Goal: Task Accomplishment & Management: Manage account settings

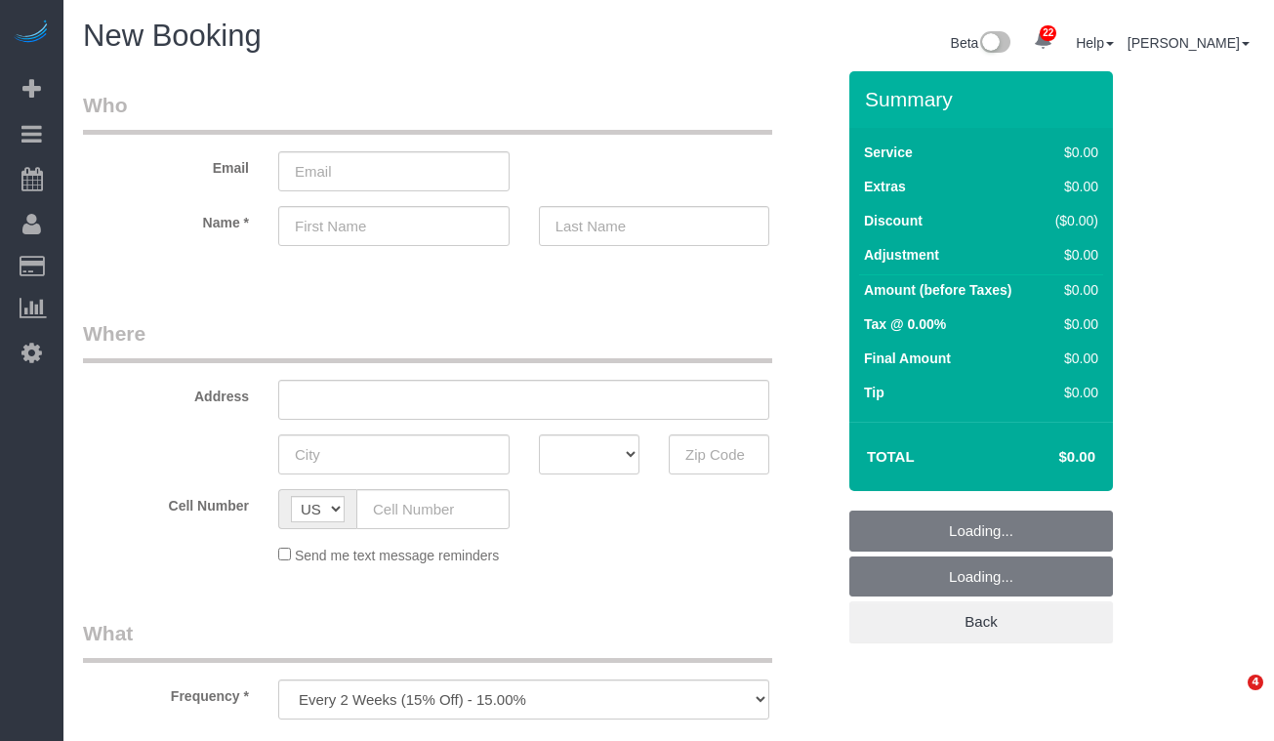
select select "number:89"
select select "number:90"
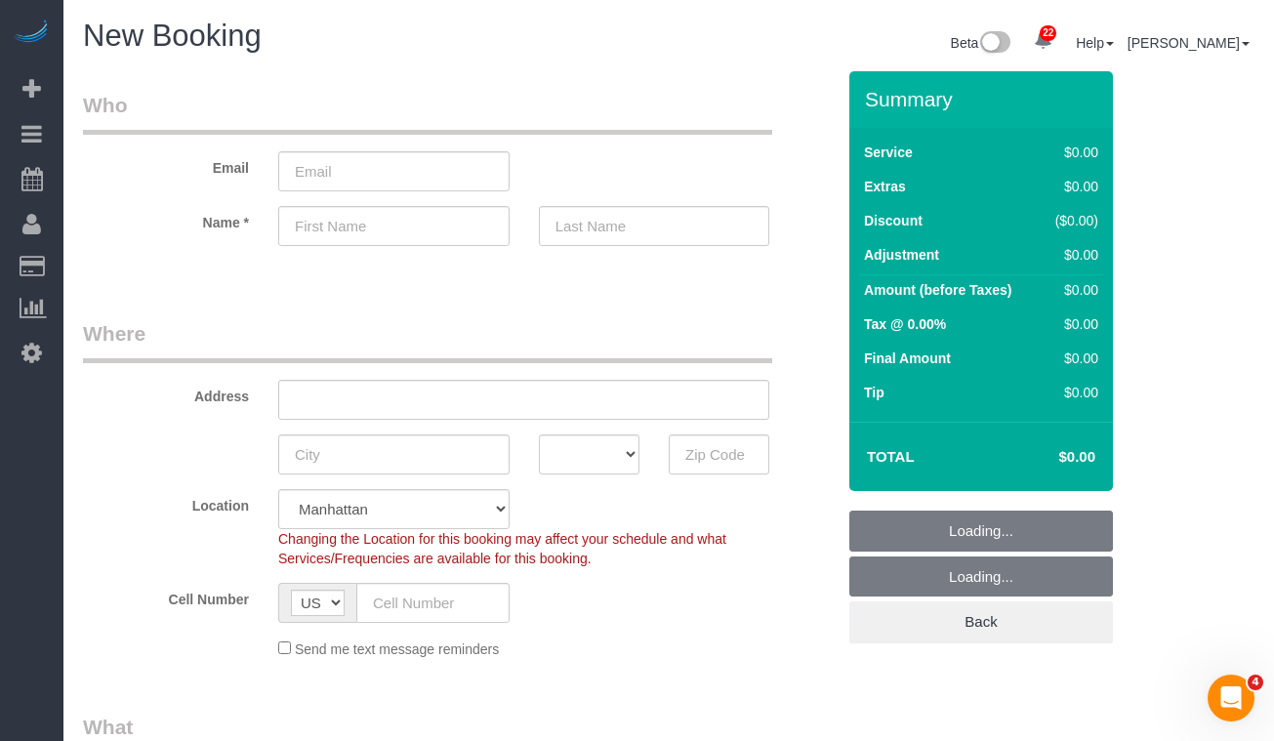
select select "object:1206"
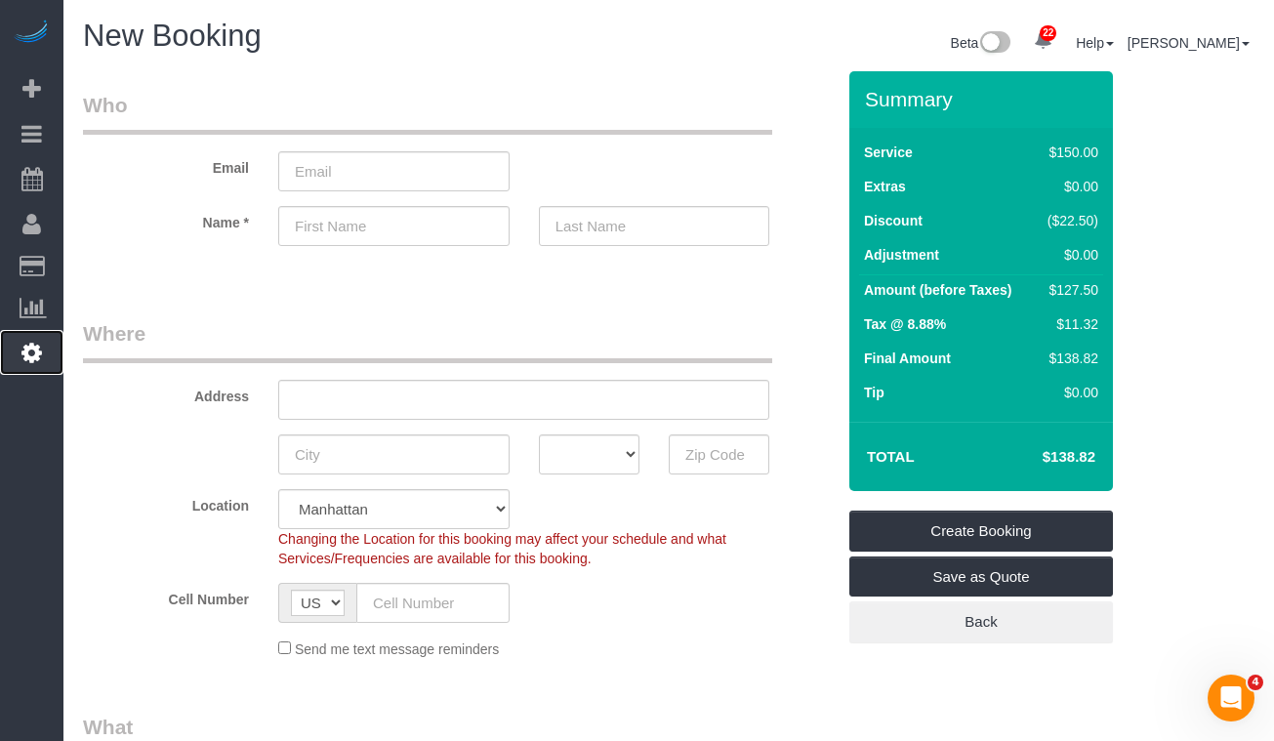
click at [13, 363] on link "Settings" at bounding box center [31, 352] width 63 height 45
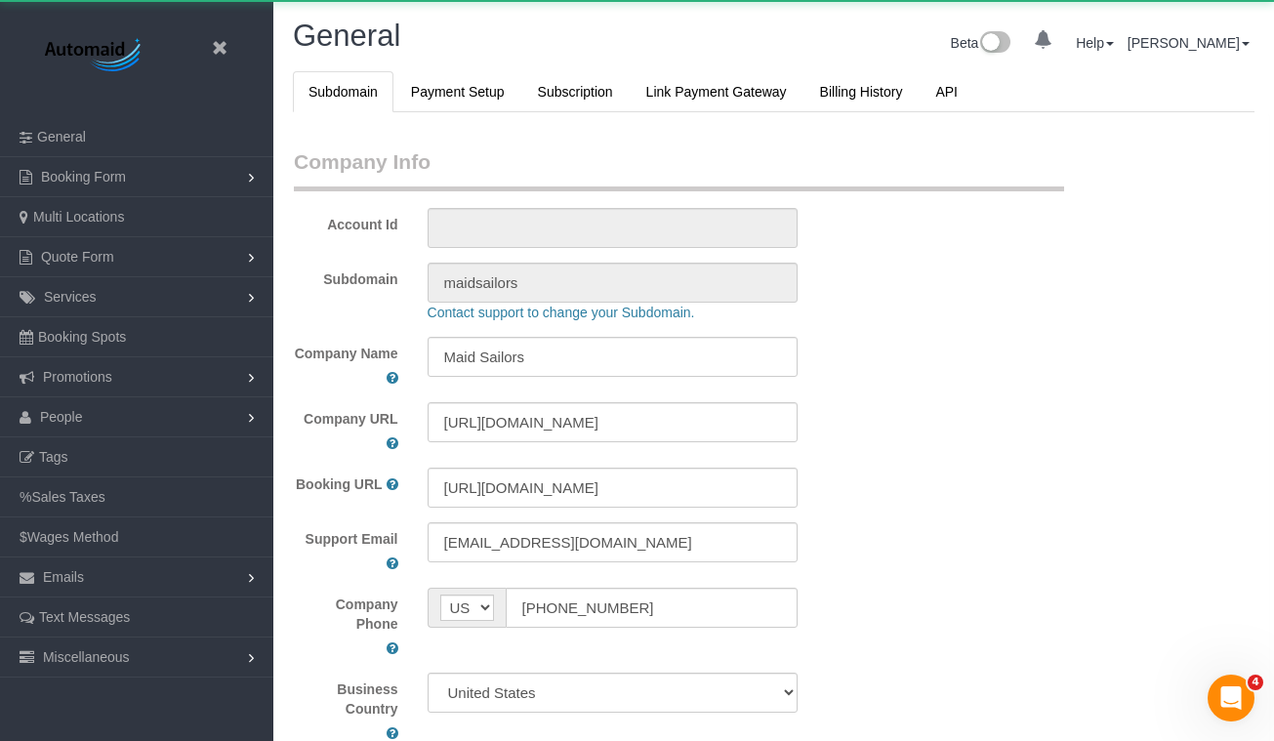
scroll to position [4385, 1274]
select select "425"
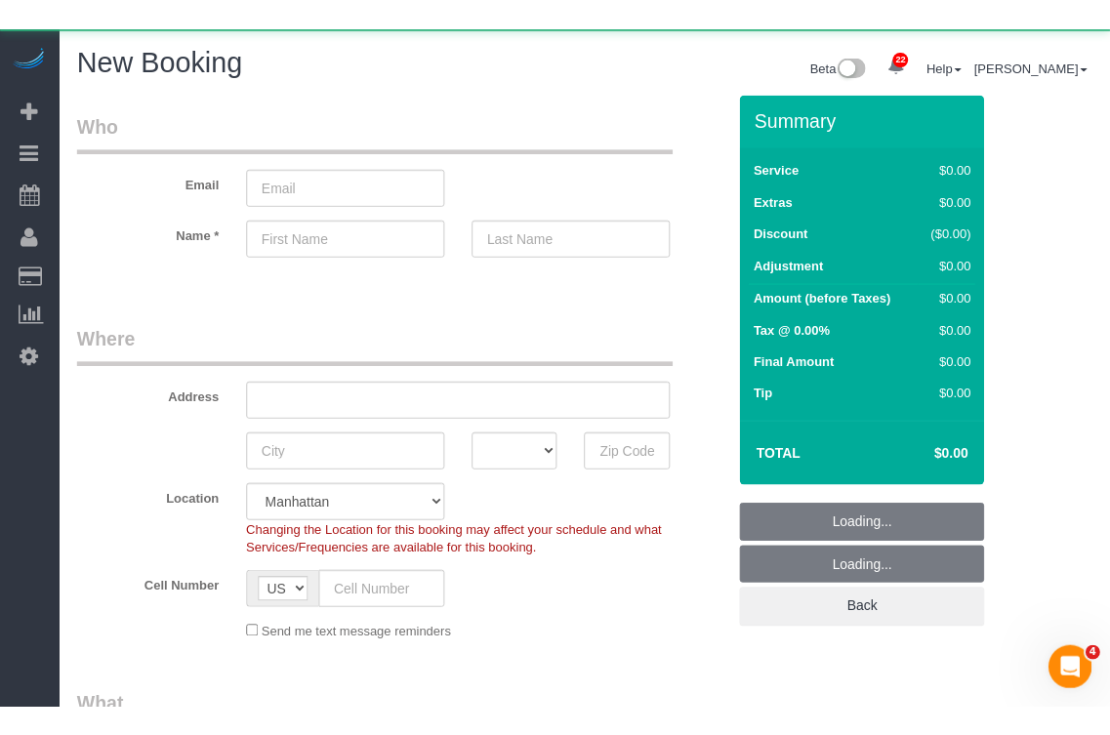
scroll to position [94232, 96507]
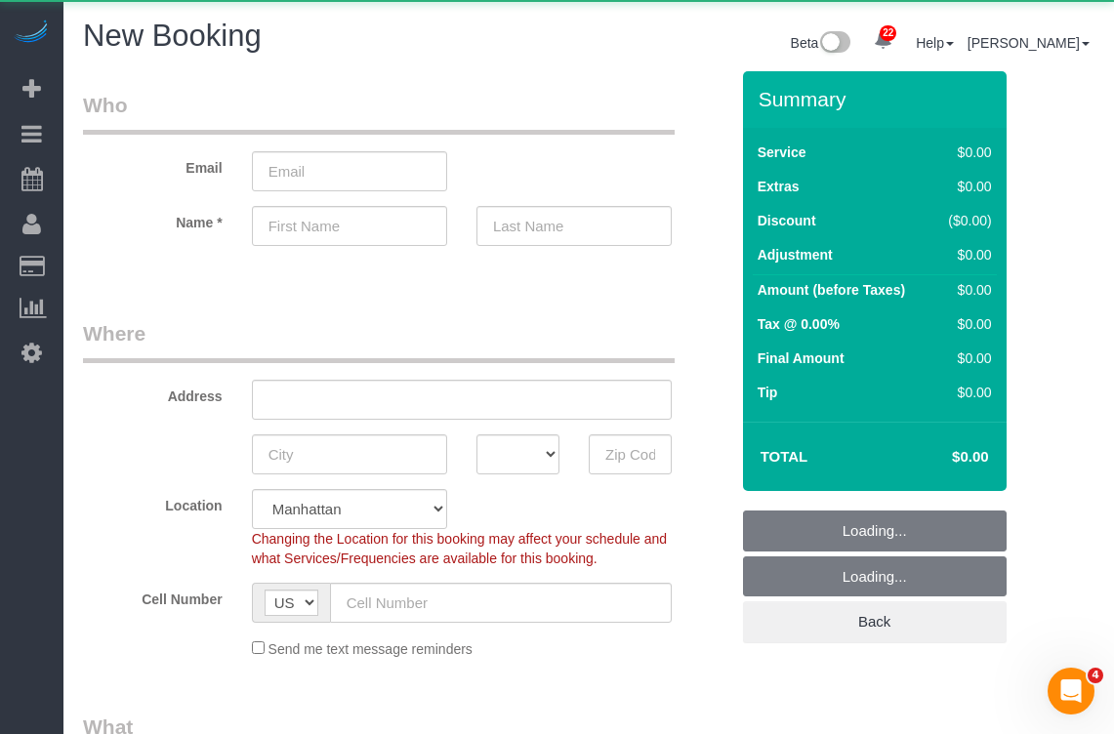
select select "object:3414"
select select "number:89"
select select "number:90"
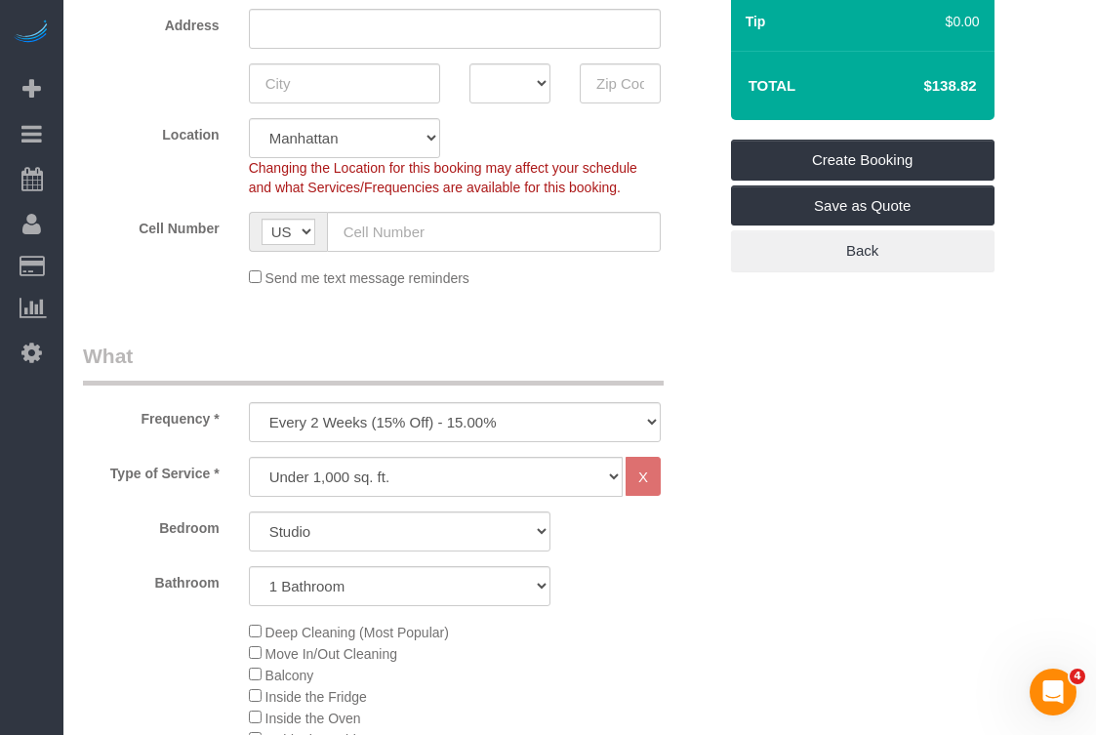
scroll to position [423, 0]
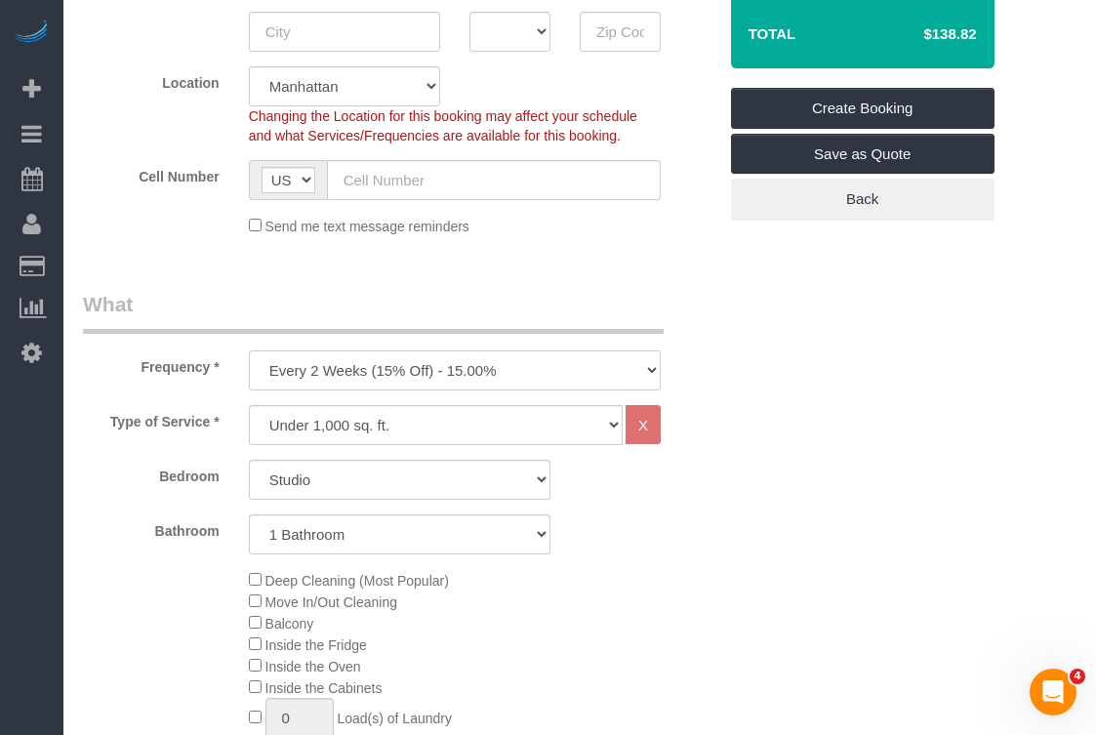
click at [304, 374] on select "One Time Weekly (20% Off) - 20.00% Every 2 Weeks (15% Off) - 15.00% Every 4 Wee…" at bounding box center [455, 370] width 412 height 40
select select "object:3419"
click at [249, 350] on select "One Time Weekly (20% Off) - 20.00% Every 2 Weeks (15% Off) - 15.00% Every 4 Wee…" at bounding box center [455, 370] width 412 height 40
click at [300, 428] on select "Under 1,000 sq. ft. 1,001 - 1,500 sq. ft. 1,500+ sq. ft. Custom Cleaning Office…" at bounding box center [436, 425] width 374 height 40
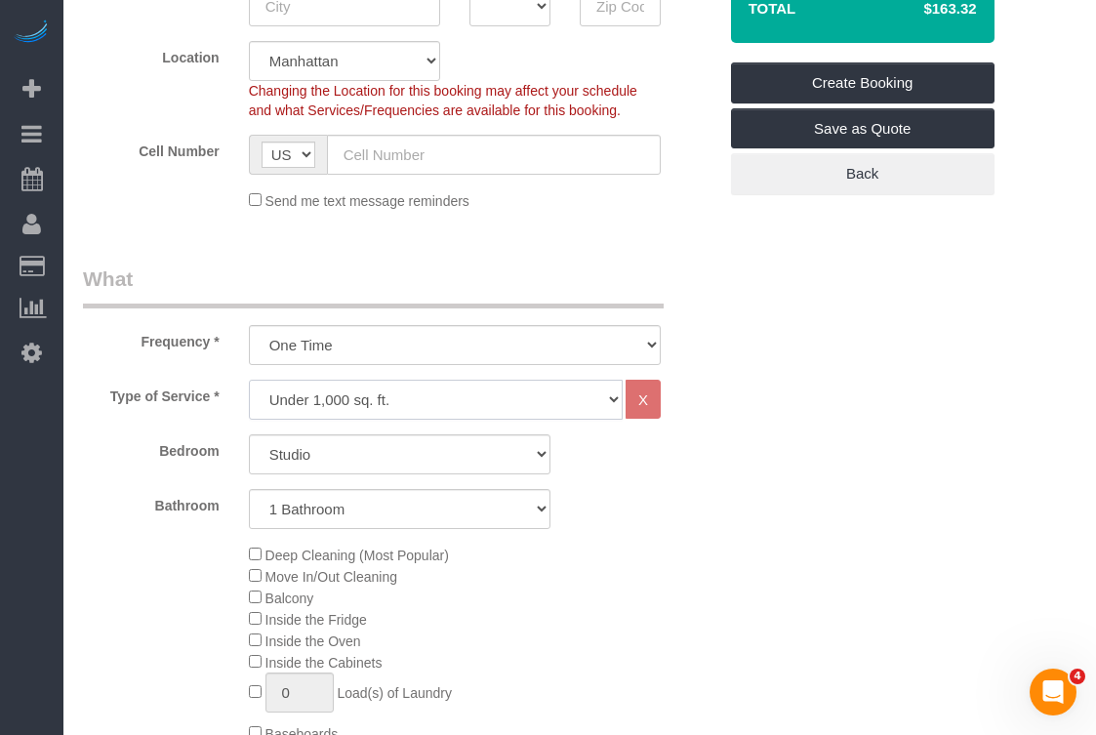
scroll to position [460, 0]
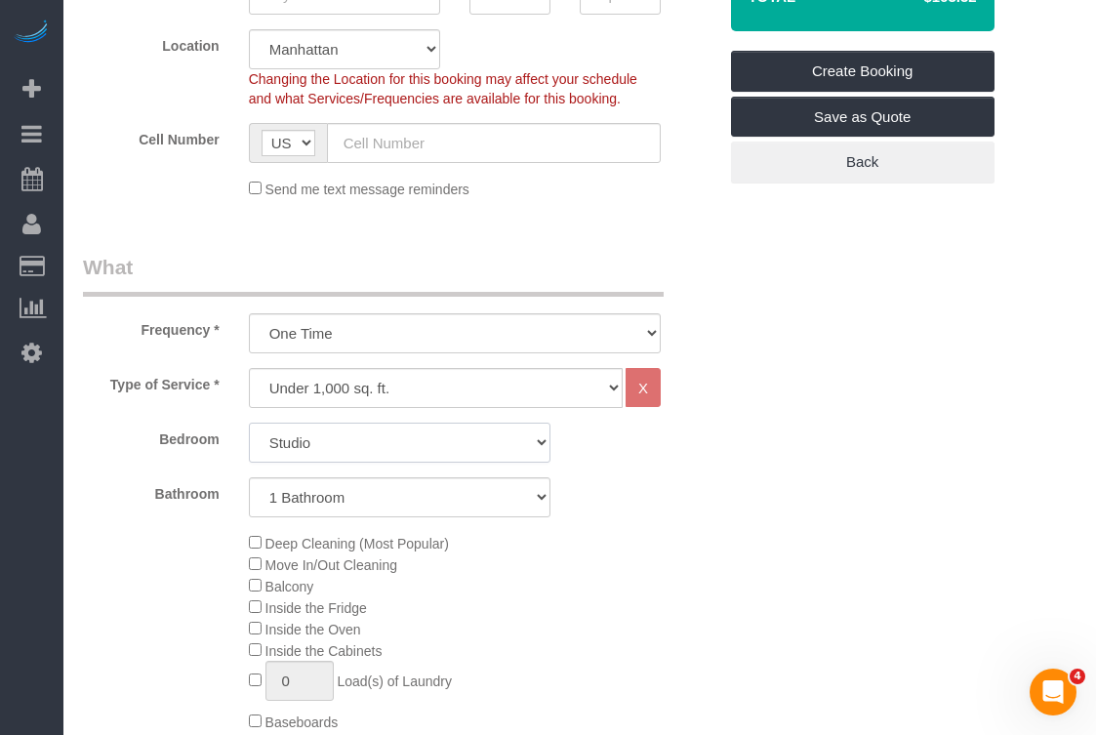
click at [289, 439] on select "Studio 1 Bedroom 2 Bedrooms 3 Bedrooms" at bounding box center [400, 443] width 302 height 40
select select "1"
click at [249, 423] on select "Studio 1 Bedroom 2 Bedrooms 3 Bedrooms" at bounding box center [400, 443] width 302 height 40
click at [292, 387] on select "Under 1,000 sq. ft. 1,001 - 1,500 sq. ft. 1,500+ sq. ft. Custom Cleaning Office…" at bounding box center [436, 388] width 374 height 40
select select "308"
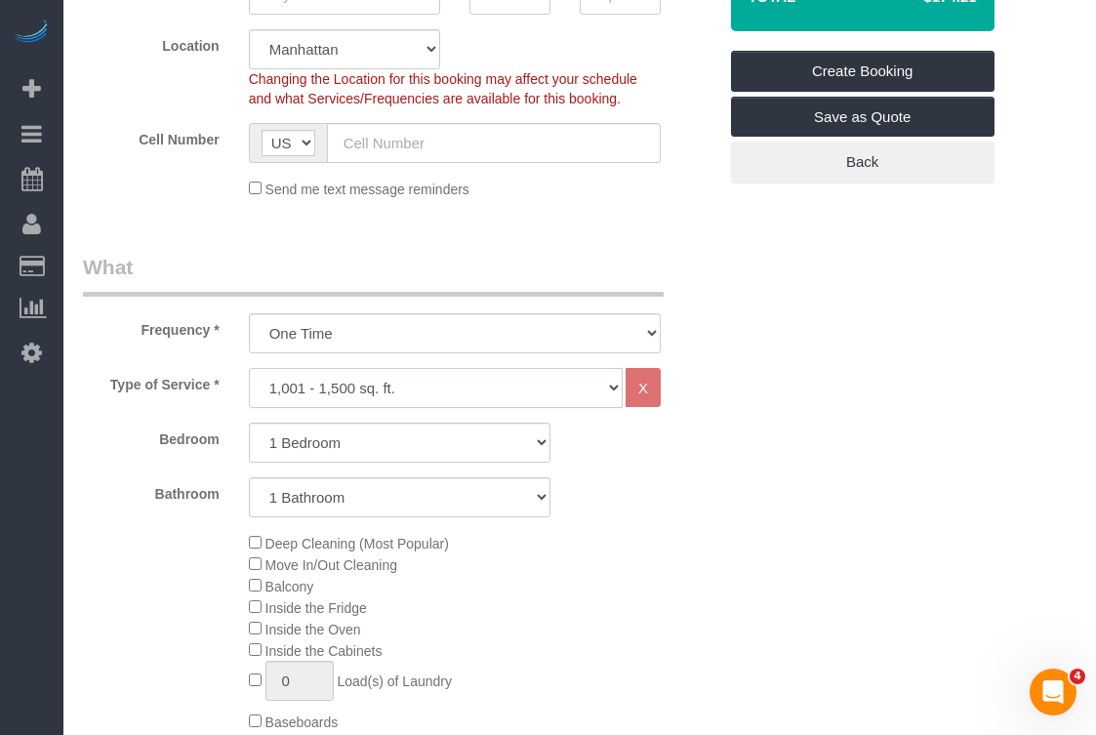
click at [249, 368] on select "Under 1,000 sq. ft. 1,001 - 1,500 sq. ft. 1,500+ sq. ft. Custom Cleaning Office…" at bounding box center [436, 388] width 374 height 40
select select "1"
select select "120"
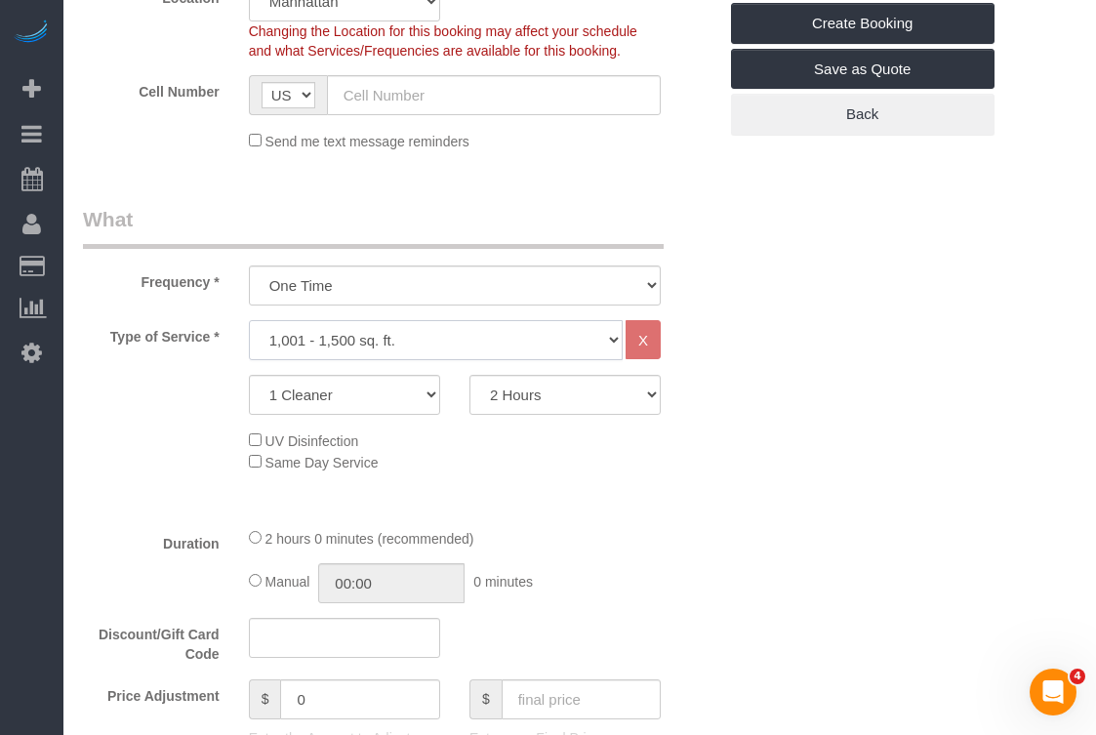
scroll to position [521, 0]
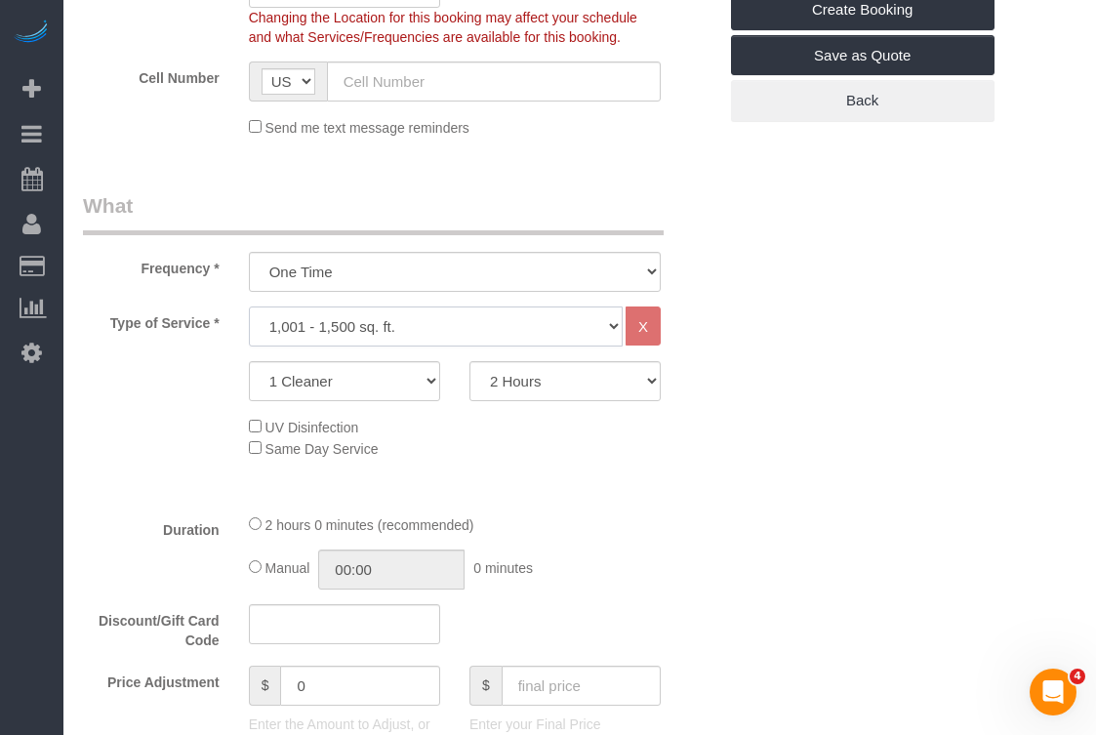
click at [387, 322] on select "Under 1,000 sq. ft. 1,001 - 1,500 sq. ft. 1,500+ sq. ft. Custom Cleaning Office…" at bounding box center [436, 327] width 374 height 40
select select "216"
click at [249, 307] on select "Under 1,000 sq. ft. 1,001 - 1,500 sq. ft. 1,500+ sq. ft. Custom Cleaning Office…" at bounding box center [436, 327] width 374 height 40
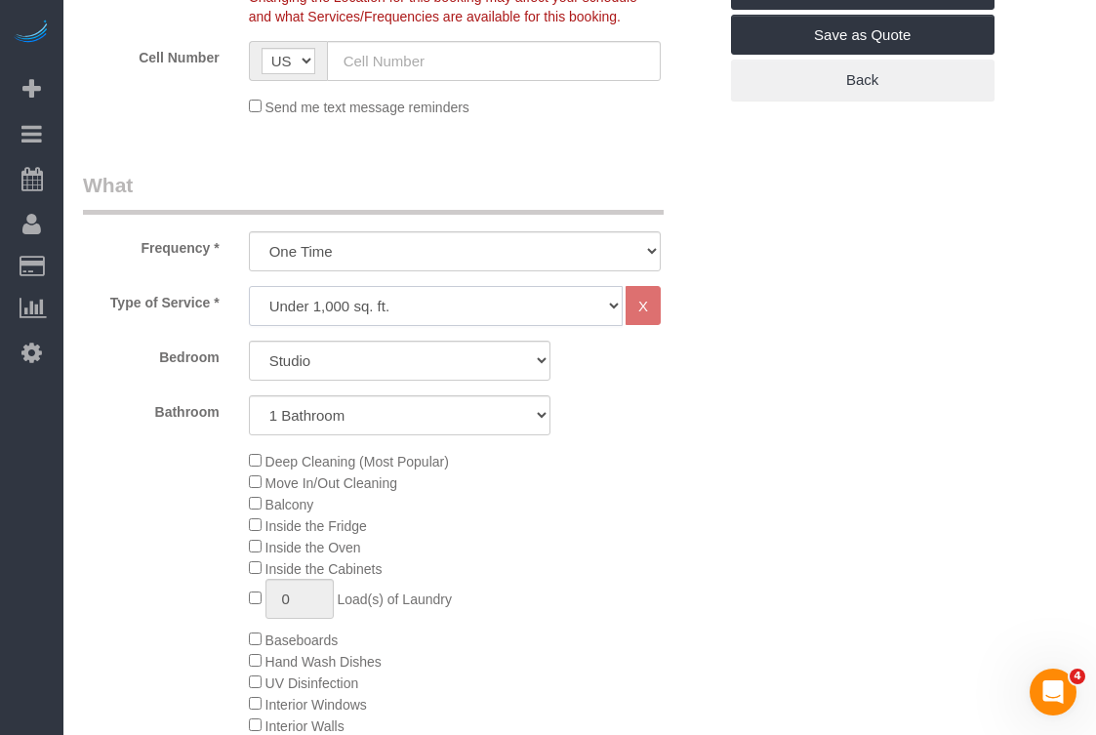
scroll to position [554, 0]
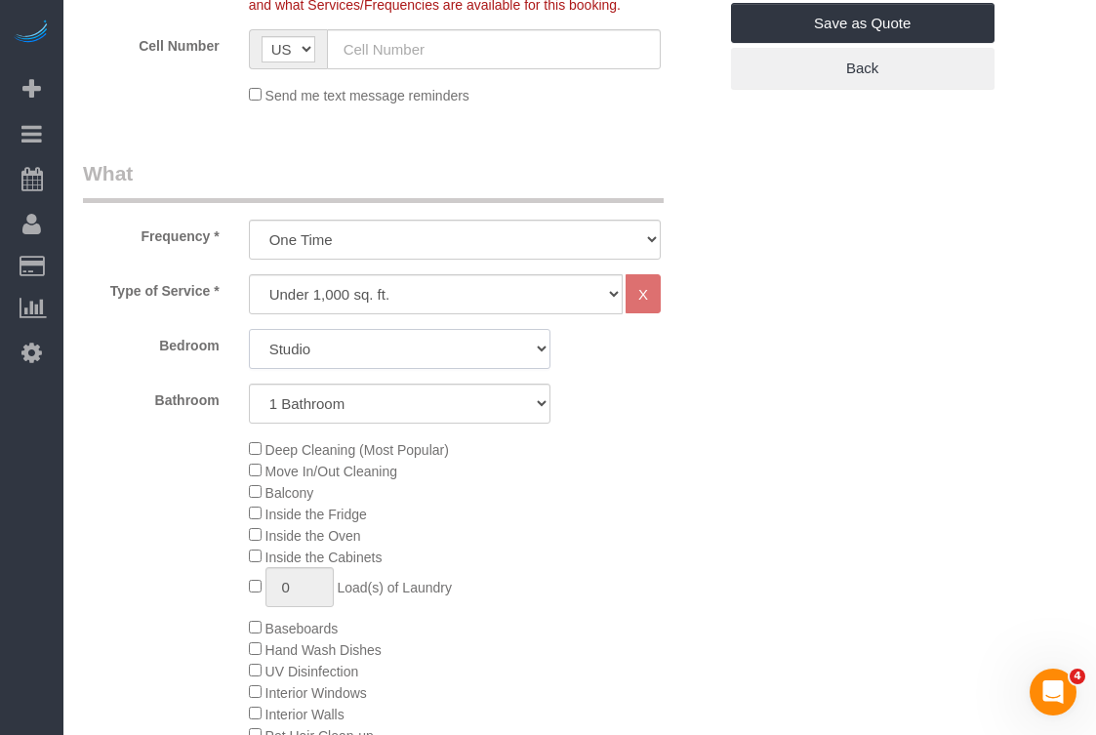
click at [282, 350] on select "Studio 1 Bedroom 2 Bedrooms 3 Bedrooms" at bounding box center [400, 349] width 302 height 40
select select "1"
click at [249, 329] on select "Studio 1 Bedroom 2 Bedrooms 3 Bedrooms" at bounding box center [400, 349] width 302 height 40
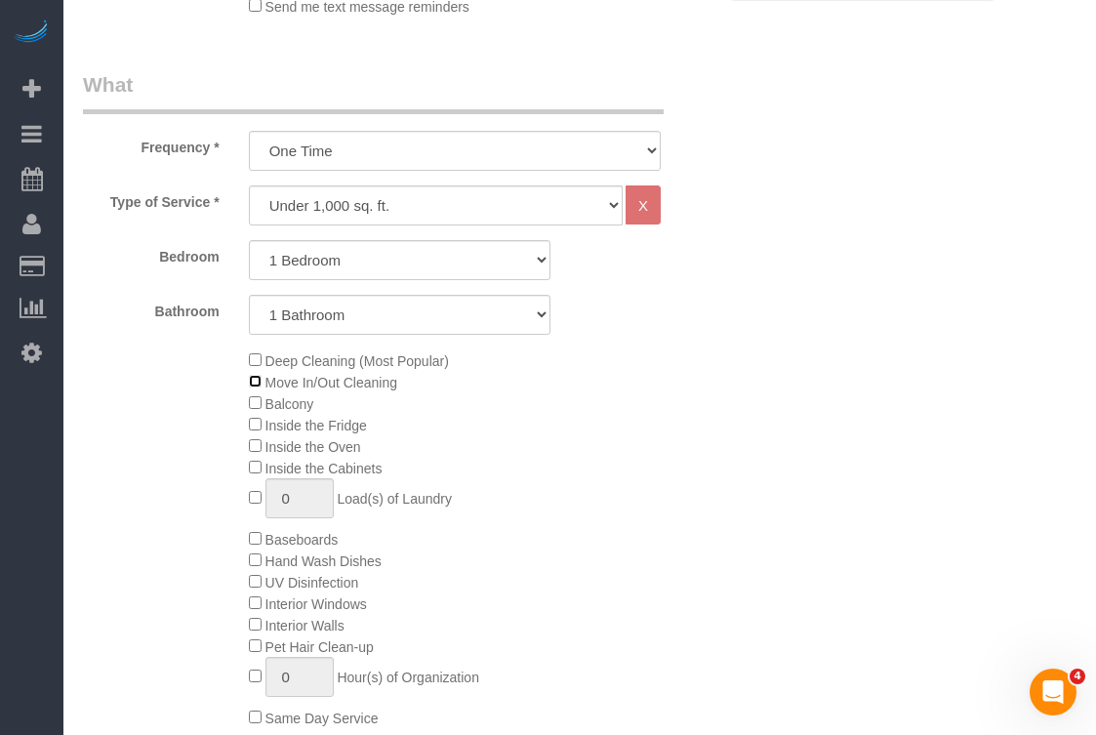
scroll to position [615, 0]
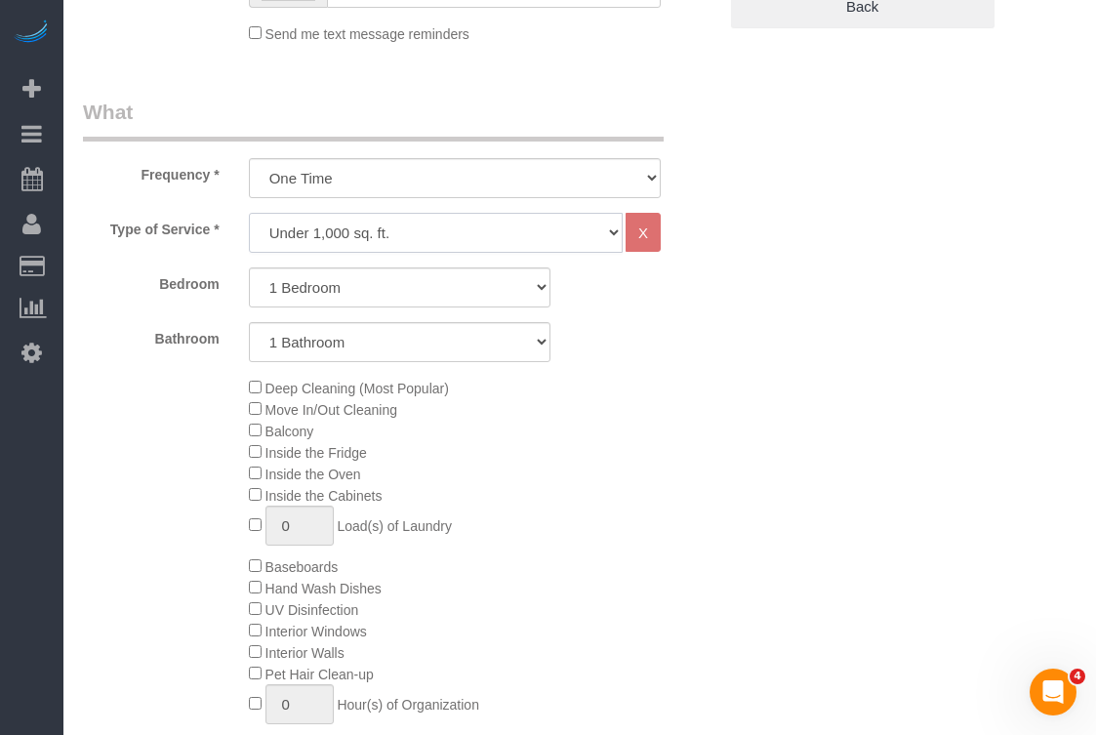
click at [339, 246] on select "Under 1,000 sq. ft. 1,001 - 1,500 sq. ft. 1,500+ sq. ft. Custom Cleaning Office…" at bounding box center [436, 233] width 374 height 40
select select "308"
click at [249, 213] on select "Under 1,000 sq. ft. 1,001 - 1,500 sq. ft. 1,500+ sq. ft. Custom Cleaning Office…" at bounding box center [436, 233] width 374 height 40
select select "1"
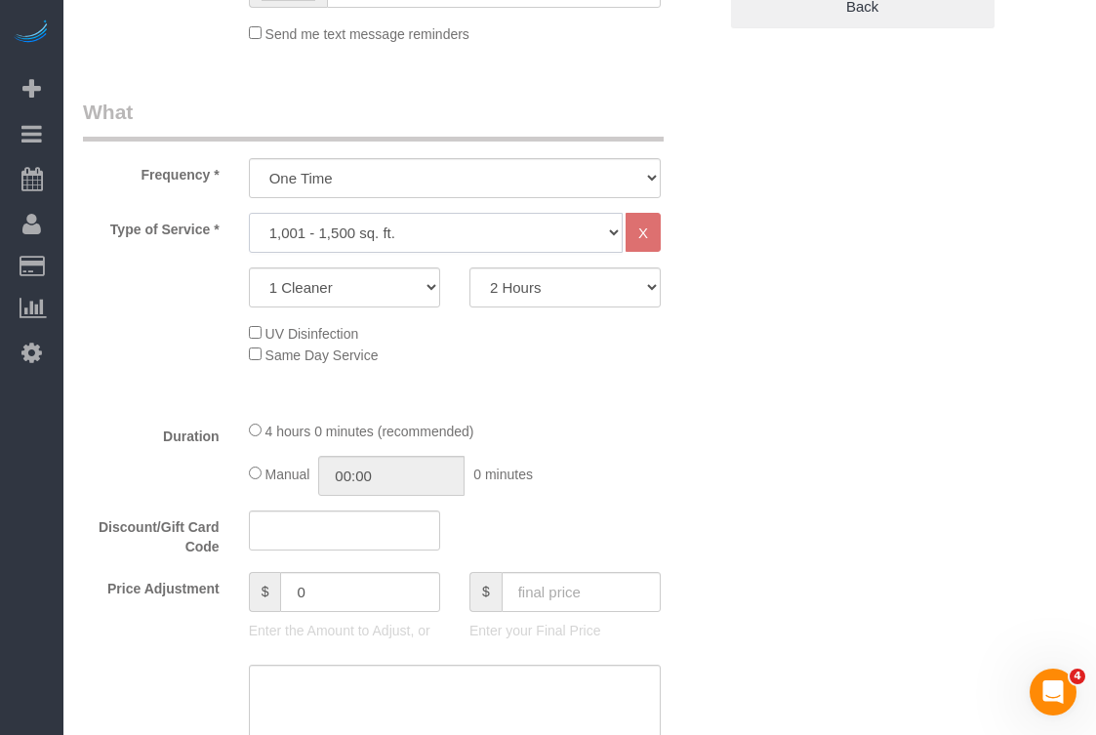
scroll to position [94623, 96525]
click at [561, 298] on select "2 Hours 2.5 Hours 3 Hours 3.5 Hours 4 Hours 4.5 Hours 5 Hours 5.5 Hours 6 Hours…" at bounding box center [565, 287] width 191 height 40
click at [470, 267] on select "2 Hours 2.5 Hours 3 Hours 3.5 Hours 4 Hours 4.5 Hours 5 Hours 5.5 Hours 6 Hours…" at bounding box center [565, 287] width 191 height 40
click at [530, 292] on select "2 Hours 2.5 Hours 3 Hours 3.5 Hours 4 Hours 4.5 Hours 5 Hours 5.5 Hours 6 Hours…" at bounding box center [565, 287] width 191 height 40
click at [470, 267] on select "2 Hours 2.5 Hours 3 Hours 3.5 Hours 4 Hours 4.5 Hours 5 Hours 5.5 Hours 6 Hours…" at bounding box center [565, 287] width 191 height 40
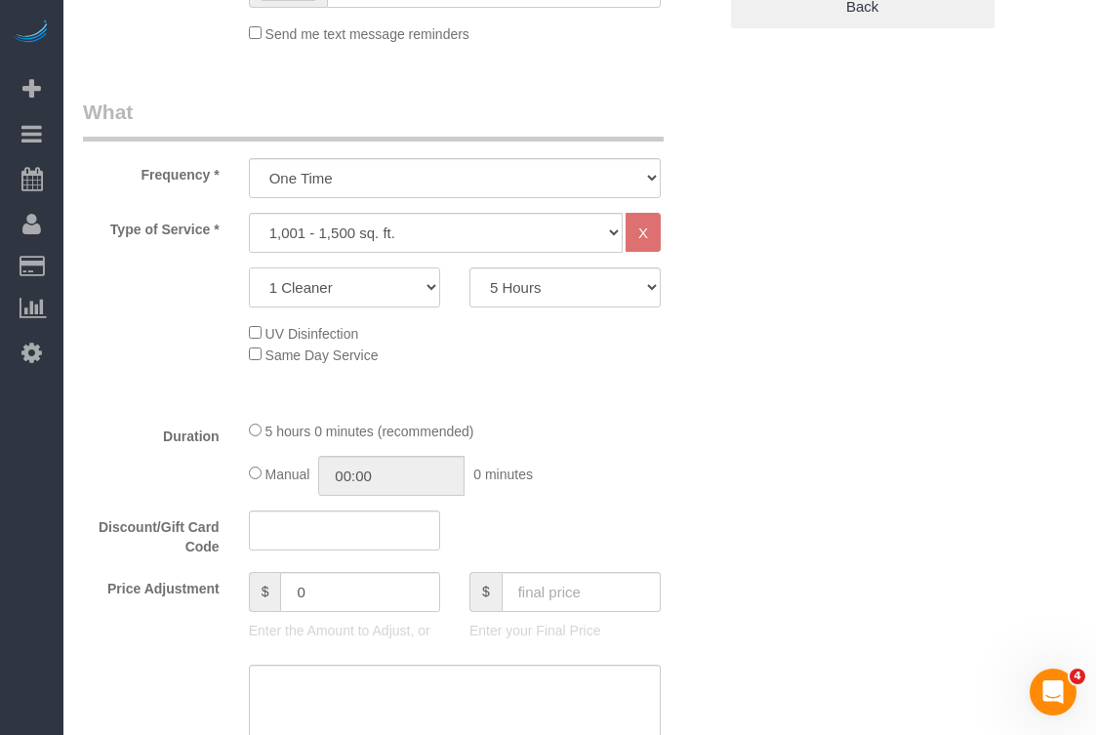
click at [409, 302] on select "1 Cleaner 2 Cleaners 3 Cleaners 4 Cleaners 5 Cleaners" at bounding box center [344, 287] width 191 height 40
click at [530, 290] on select "2 Hours 2.5 Hours 3 Hours 3.5 Hours 4 Hours 4.5 Hours 5 Hours 5.5 Hours 6 Hours…" at bounding box center [565, 287] width 191 height 40
click at [470, 267] on select "2 Hours 2.5 Hours 3 Hours 3.5 Hours 4 Hours 4.5 Hours 5 Hours 5.5 Hours 6 Hours…" at bounding box center [565, 287] width 191 height 40
click at [500, 290] on select "2 Hours 2.5 Hours 3 Hours 3.5 Hours 4 Hours 4.5 Hours 5 Hours 5.5 Hours 6 Hours…" at bounding box center [565, 287] width 191 height 40
select select "180"
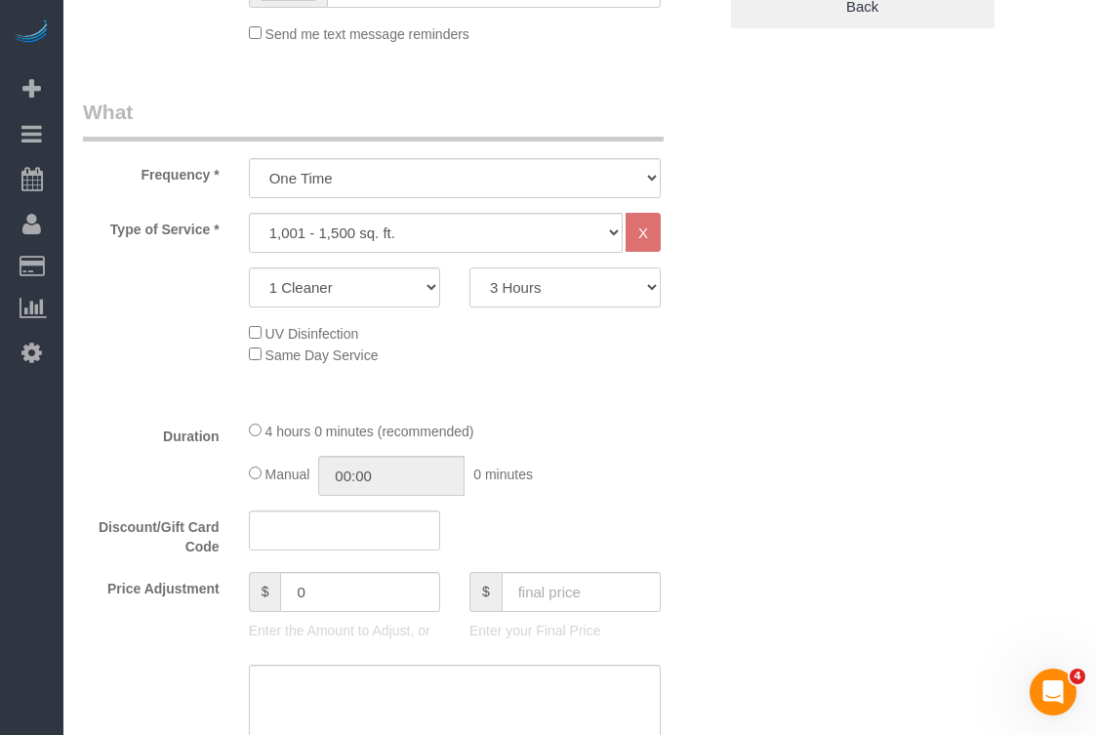
click at [470, 267] on select "2 Hours 2.5 Hours 3 Hours 3.5 Hours 4 Hours 4.5 Hours 5 Hours 5.5 Hours 6 Hours…" at bounding box center [565, 287] width 191 height 40
click at [390, 284] on select "1 Cleaner 2 Cleaners 3 Cleaners 4 Cleaners 5 Cleaners" at bounding box center [344, 287] width 191 height 40
select select "2"
click at [249, 267] on select "1 Cleaner 2 Cleaners 3 Cleaners 4 Cleaners 5 Cleaners" at bounding box center [344, 287] width 191 height 40
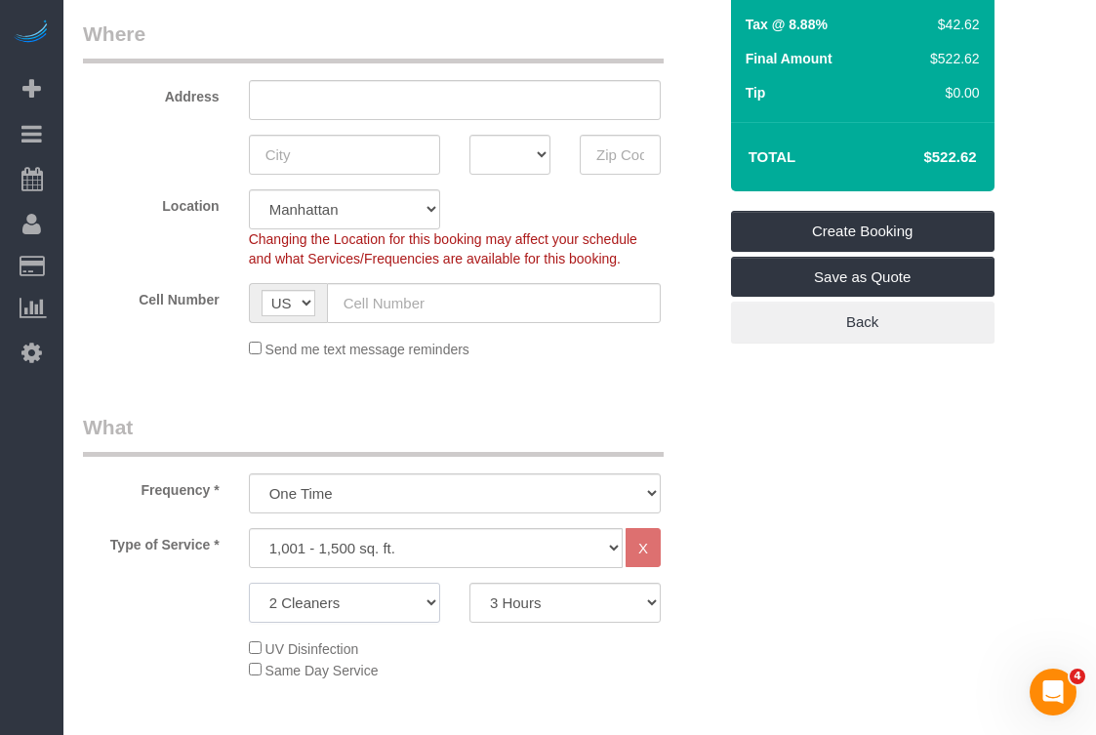
scroll to position [282, 0]
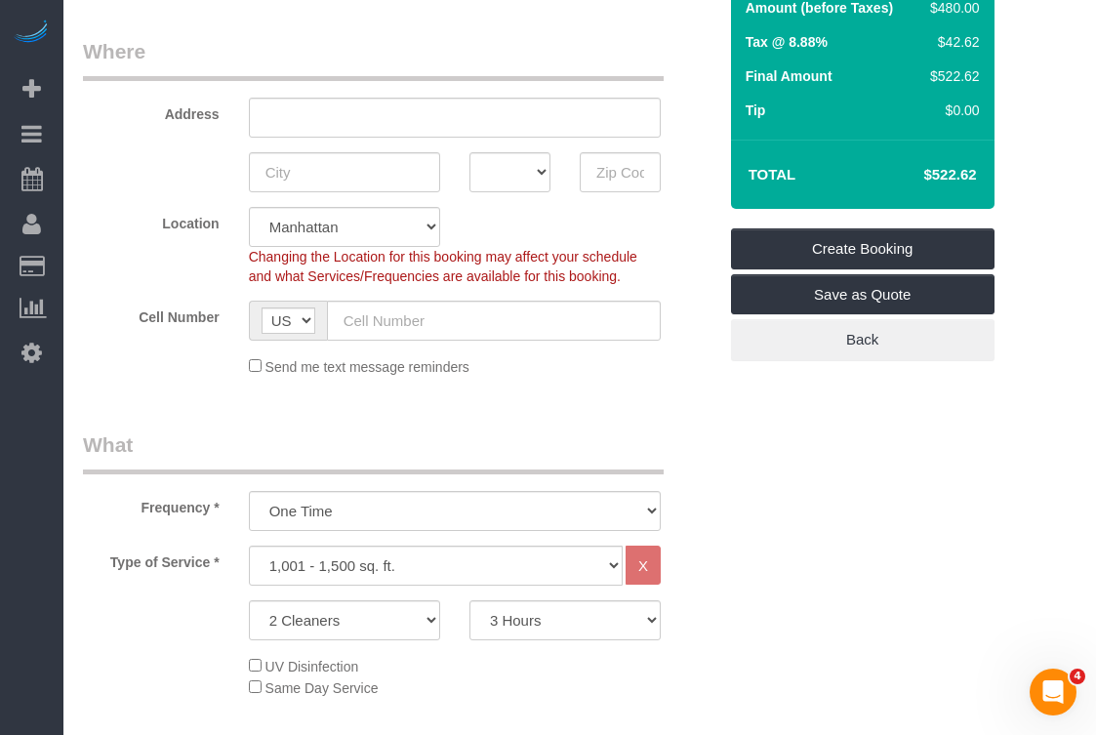
click at [947, 181] on h4 "$522.62" at bounding box center [920, 175] width 111 height 17
copy div "$522.62 Create Booking Save as Quote Back"
click at [950, 181] on h4 "$522.62" at bounding box center [920, 175] width 111 height 17
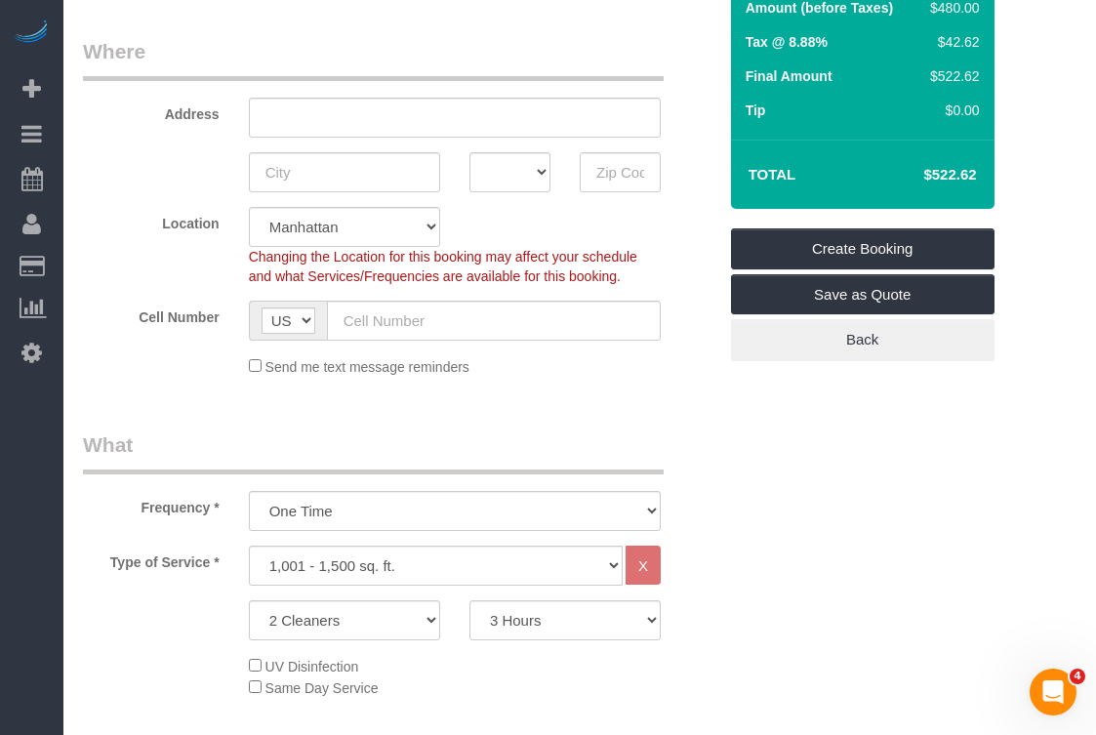
click at [950, 181] on h4 "$522.62" at bounding box center [920, 175] width 111 height 17
click at [963, 175] on h4 "$522.62" at bounding box center [920, 175] width 111 height 17
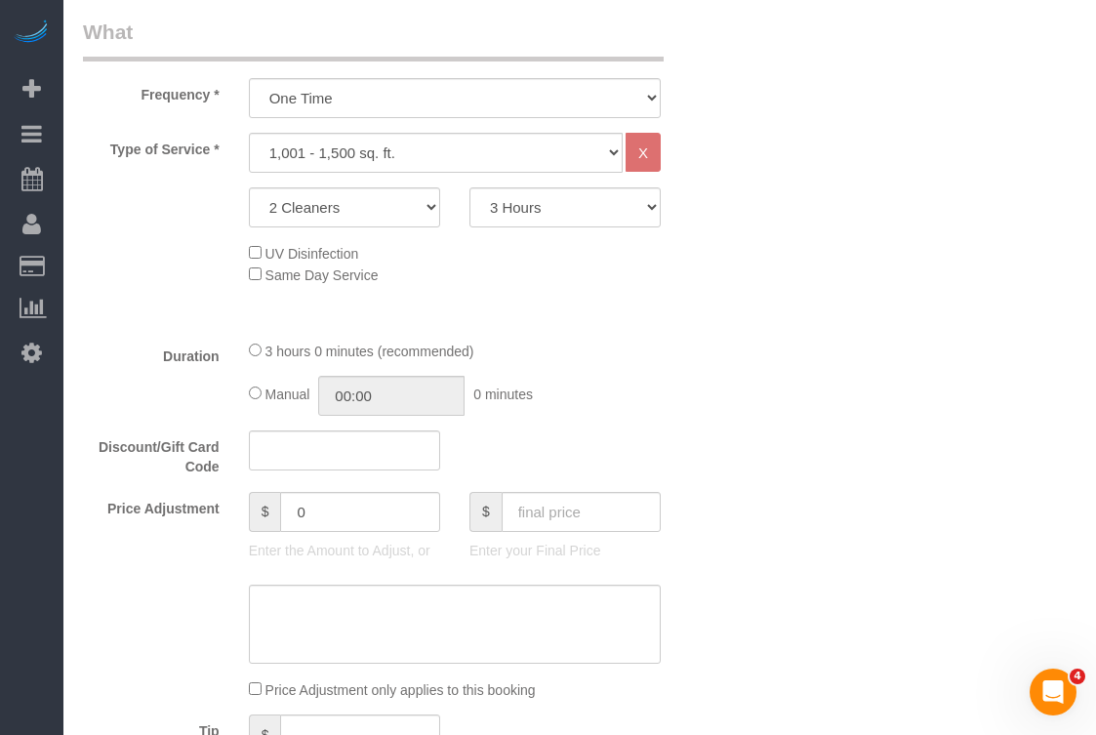
scroll to position [705, 0]
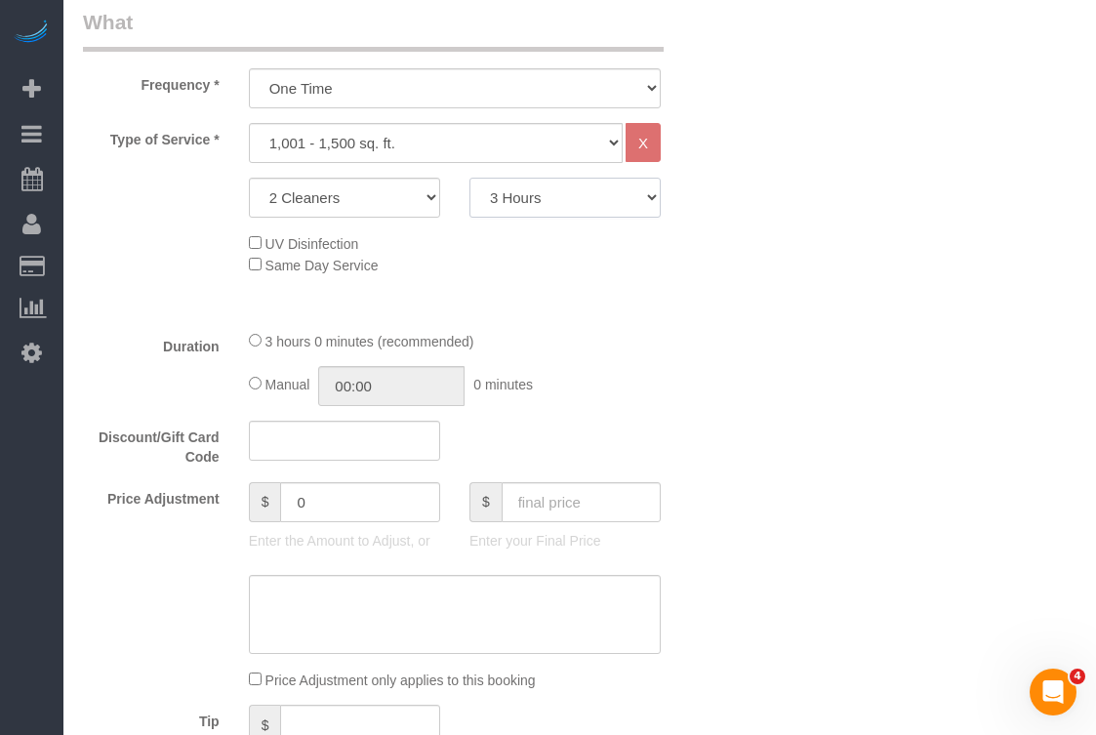
click at [510, 197] on select "2 Hours 2.5 Hours 3 Hours 3.5 Hours 4 Hours 4.5 Hours 5 Hours 5.5 Hours 6 Hours…" at bounding box center [565, 198] width 191 height 40
select select "150"
click at [470, 178] on select "2 Hours 2.5 Hours 3 Hours 3.5 Hours 4 Hours 4.5 Hours 5 Hours 5.5 Hours 6 Hours…" at bounding box center [565, 198] width 191 height 40
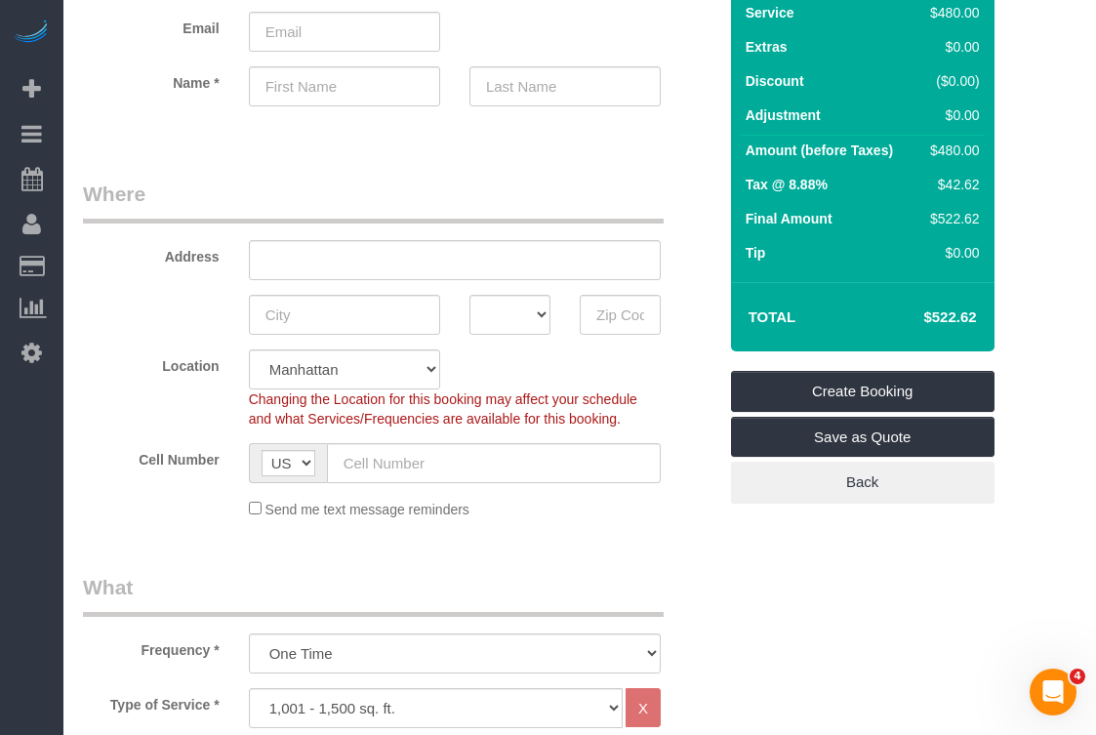
scroll to position [158, 0]
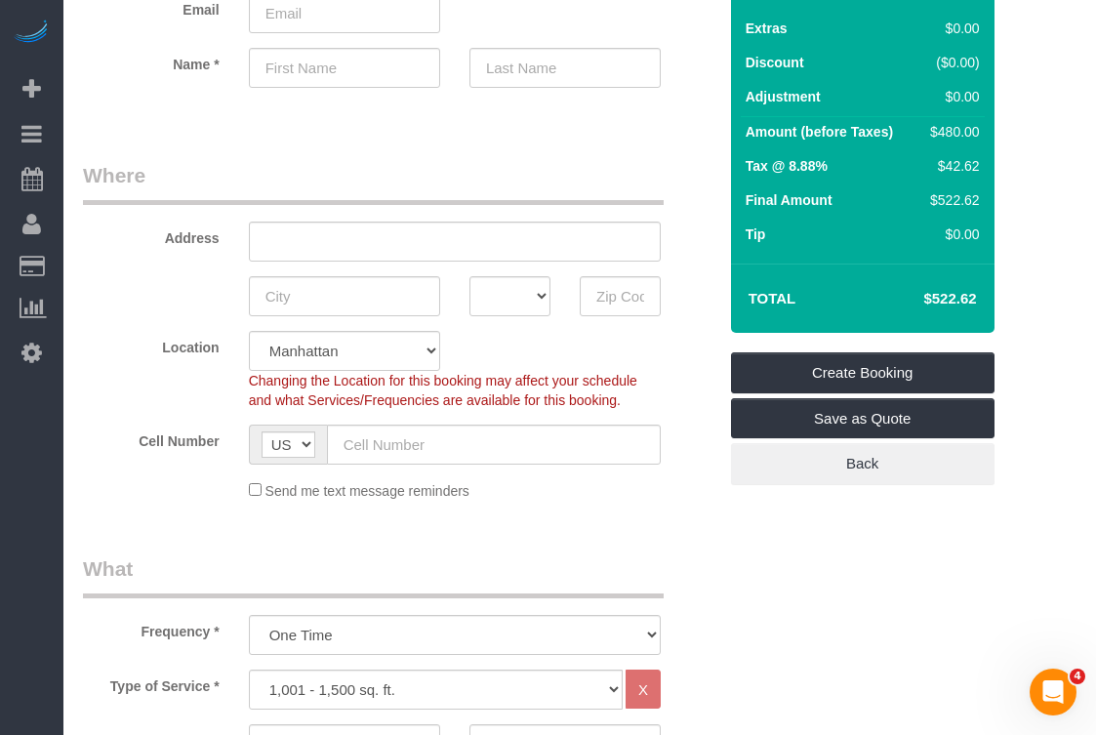
click at [790, 523] on div "Summary Service $480.00 Extras $0.00 Discount ($0.00) Adjustment $0.00 Amount (…" at bounding box center [841, 218] width 249 height 611
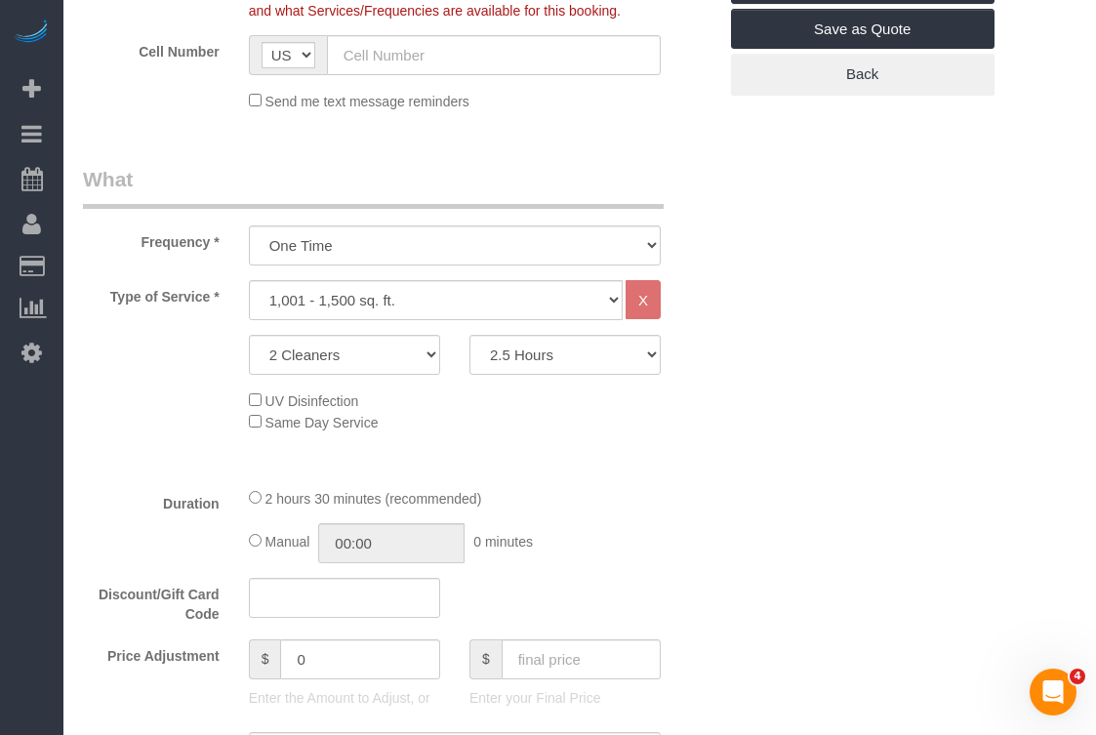
scroll to position [593, 0]
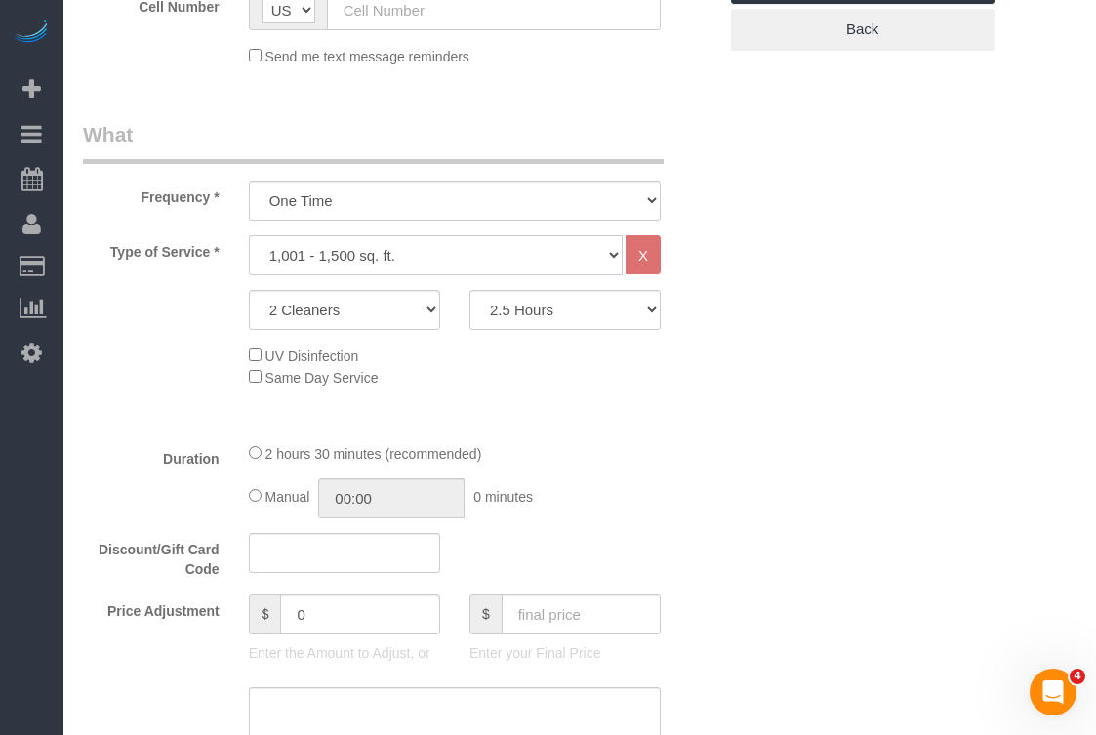
click at [408, 253] on select "Under 1,000 sq. ft. 1,001 - 1,500 sq. ft. 1,500+ sq. ft. Custom Cleaning Office…" at bounding box center [436, 255] width 374 height 40
select select "216"
click at [249, 235] on select "Under 1,000 sq. ft. 1,001 - 1,500 sq. ft. 1,500+ sq. ft. Custom Cleaning Office…" at bounding box center [436, 255] width 374 height 40
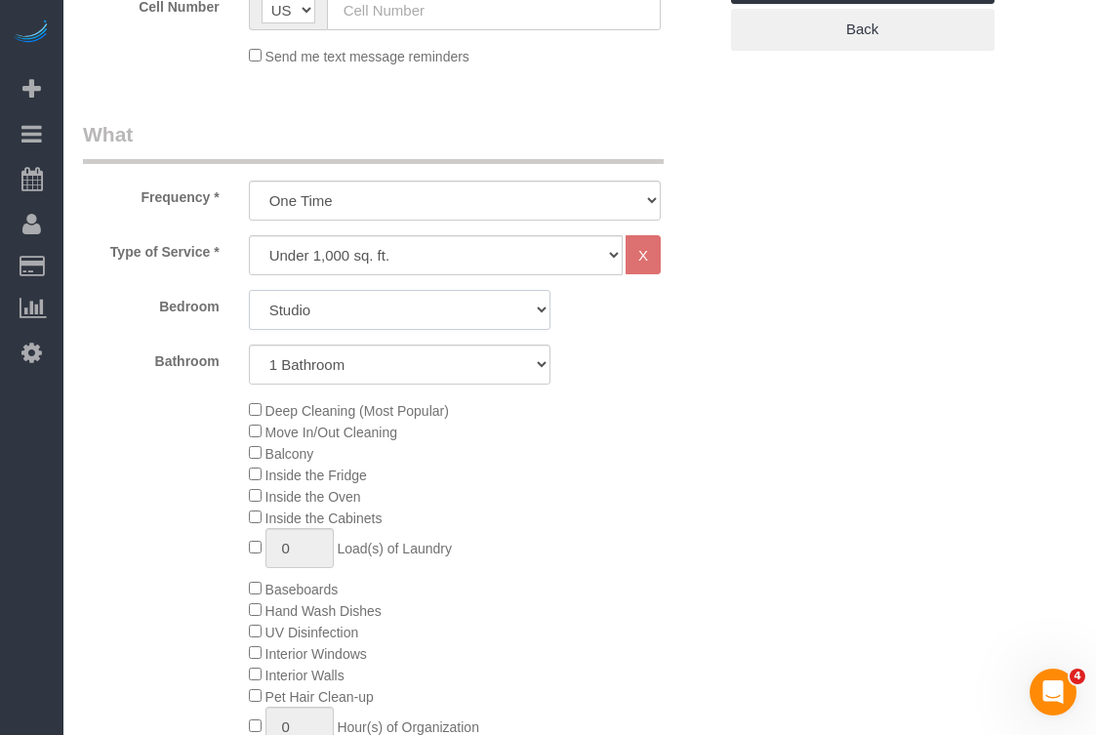
click at [455, 312] on select "Studio 1 Bedroom 2 Bedrooms 3 Bedrooms" at bounding box center [400, 310] width 302 height 40
select select "1"
click at [249, 290] on select "Studio 1 Bedroom 2 Bedrooms 3 Bedrooms" at bounding box center [400, 310] width 302 height 40
click at [332, 360] on select "1 Bathroom 2 Bathrooms" at bounding box center [400, 365] width 302 height 40
click at [249, 345] on select "1 Bathroom 2 Bathrooms" at bounding box center [400, 365] width 302 height 40
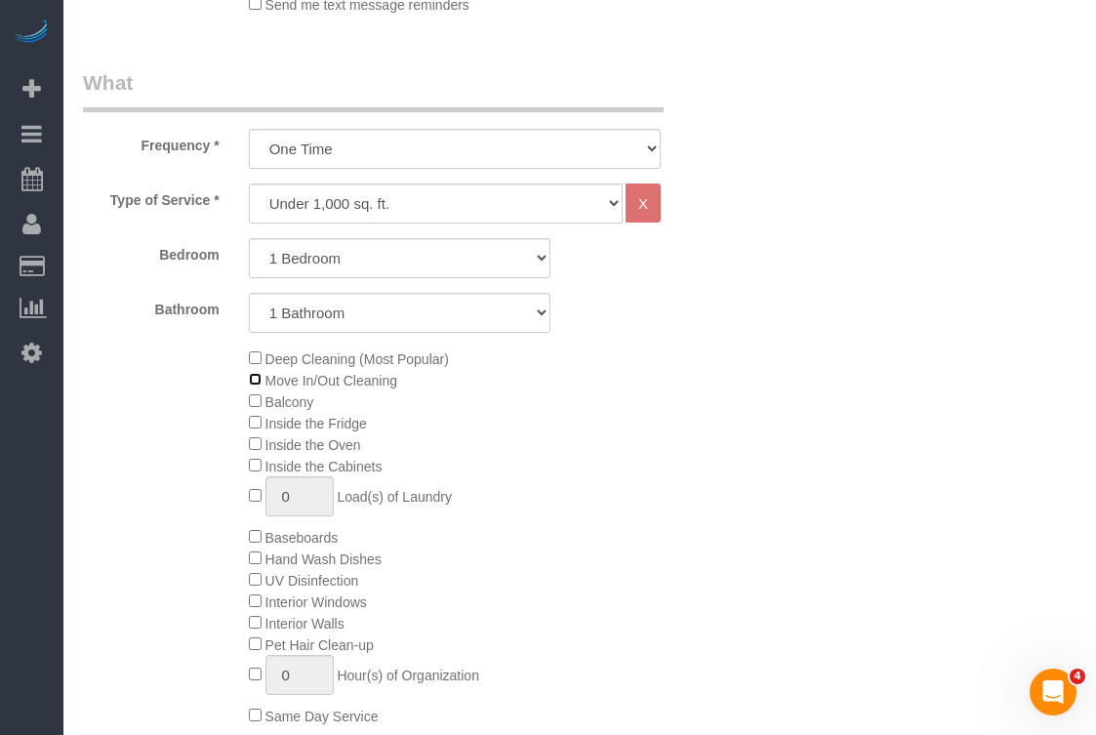
scroll to position [643, 0]
click at [373, 151] on select "One Time Weekly (20% Off) - 20.00% Every 2 Weeks (15% Off) - 15.00% Every 4 Wee…" at bounding box center [455, 150] width 412 height 40
click at [199, 254] on label "Bedroom" at bounding box center [151, 252] width 166 height 26
click at [307, 152] on select "One Time Weekly (20% Off) - 20.00% Every 2 Weeks (15% Off) - 15.00% Every 4 Wee…" at bounding box center [455, 150] width 412 height 40
click at [316, 154] on select "One Time Weekly (20% Off) - 20.00% Every 2 Weeks (15% Off) - 15.00% Every 4 Wee…" at bounding box center [455, 150] width 412 height 40
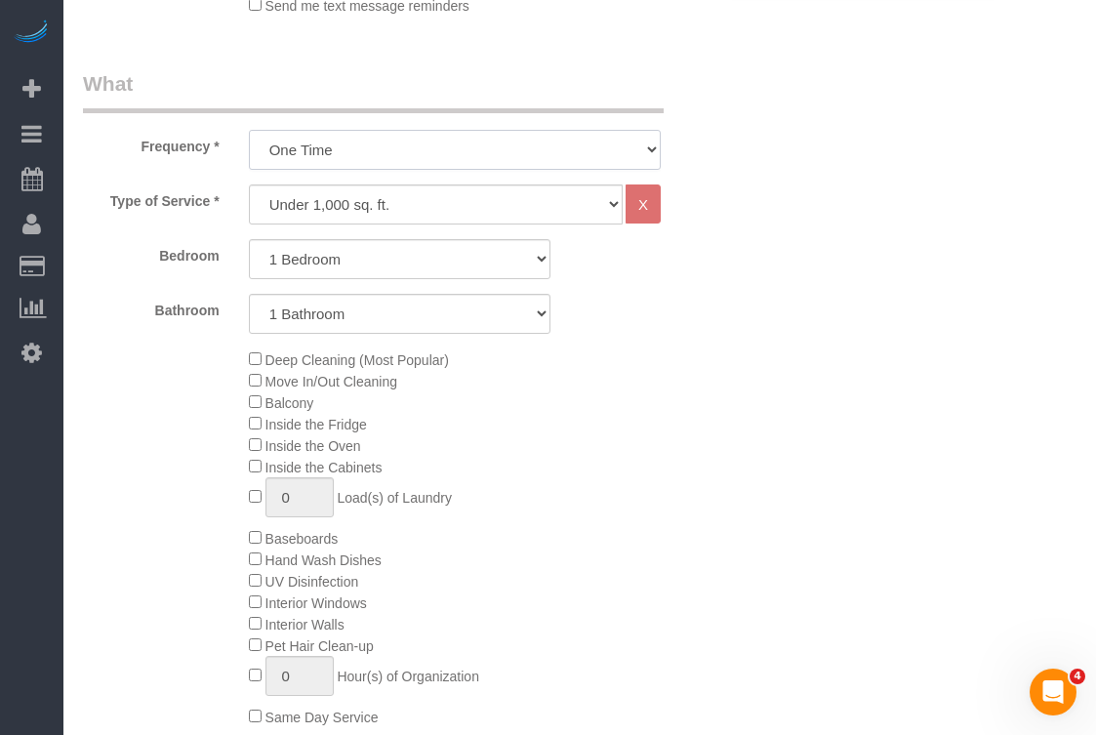
click at [249, 130] on select "One Time Weekly (20% Off) - 20.00% Every 2 Weeks (15% Off) - 15.00% Every 4 Wee…" at bounding box center [455, 150] width 412 height 40
click at [342, 218] on select "Under 1,000 sq. ft. 1,001 - 1,500 sq. ft. 1,500+ sq. ft. Custom Cleaning Office…" at bounding box center [436, 205] width 374 height 40
click at [287, 198] on select "Under 1,000 sq. ft. 1,001 - 1,500 sq. ft. 1,500+ sq. ft. Custom Cleaning Office…" at bounding box center [436, 205] width 374 height 40
click at [309, 193] on select "Under 1,000 sq. ft. 1,001 - 1,500 sq. ft. 1,500+ sq. ft. Custom Cleaning Office…" at bounding box center [436, 205] width 374 height 40
select select "308"
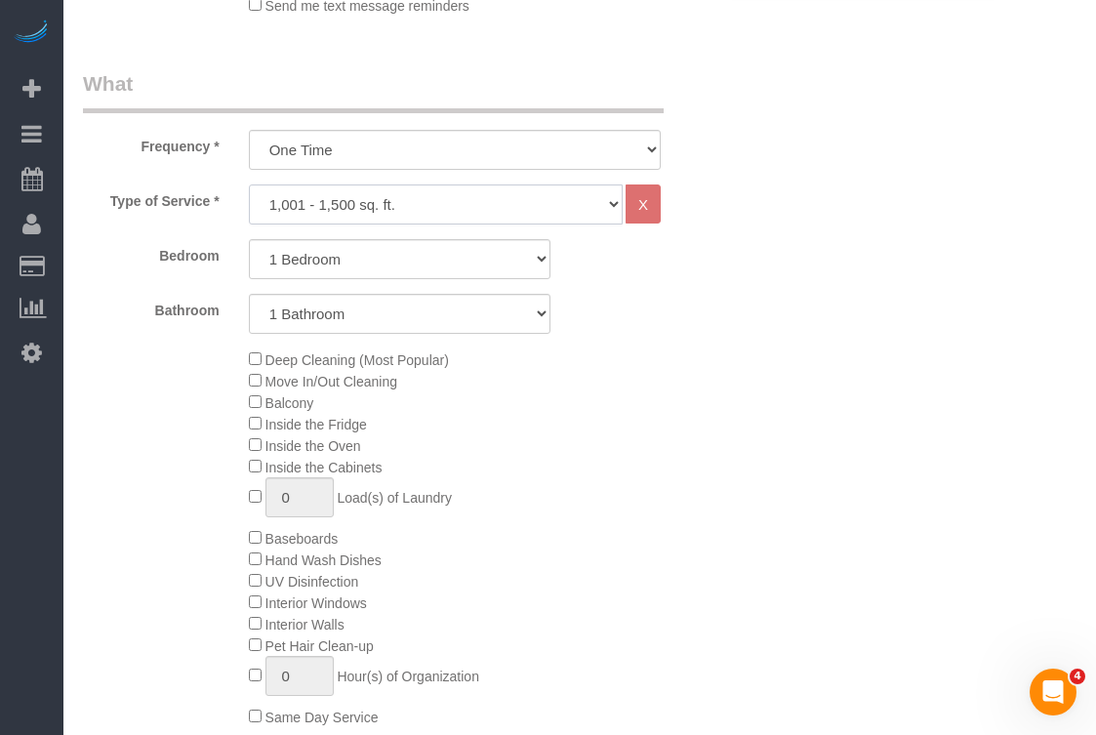
click at [249, 185] on select "Under 1,000 sq. ft. 1,001 - 1,500 sq. ft. 1,500+ sq. ft. Custom Cleaning Office…" at bounding box center [436, 205] width 374 height 40
select select "1"
select select "120"
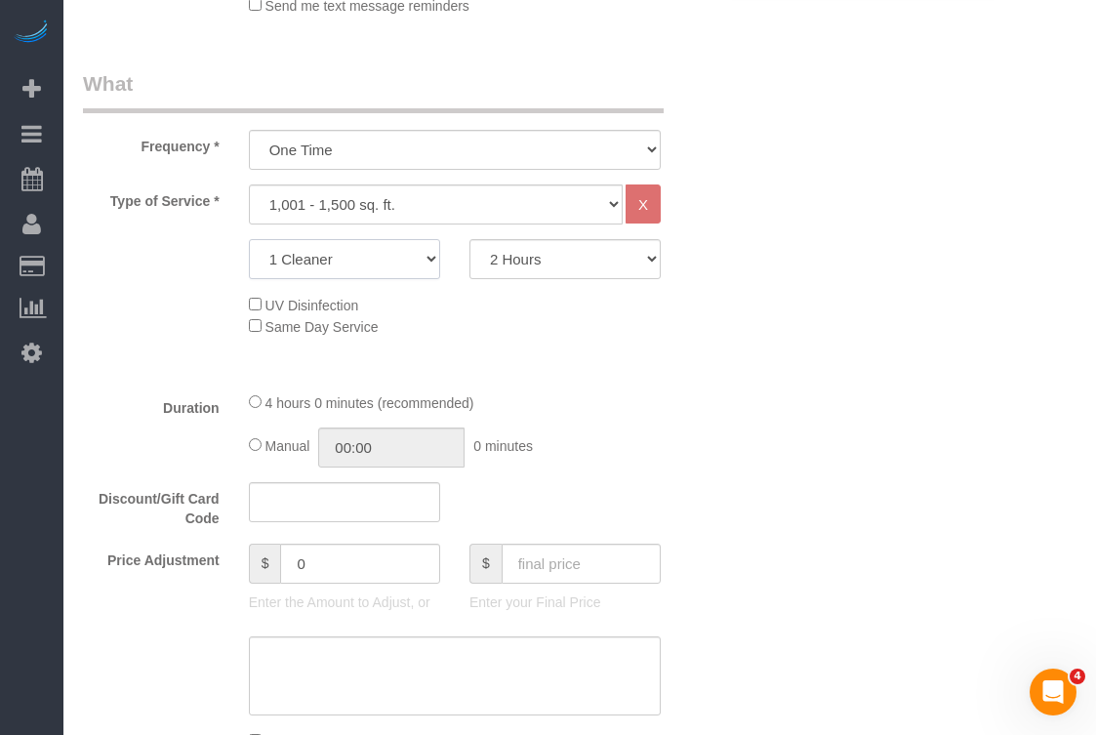
click at [383, 258] on select "1 Cleaner 2 Cleaners 3 Cleaners 4 Cleaners 5 Cleaners" at bounding box center [344, 259] width 191 height 40
select select "2"
click at [249, 239] on select "1 Cleaner 2 Cleaners 3 Cleaners 4 Cleaners 5 Cleaners" at bounding box center [344, 259] width 191 height 40
click at [508, 261] on select "2 Hours 2.5 Hours 3 Hours 3.5 Hours 4 Hours 4.5 Hours 5 Hours 5.5 Hours 6 Hours…" at bounding box center [565, 259] width 191 height 40
select select "150"
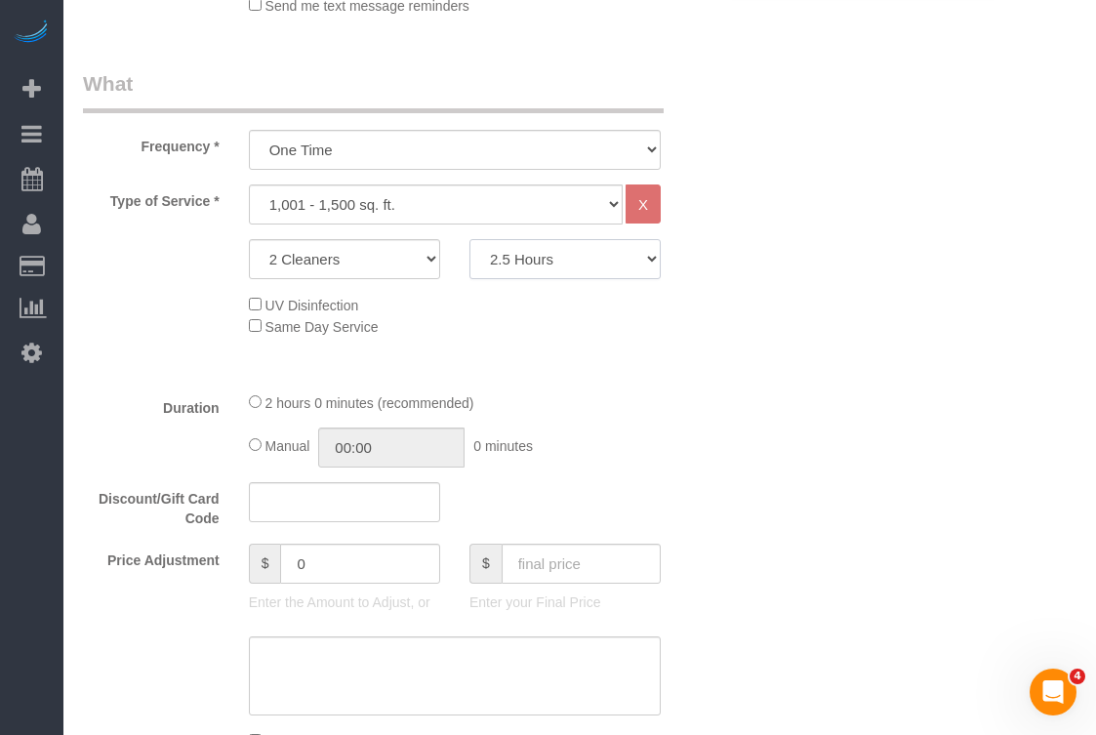
click at [470, 239] on select "2 Hours 2.5 Hours 3 Hours 3.5 Hours 4 Hours 4.5 Hours 5 Hours 5.5 Hours 6 Hours…" at bounding box center [565, 259] width 191 height 40
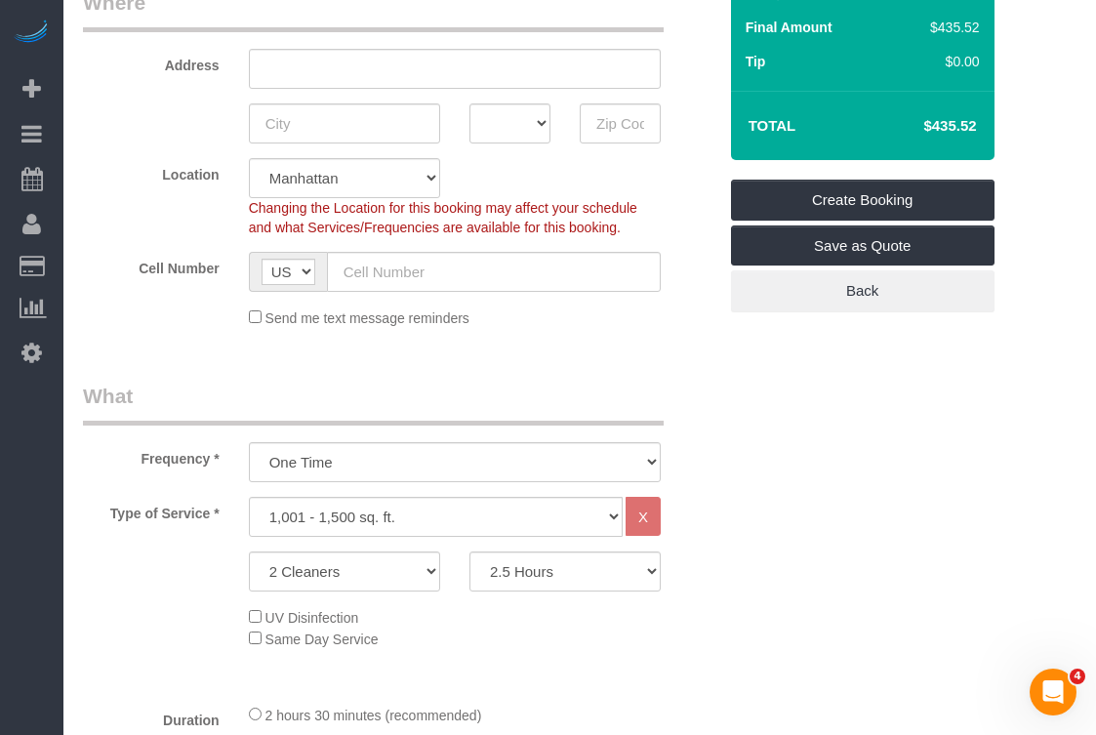
scroll to position [292, 0]
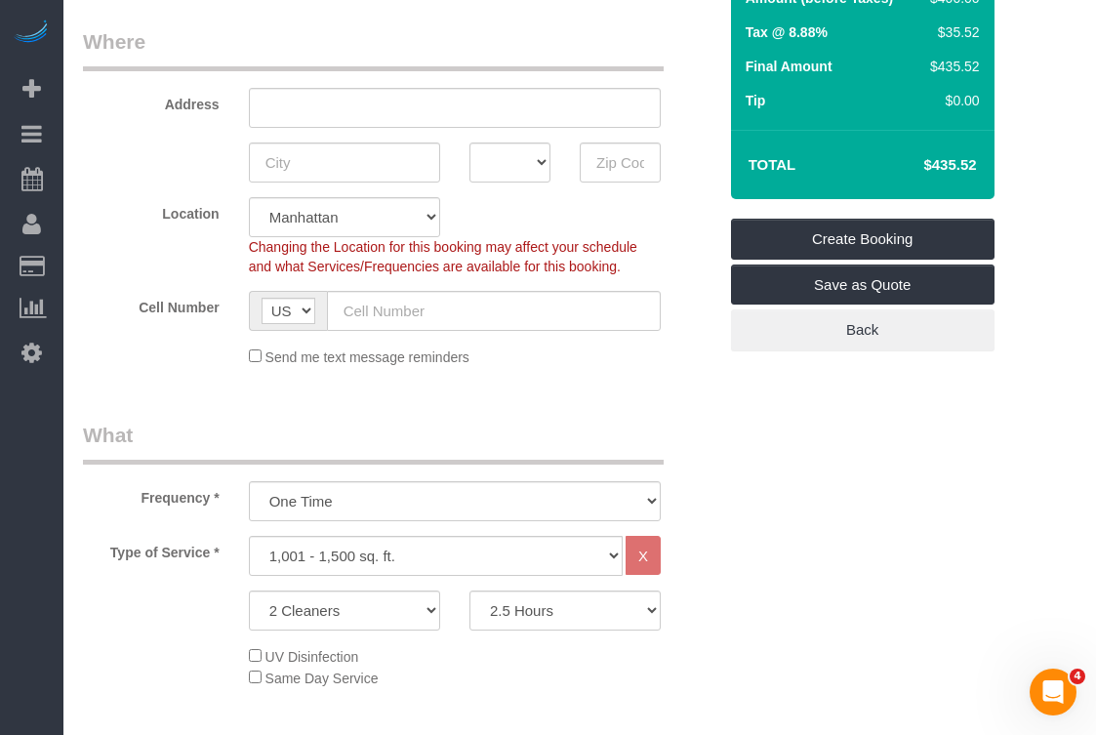
drag, startPoint x: 979, startPoint y: 167, endPoint x: 911, endPoint y: 168, distance: 68.3
click at [911, 168] on td "$435.52" at bounding box center [920, 165] width 127 height 49
copy h4 "$435.52"
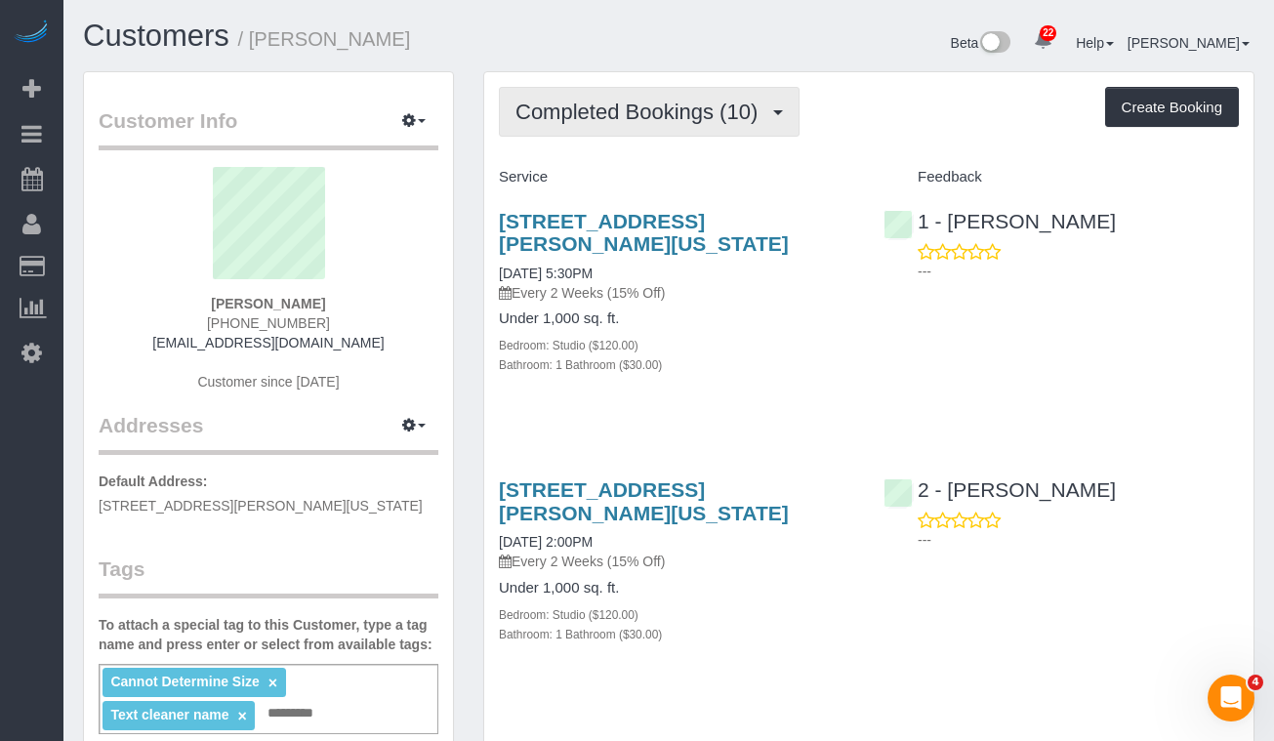
click at [658, 95] on button "Completed Bookings (10)" at bounding box center [649, 112] width 301 height 50
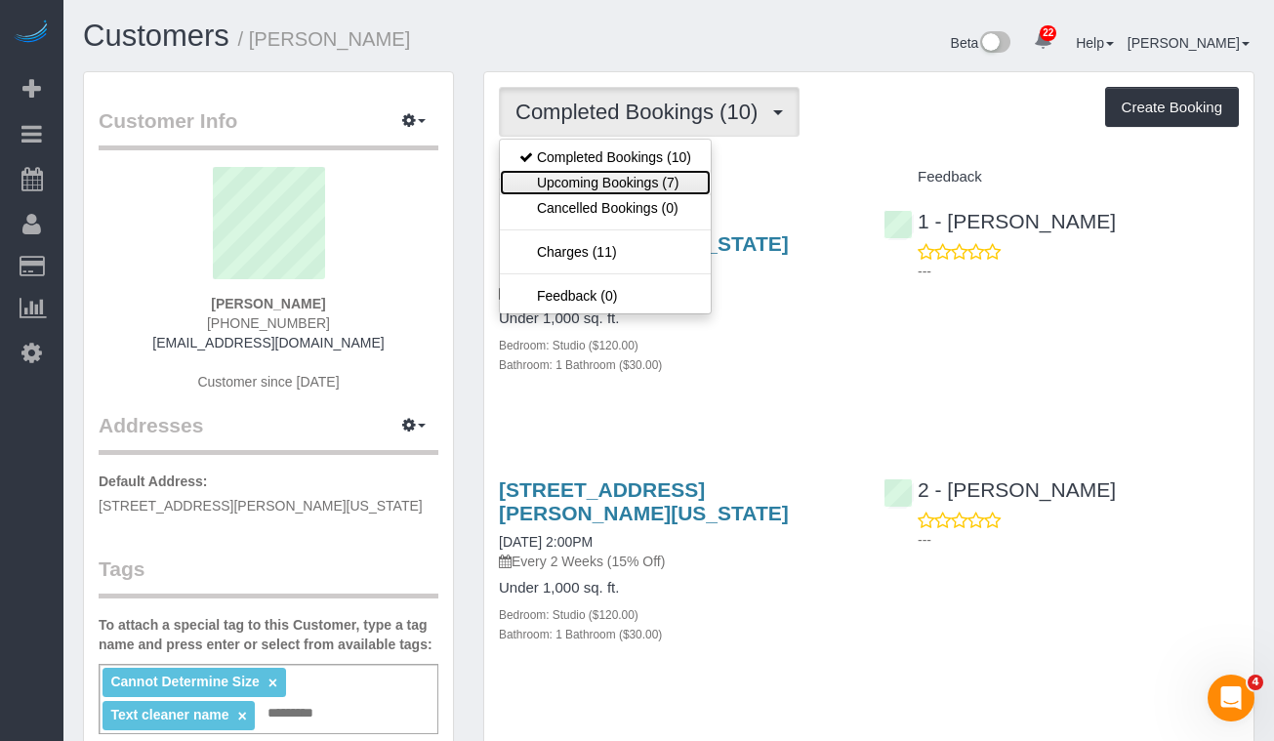
click at [605, 178] on link "Upcoming Bookings (7)" at bounding box center [605, 182] width 211 height 25
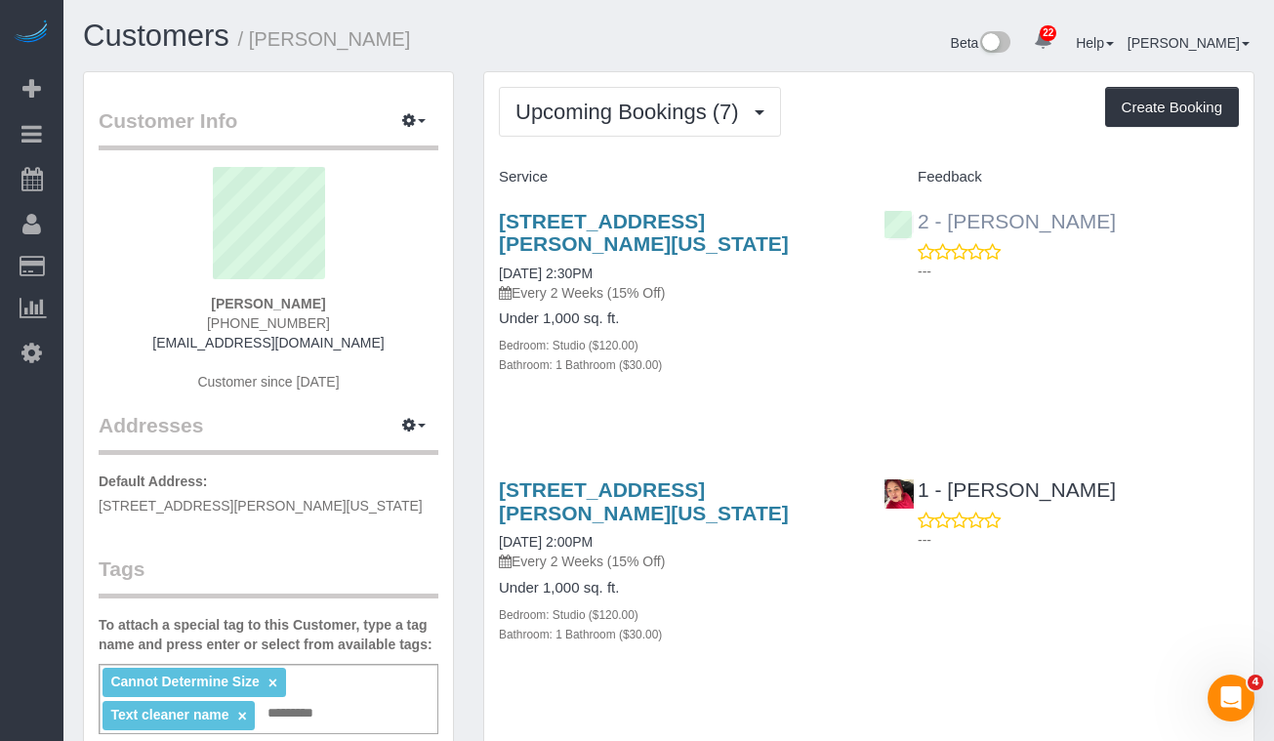
drag, startPoint x: 1149, startPoint y: 219, endPoint x: 952, endPoint y: 218, distance: 197.2
click at [952, 218] on div "2 - Katherine Poveda ---" at bounding box center [1061, 241] width 385 height 96
copy link "Katherine Poveda"
drag, startPoint x: 704, startPoint y: 241, endPoint x: 508, endPoint y: 226, distance: 196.8
click at [501, 226] on h3 "84 William Street, Apt 703, New York, NY 10038-0347" at bounding box center [676, 232] width 355 height 45
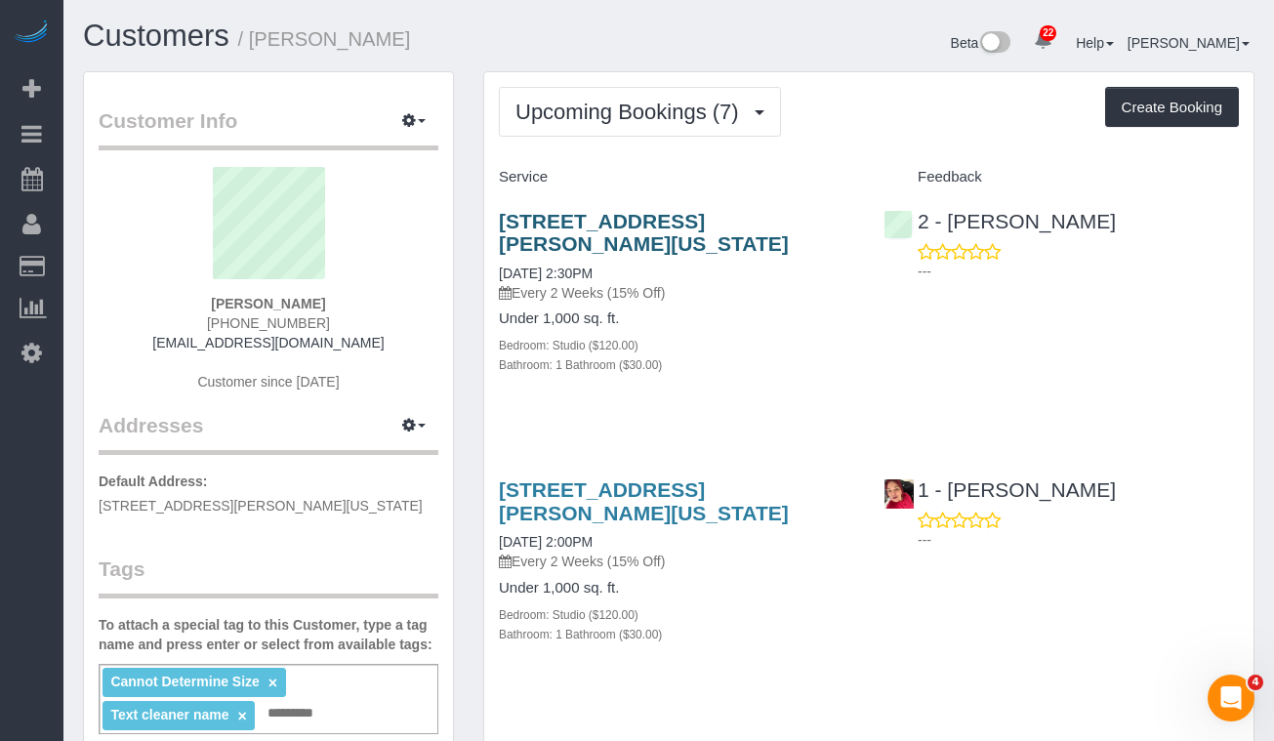
copy link "84 William Street, Apt 703, New York, NY 10038-0347"
click at [27, 396] on div "22 Beta Your Notifications You have 0 alerts × You have 9 to charge for 09/18/2…" at bounding box center [31, 370] width 63 height 741
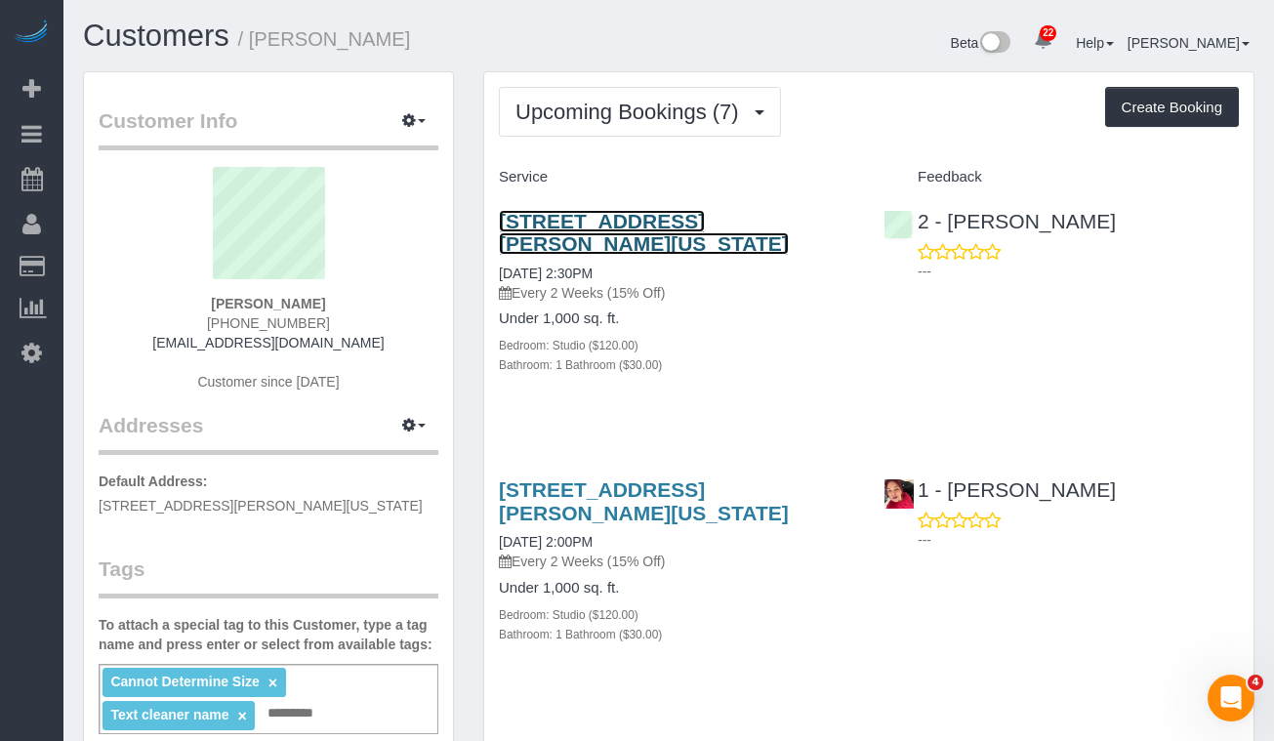
drag, startPoint x: 592, startPoint y: 230, endPoint x: 567, endPoint y: 216, distance: 28.5
click at [592, 230] on link "84 William Street, Apt 703, New York, NY 10038-0347" at bounding box center [644, 232] width 290 height 45
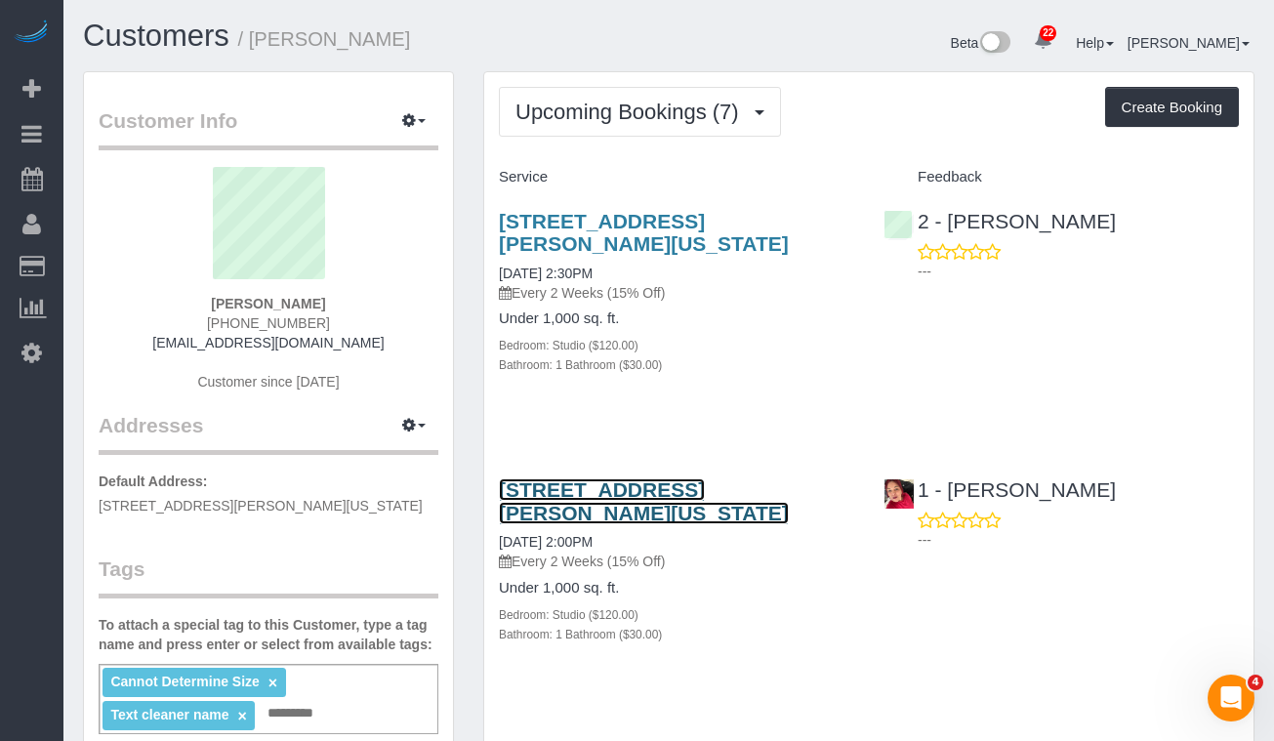
click at [570, 506] on link "84 William Street, Apt 703, New York, NY 10038-0347" at bounding box center [644, 500] width 290 height 45
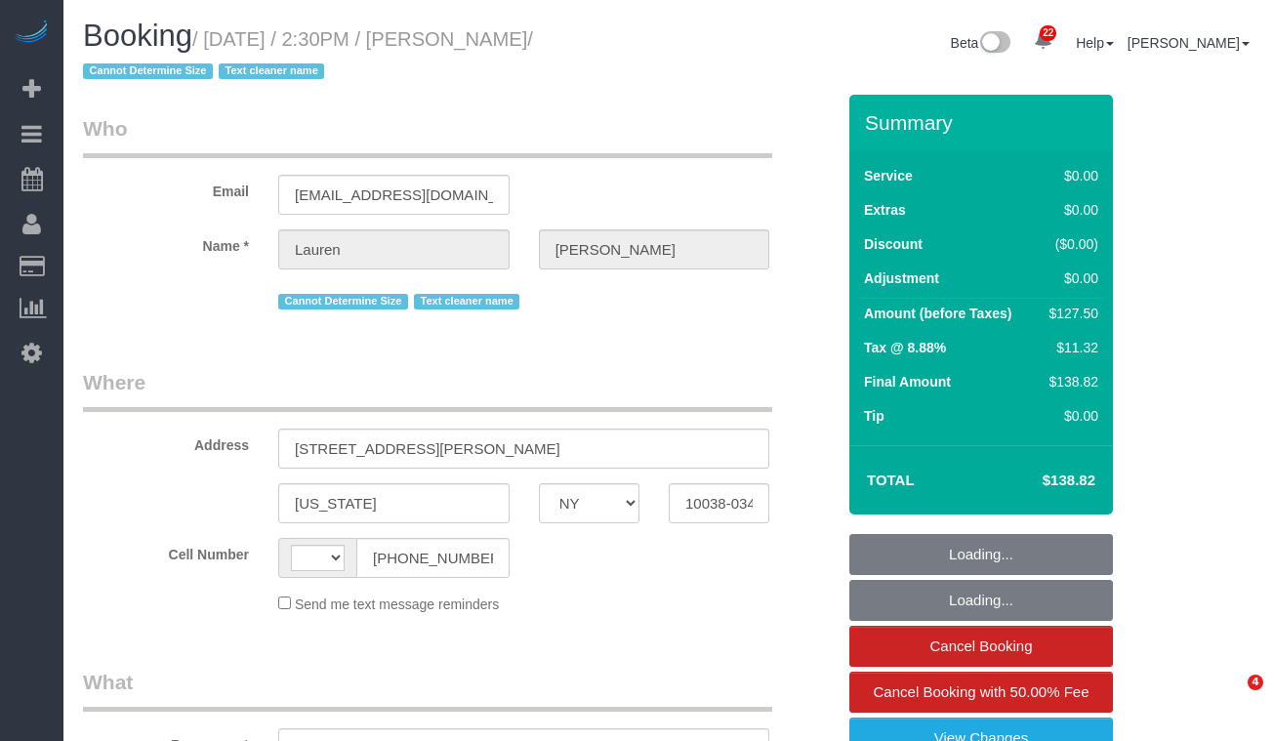
select select "NY"
select select "string:[GEOGRAPHIC_DATA]"
select select "object:835"
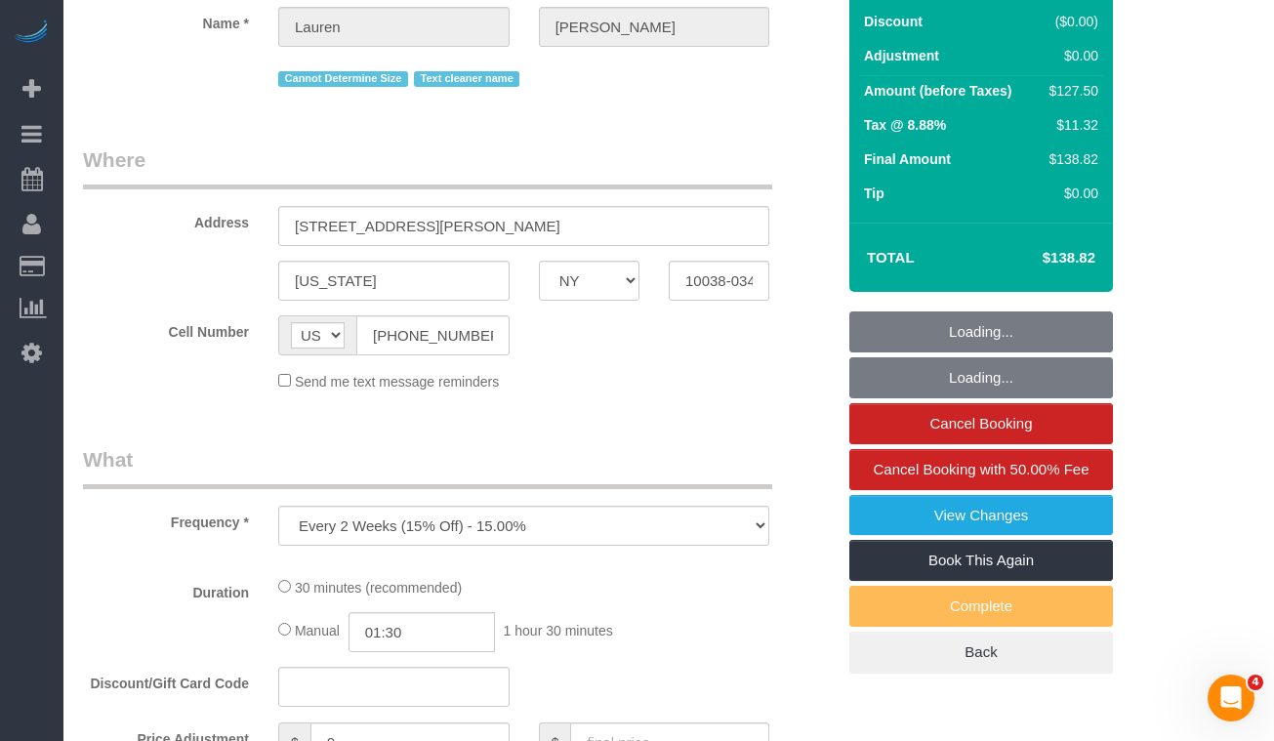
select select "string:stripe-pm_1REMk24VGloSiKo7t1T9C341"
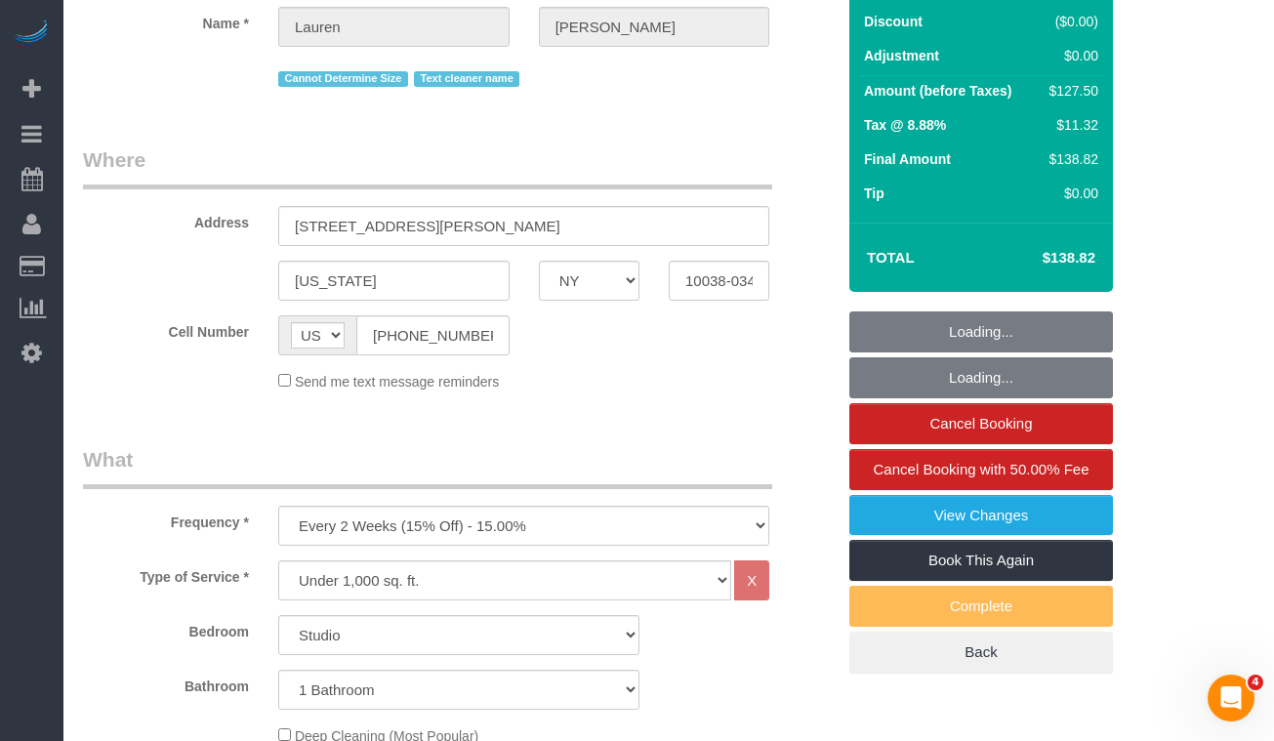
scroll to position [375, 0]
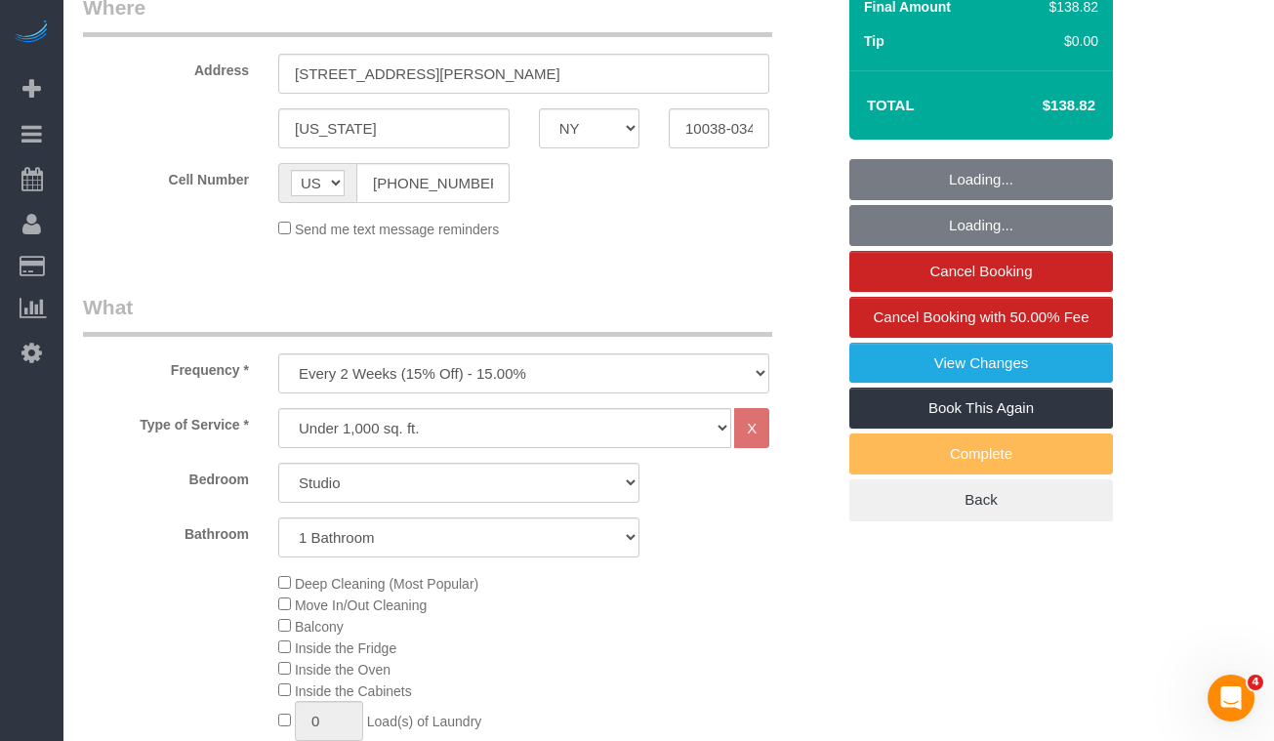
select select "number:89"
select select "number:90"
select select "number:15"
select select "number:5"
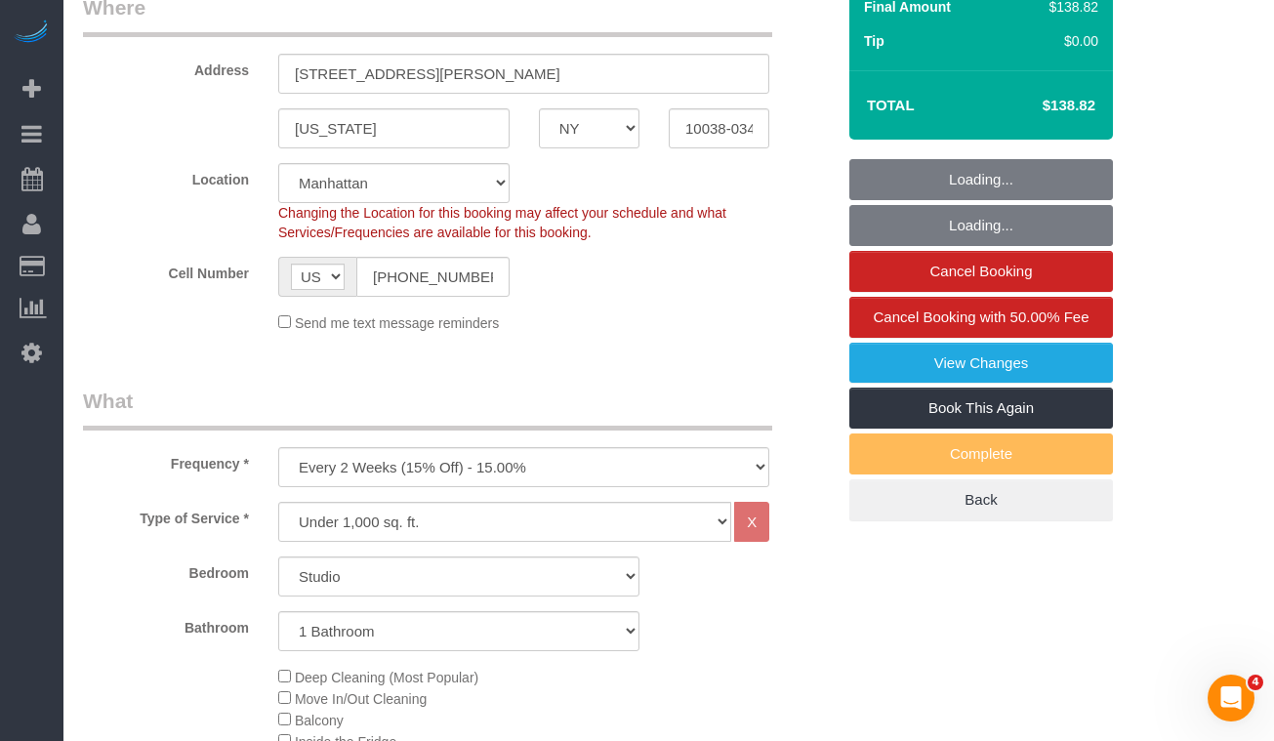
select select "object:1093"
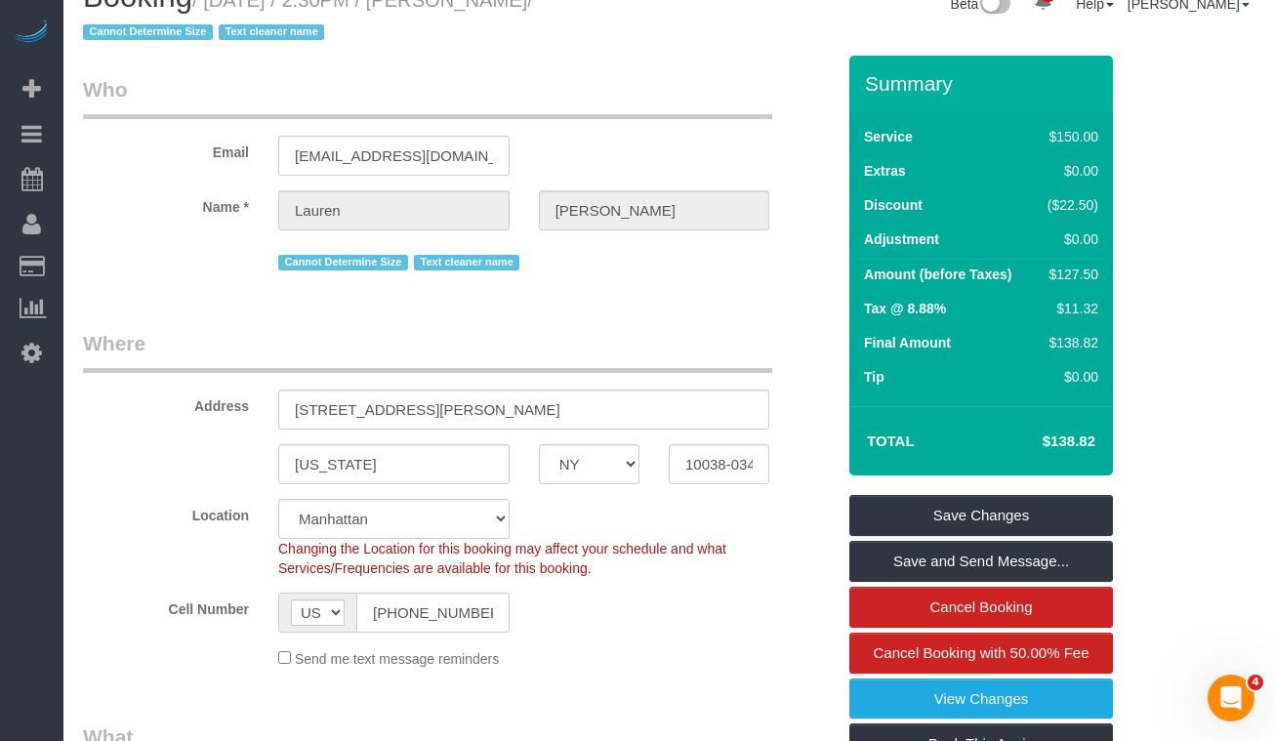
scroll to position [0, 0]
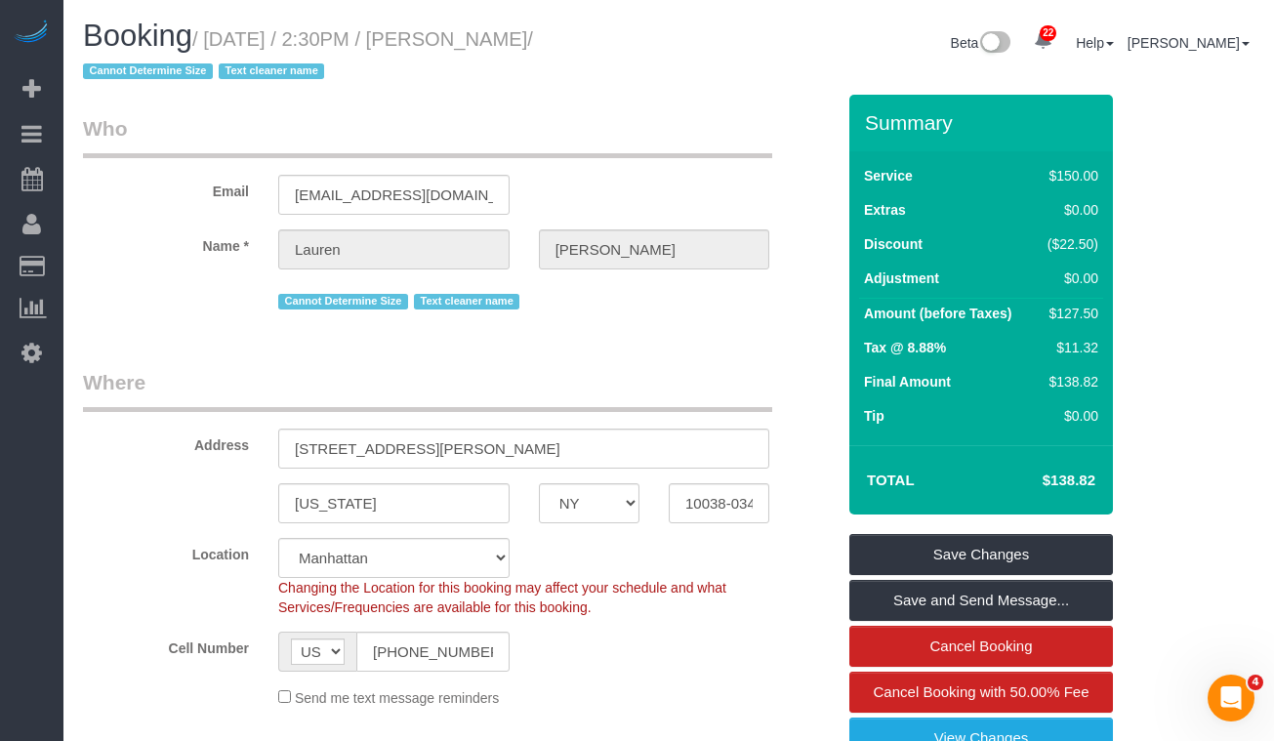
click at [523, 42] on small "/ September 19, 2025 / 2:30PM / Lauren Dana / Cannot Determine Size Text cleane…" at bounding box center [308, 55] width 450 height 55
drag, startPoint x: 621, startPoint y: 43, endPoint x: 223, endPoint y: 37, distance: 398.3
click at [223, 37] on small "/ September 19, 2025 / 2:30PM / Lauren Dana / Cannot Determine Size Text cleane…" at bounding box center [308, 55] width 450 height 55
copy small "September 19, 2025 / 2:30PM / Lauren Dana"
click at [449, 77] on h1 "Booking / September 19, 2025 / 2:30PM / Lauren Dana / Cannot Determine Size Tex…" at bounding box center [368, 53] width 571 height 66
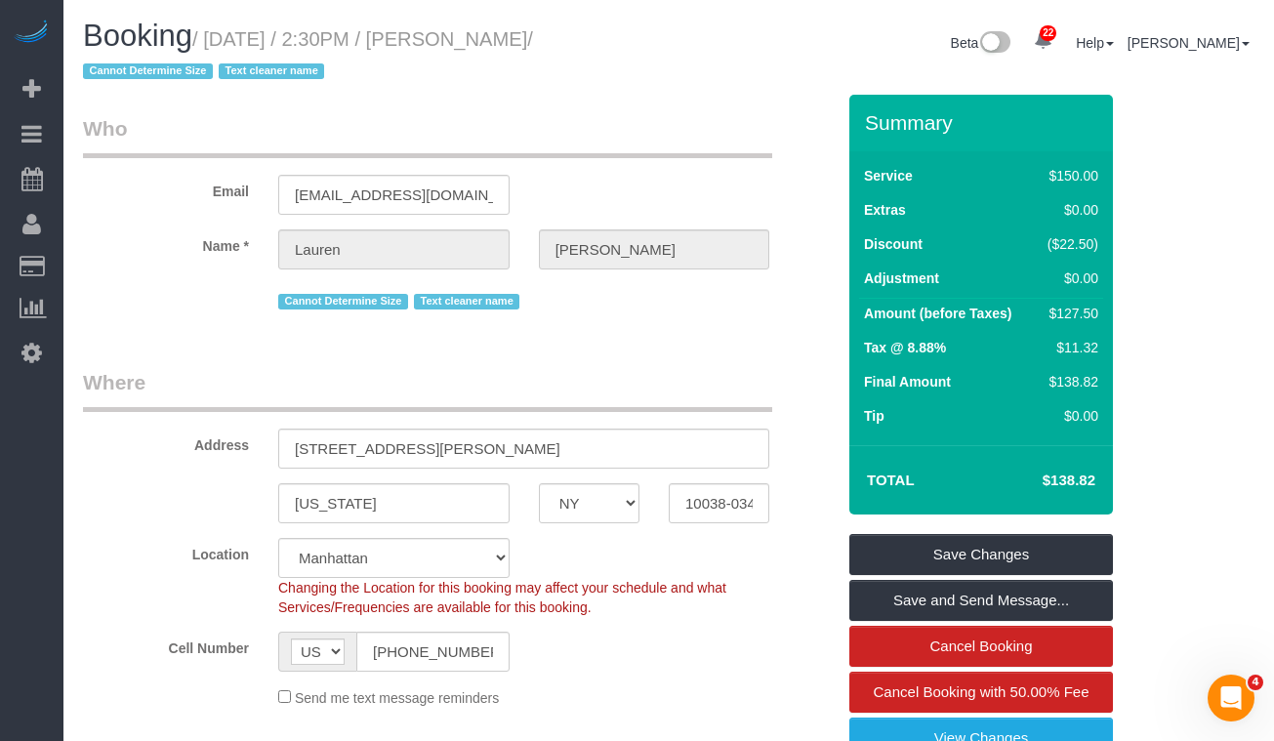
drag, startPoint x: 615, startPoint y: 34, endPoint x: 226, endPoint y: 40, distance: 389.6
click at [226, 40] on small "/ September 19, 2025 / 2:30PM / Lauren Dana / Cannot Determine Size Text cleane…" at bounding box center [308, 55] width 450 height 55
copy small "September 19, 2025 / 2:30PM / Lauren Dana"
drag, startPoint x: 579, startPoint y: 56, endPoint x: 595, endPoint y: 50, distance: 17.6
click at [581, 55] on h1 "Booking / September 19, 2025 / 2:30PM / Lauren Dana / Cannot Determine Size Tex…" at bounding box center [368, 53] width 571 height 66
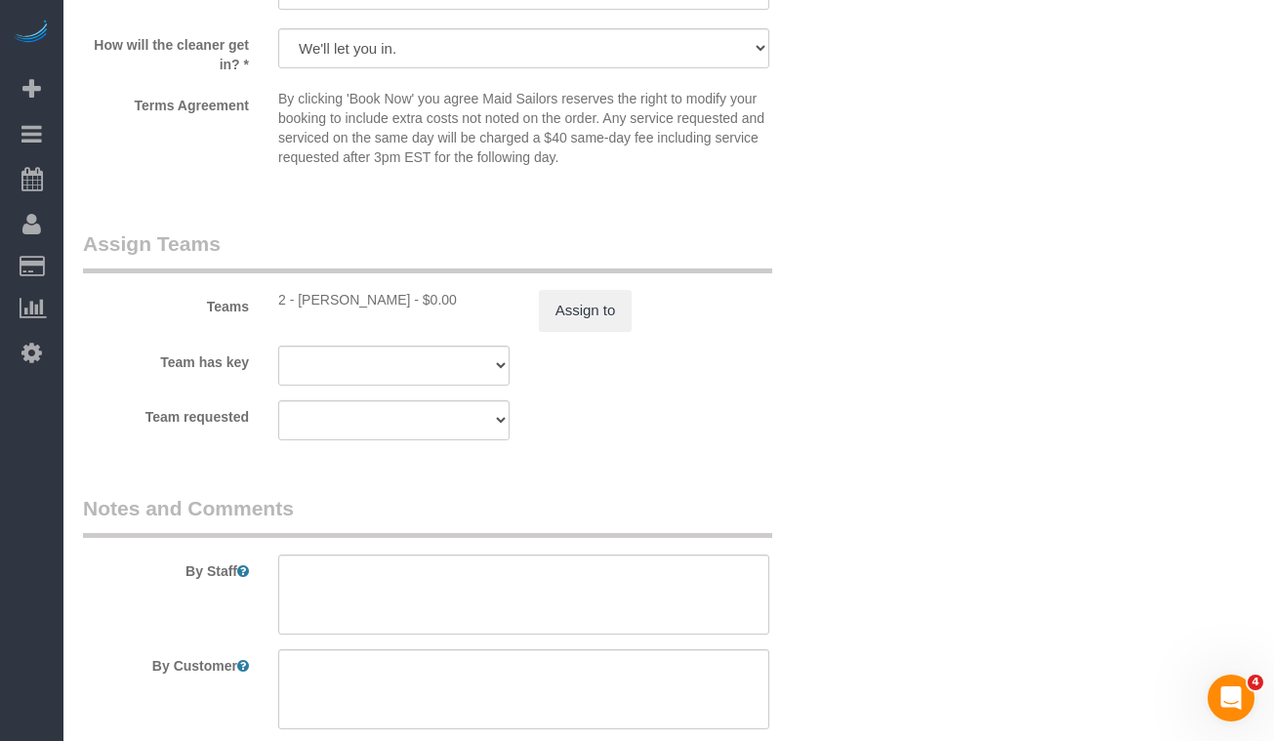
scroll to position [2584, 0]
drag, startPoint x: 410, startPoint y: 299, endPoint x: 296, endPoint y: 302, distance: 114.3
click at [296, 302] on div "2 - Katherine Poveda - $0.00" at bounding box center [393, 301] width 231 height 20
copy div "Katherine Poveda"
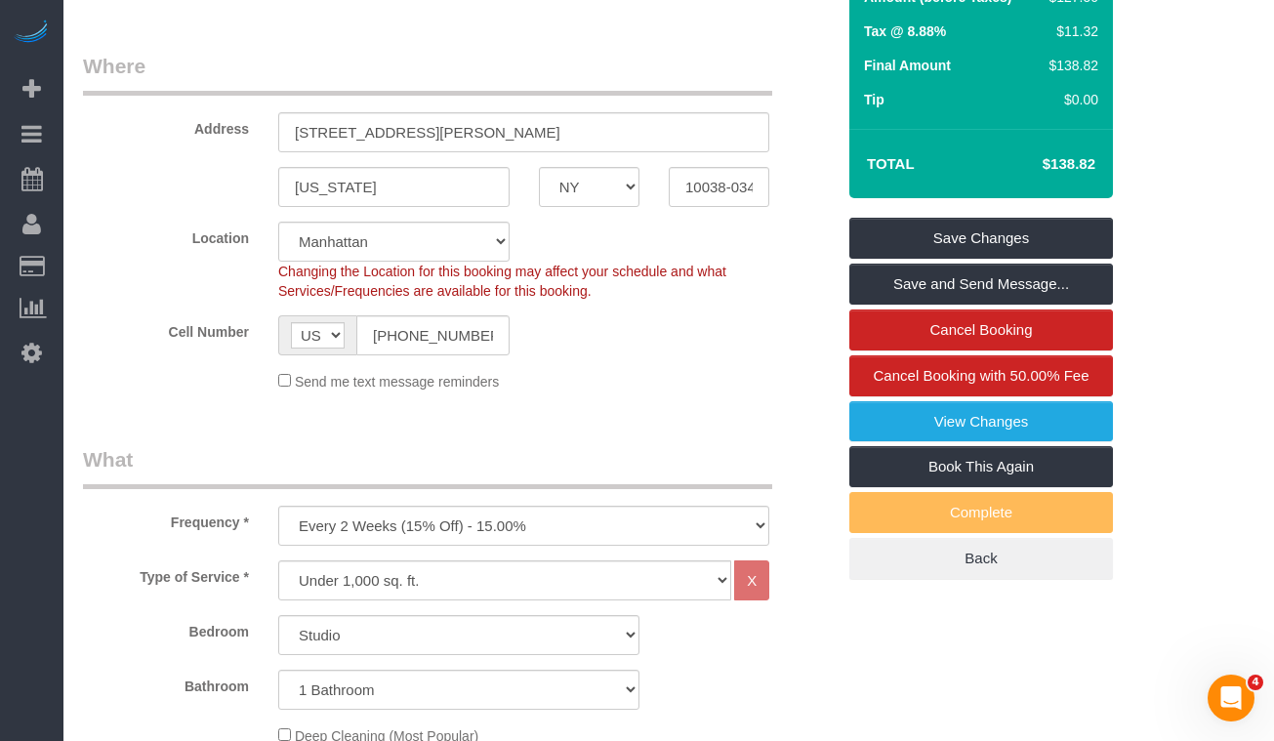
scroll to position [338, 0]
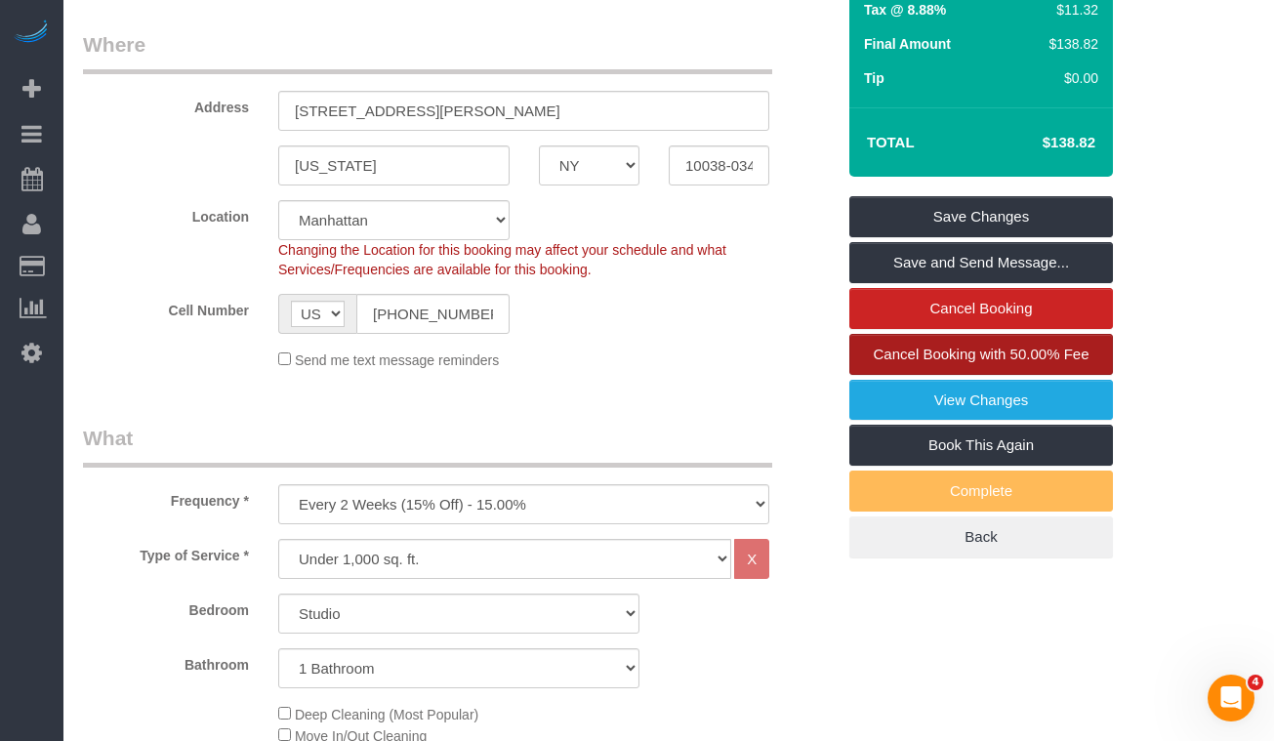
click at [896, 355] on span "Cancel Booking with 50.00% Fee" at bounding box center [982, 354] width 216 height 17
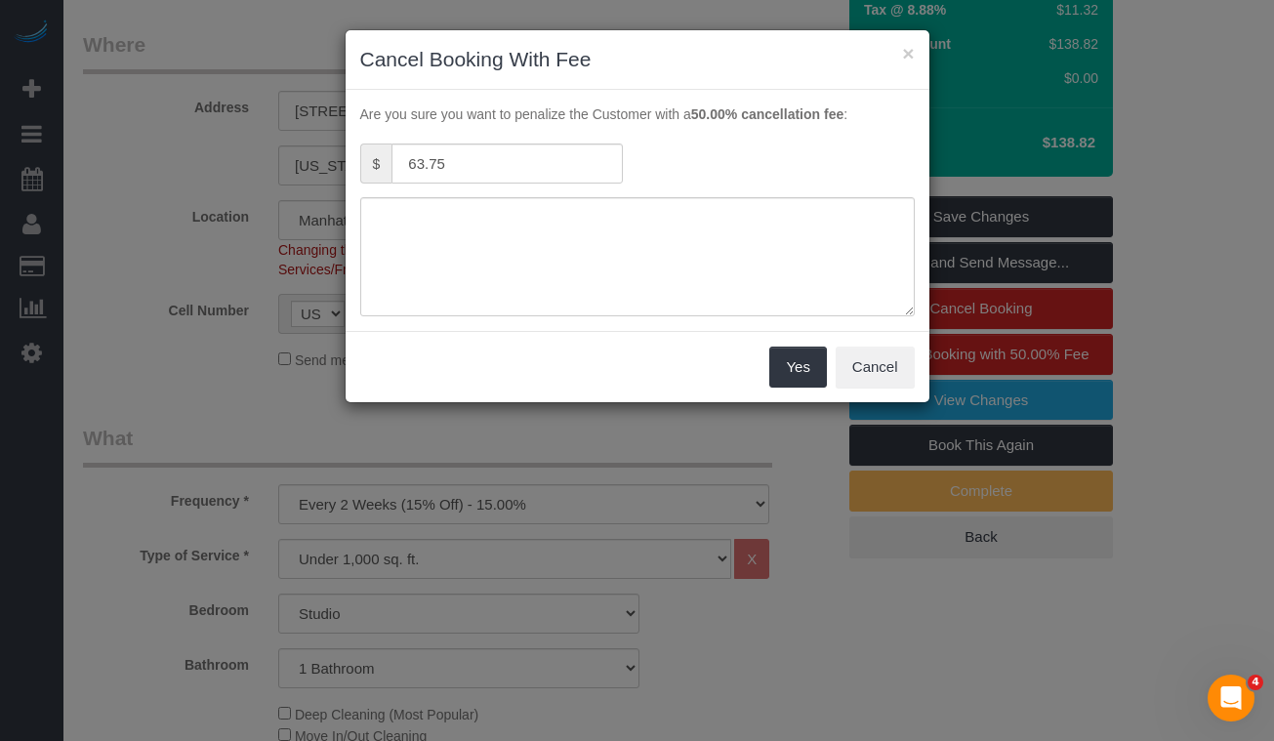
click at [768, 364] on div "Yes Cancel" at bounding box center [638, 366] width 584 height 71
click at [545, 263] on textarea at bounding box center [637, 256] width 554 height 119
type textarea "Customer requested cancellation."
click at [793, 370] on button "Yes" at bounding box center [797, 367] width 57 height 41
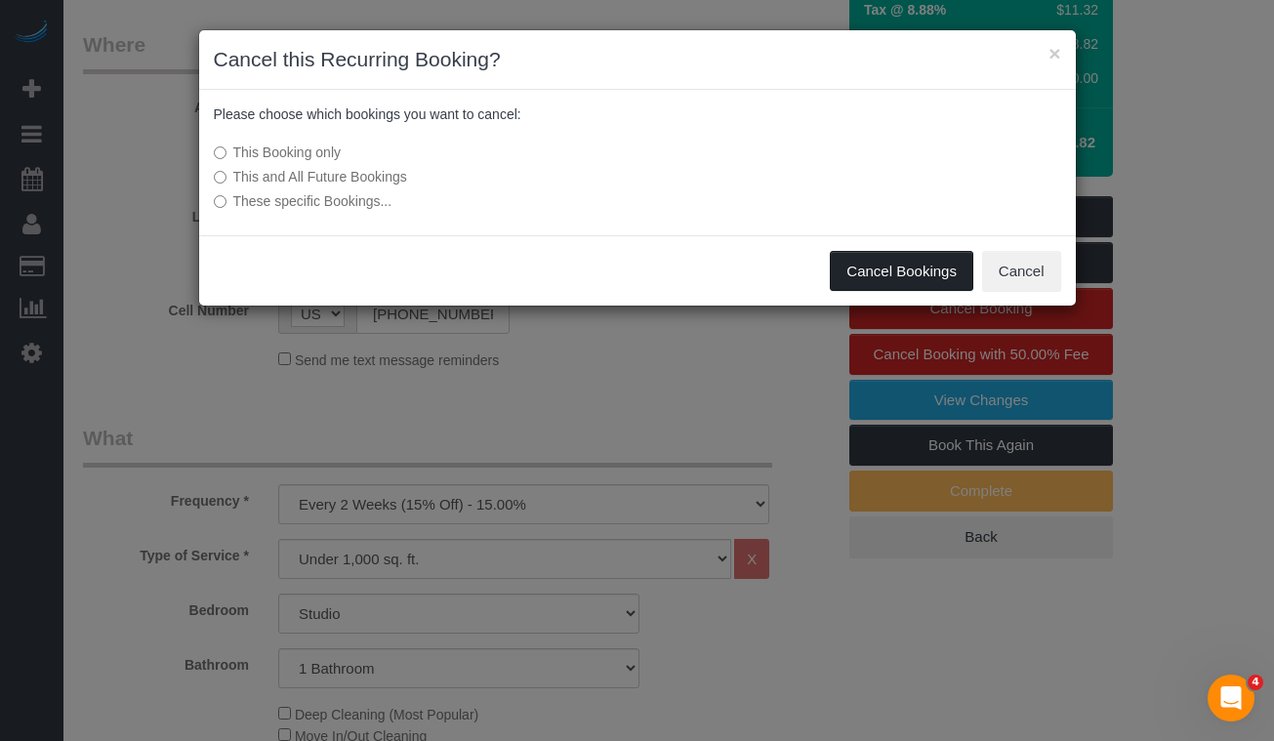
drag, startPoint x: 868, startPoint y: 274, endPoint x: 803, endPoint y: 275, distance: 64.4
click at [868, 274] on button "Cancel Bookings" at bounding box center [902, 271] width 144 height 41
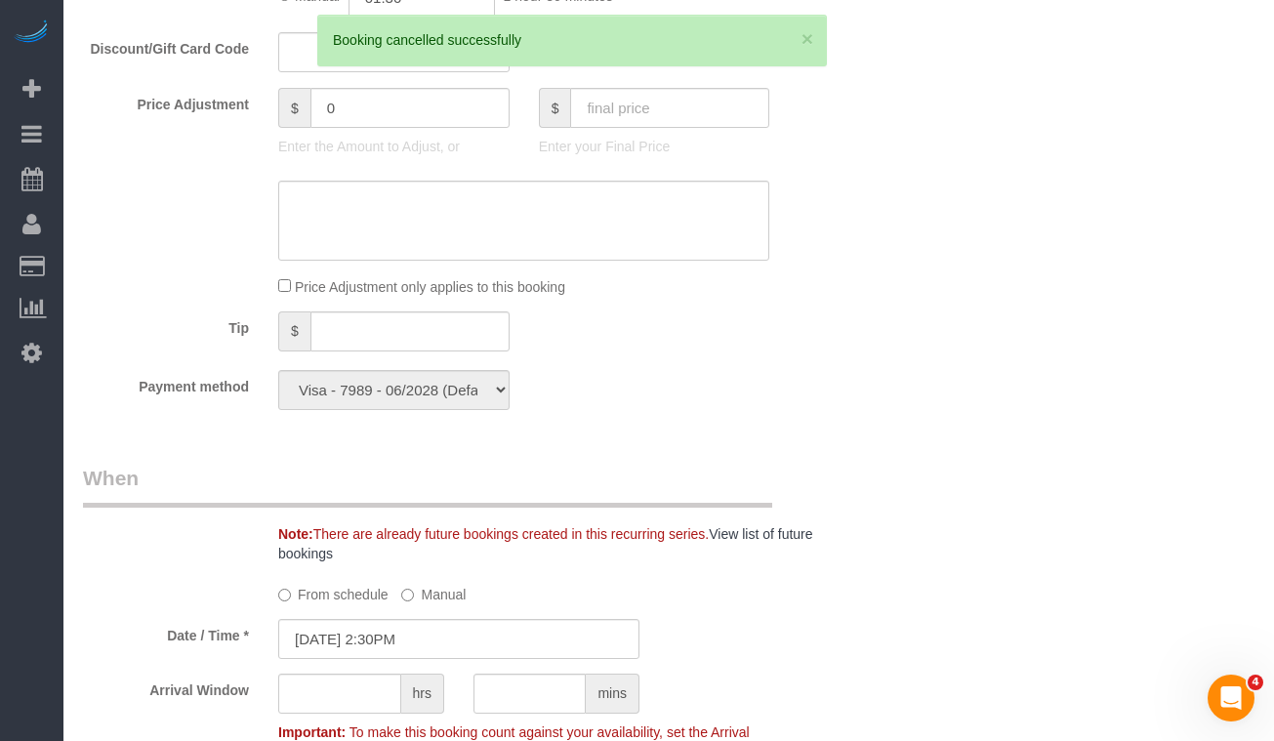
scroll to position [1553, 0]
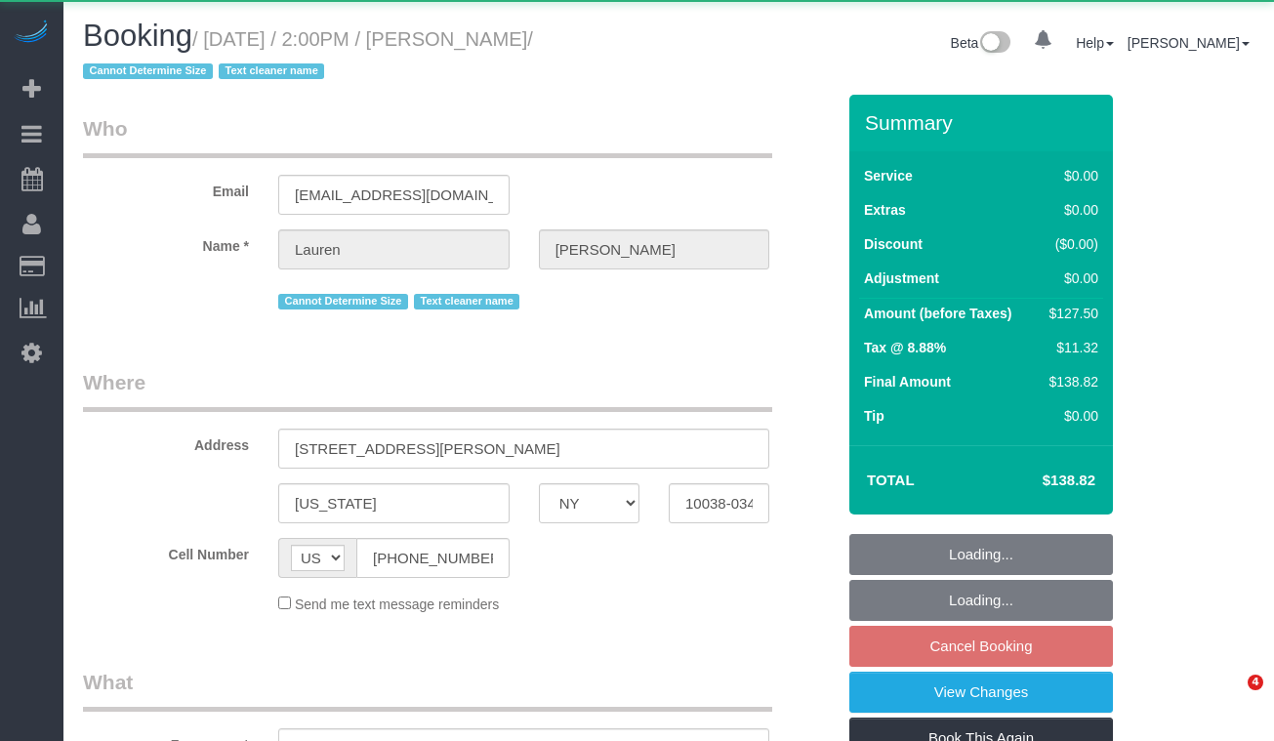
select select "NY"
select select "number:89"
select select "number:90"
select select "number:15"
select select "number:5"
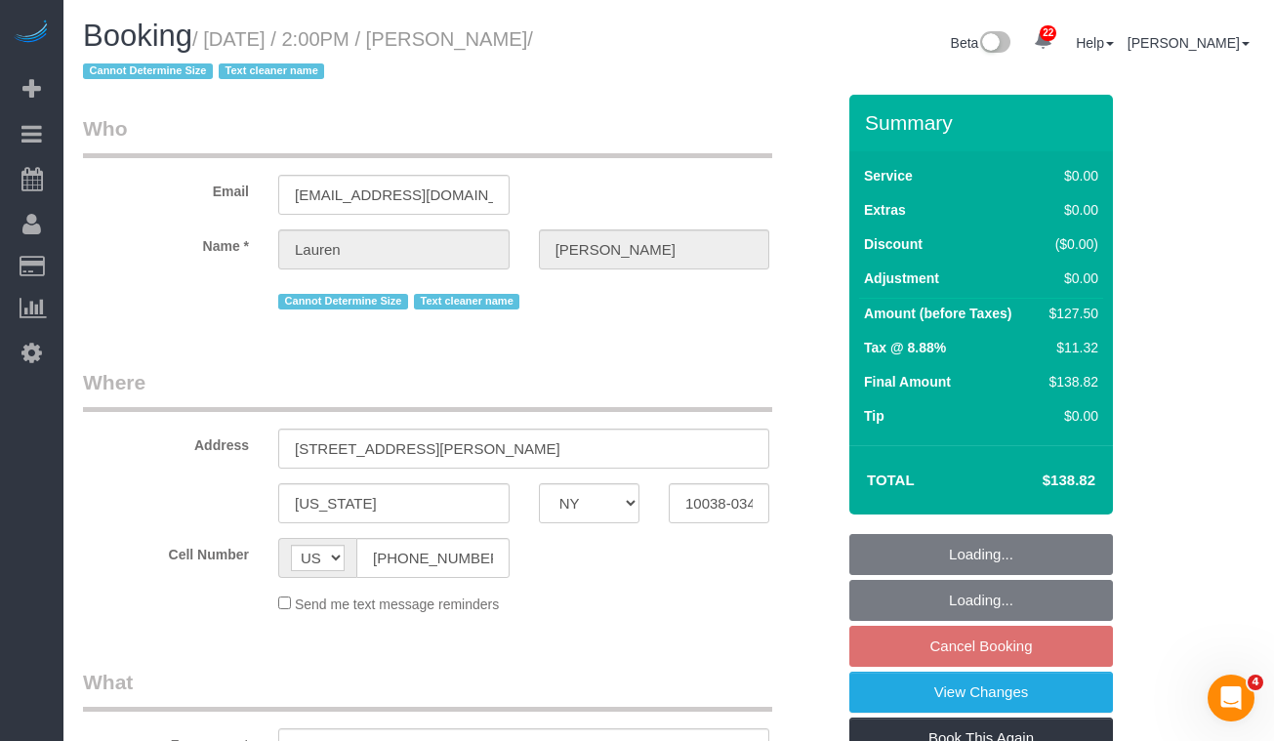
select select "object:1058"
select select "string:stripe-pm_1REMk24VGloSiKo7t1T9C341"
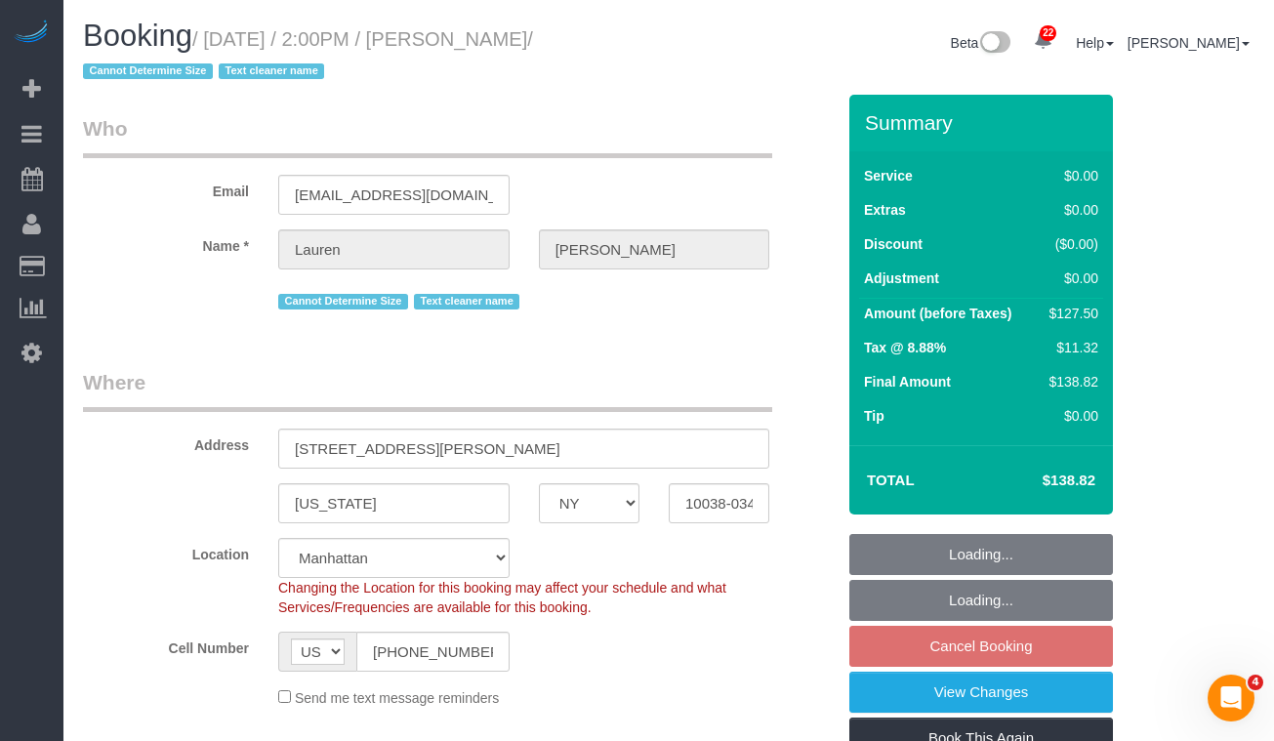
select select "object:1069"
select select "spot7"
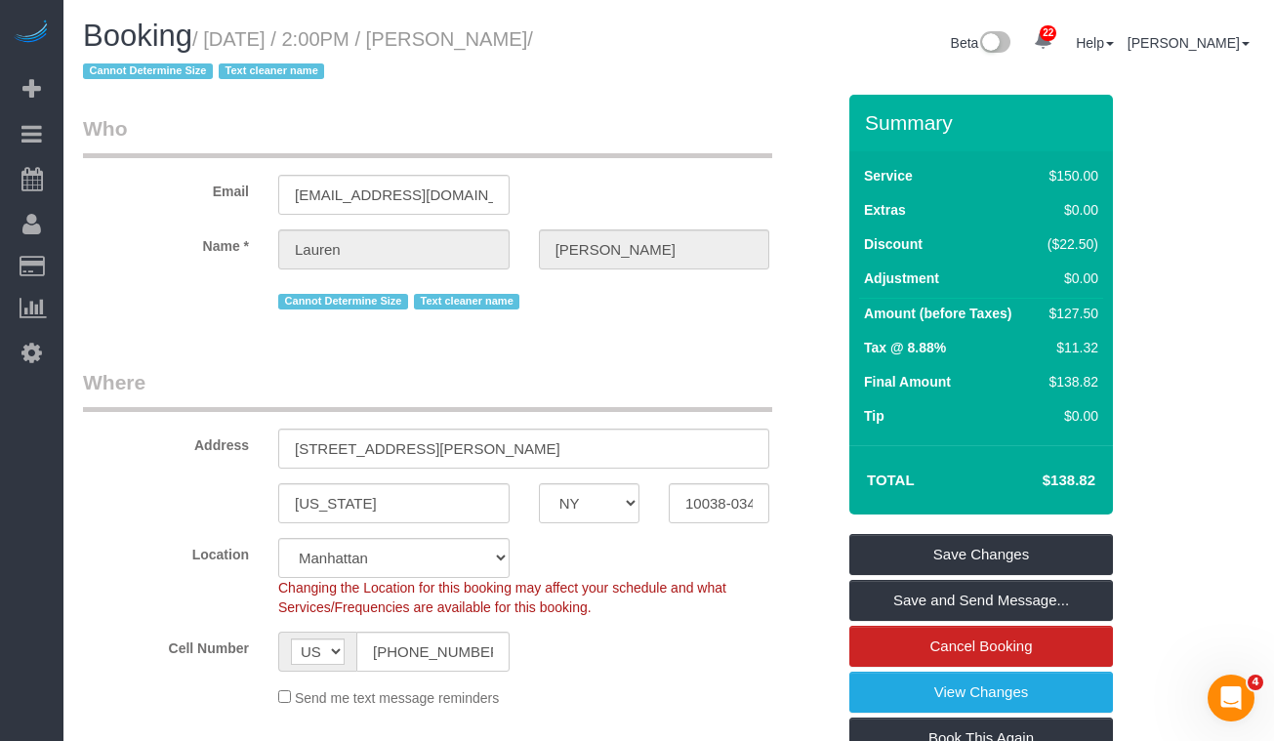
scroll to position [63, 0]
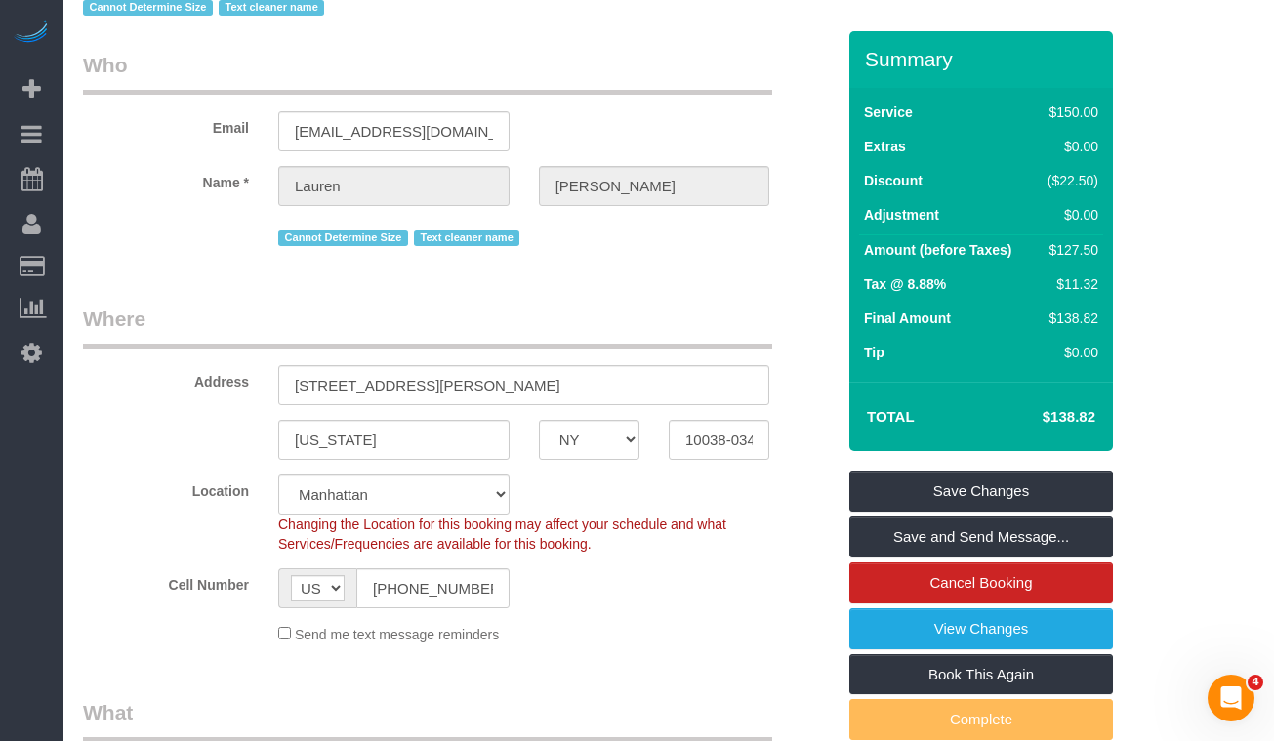
drag, startPoint x: 1097, startPoint y: 185, endPoint x: 1030, endPoint y: 182, distance: 67.4
click at [1030, 182] on tr "Discount ($22.50)" at bounding box center [981, 183] width 244 height 34
copy tr "($22.50)"
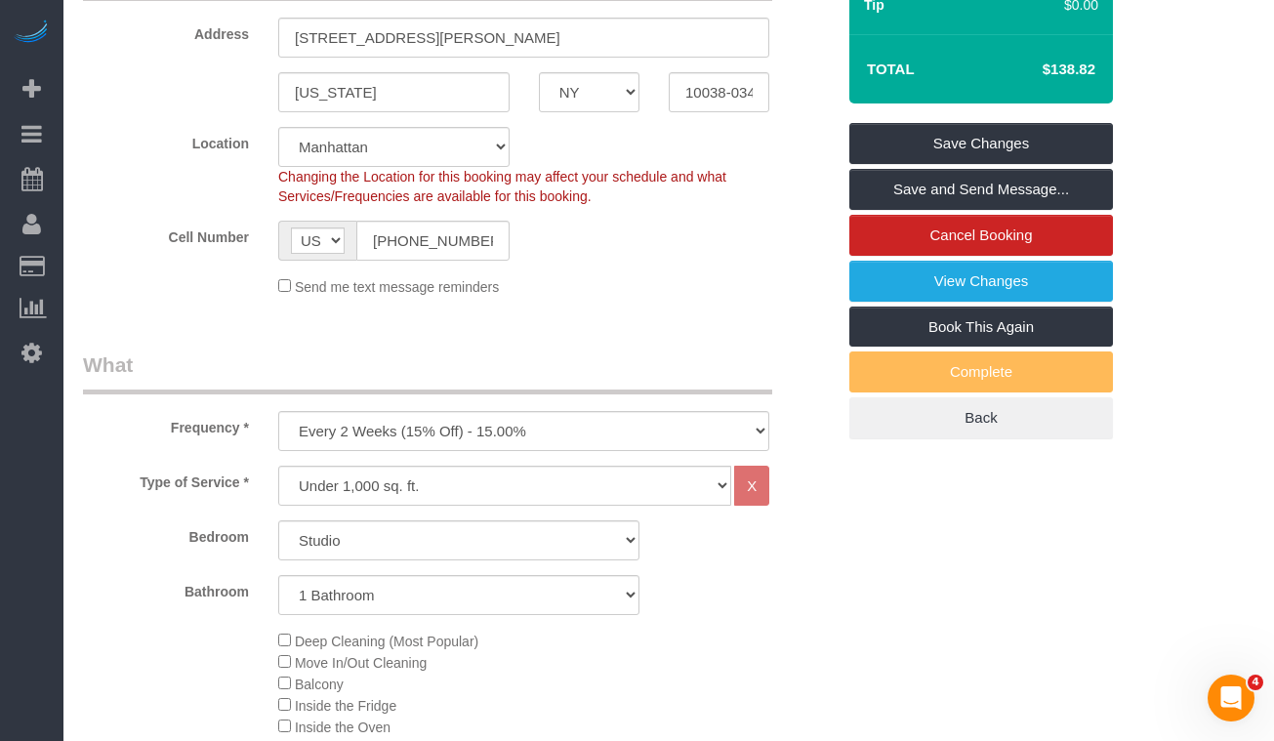
scroll to position [0, 0]
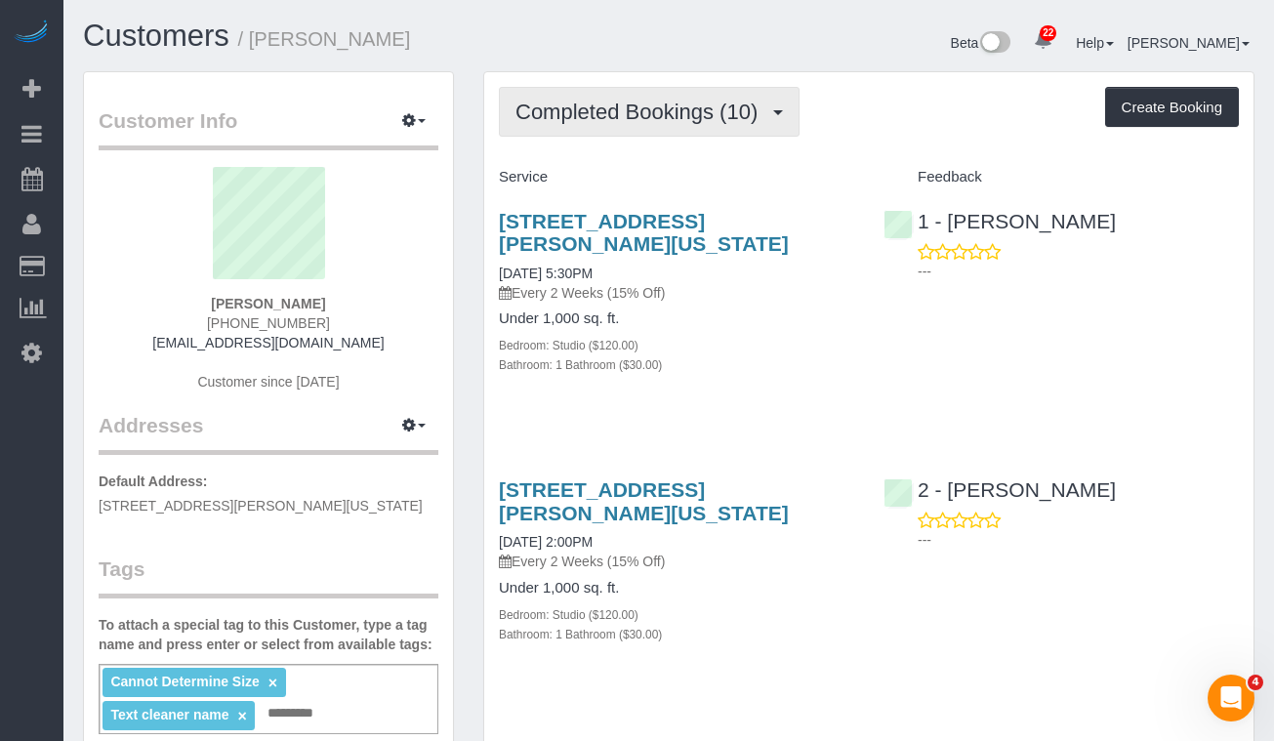
click at [665, 133] on button "Completed Bookings (10)" at bounding box center [649, 112] width 301 height 50
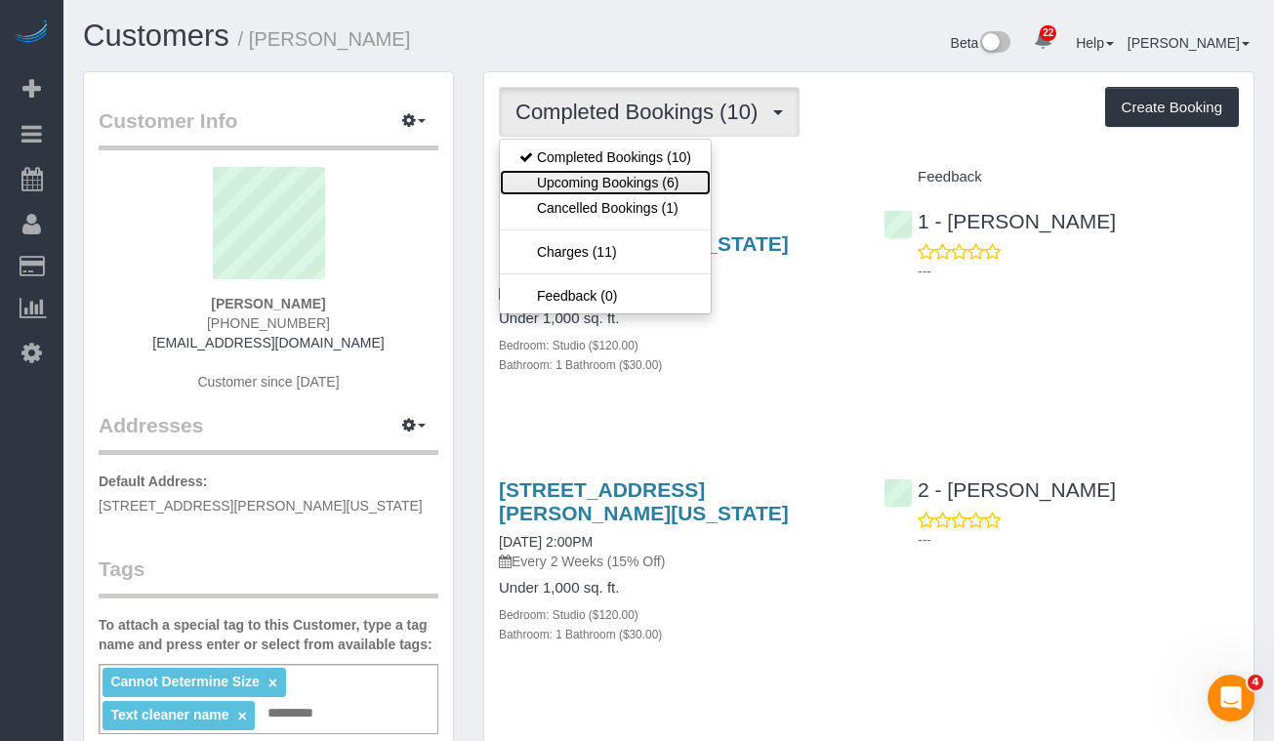
click at [635, 170] on link "Upcoming Bookings (6)" at bounding box center [605, 182] width 211 height 25
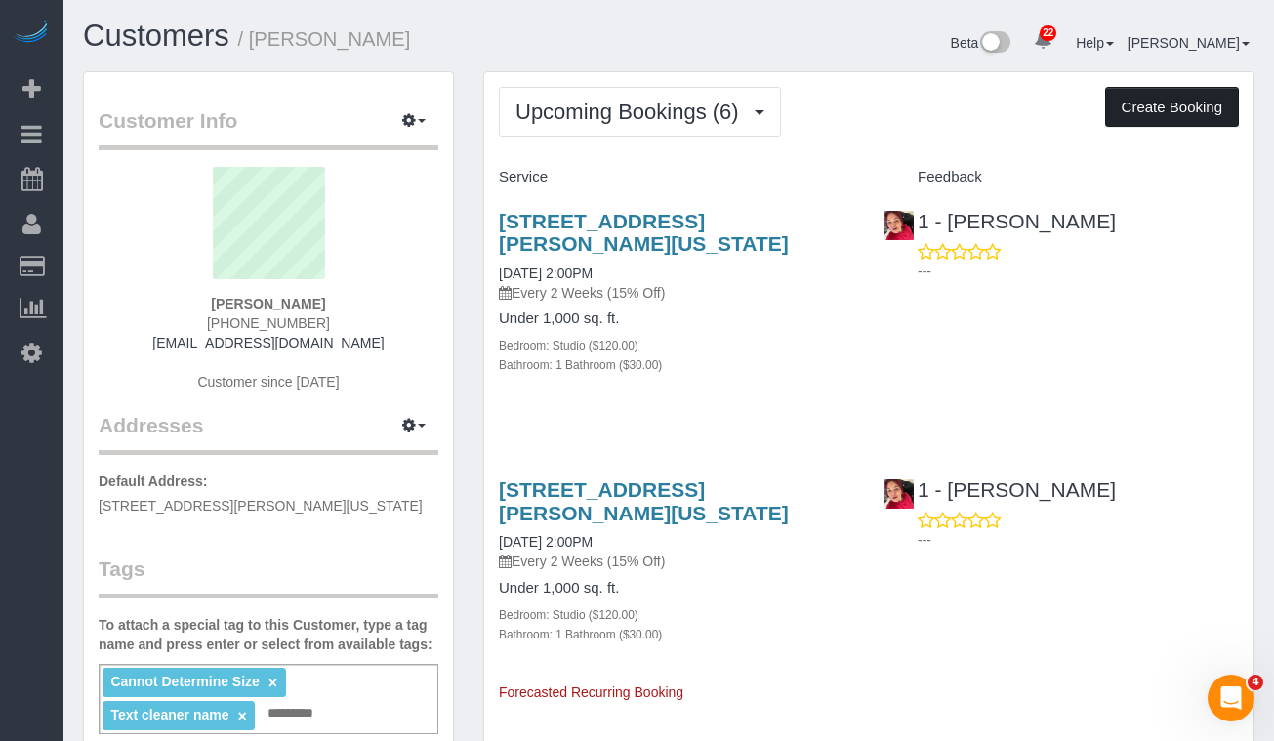
click at [1139, 112] on button "Create Booking" at bounding box center [1172, 107] width 134 height 41
select select "NY"
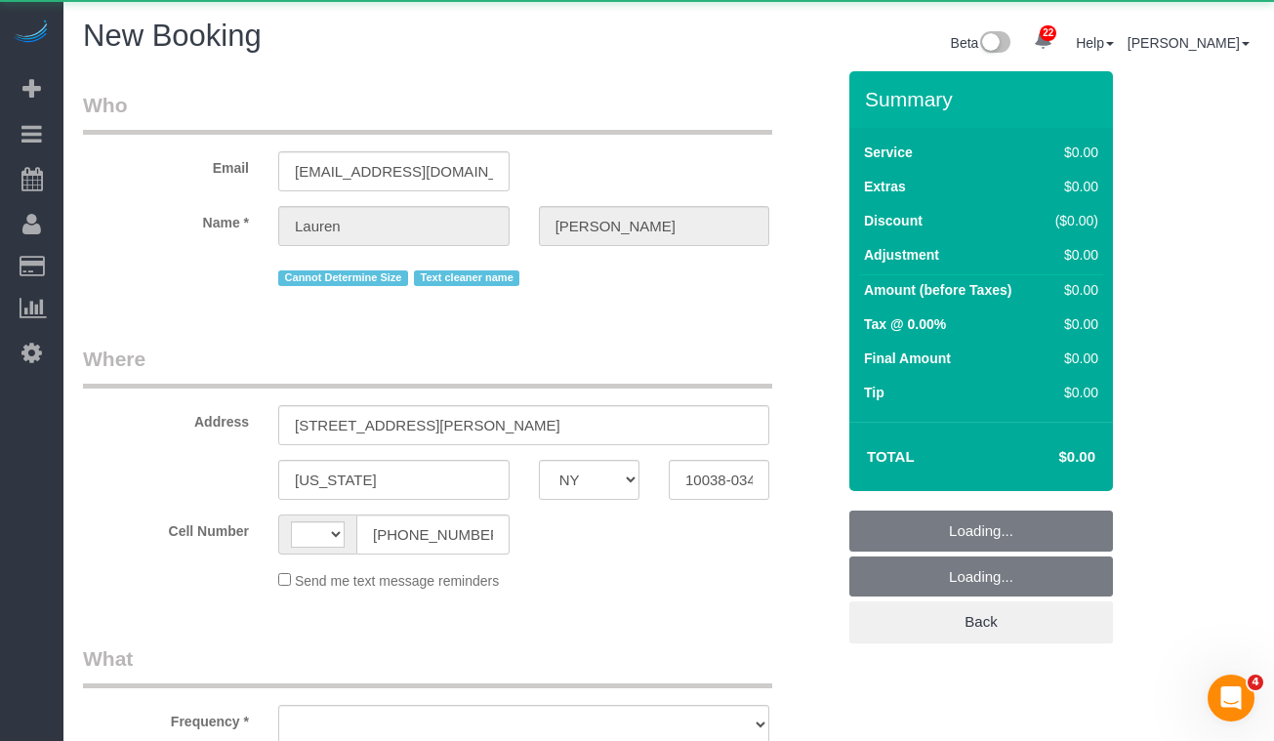
select select "string:[GEOGRAPHIC_DATA]"
select select "object:1737"
select select "number:89"
select select "number:90"
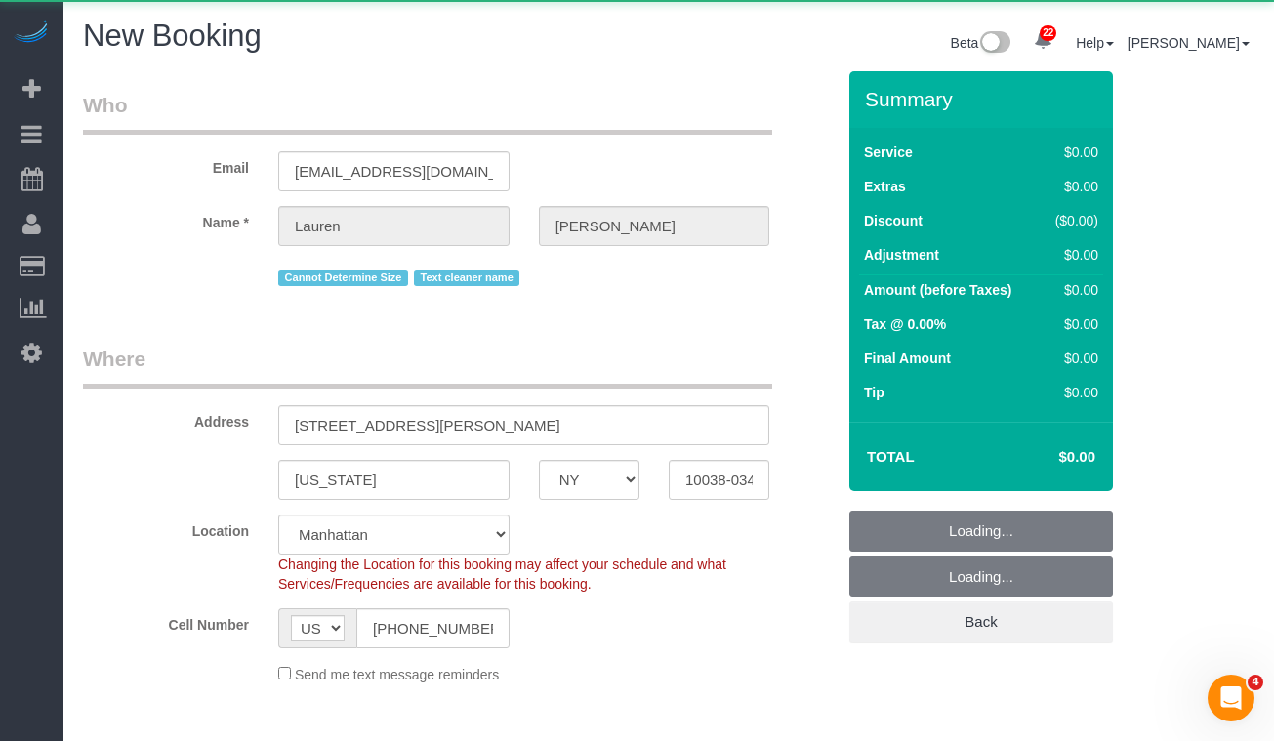
select select "string:stripe-pm_1REMk24VGloSiKo7t1T9C341"
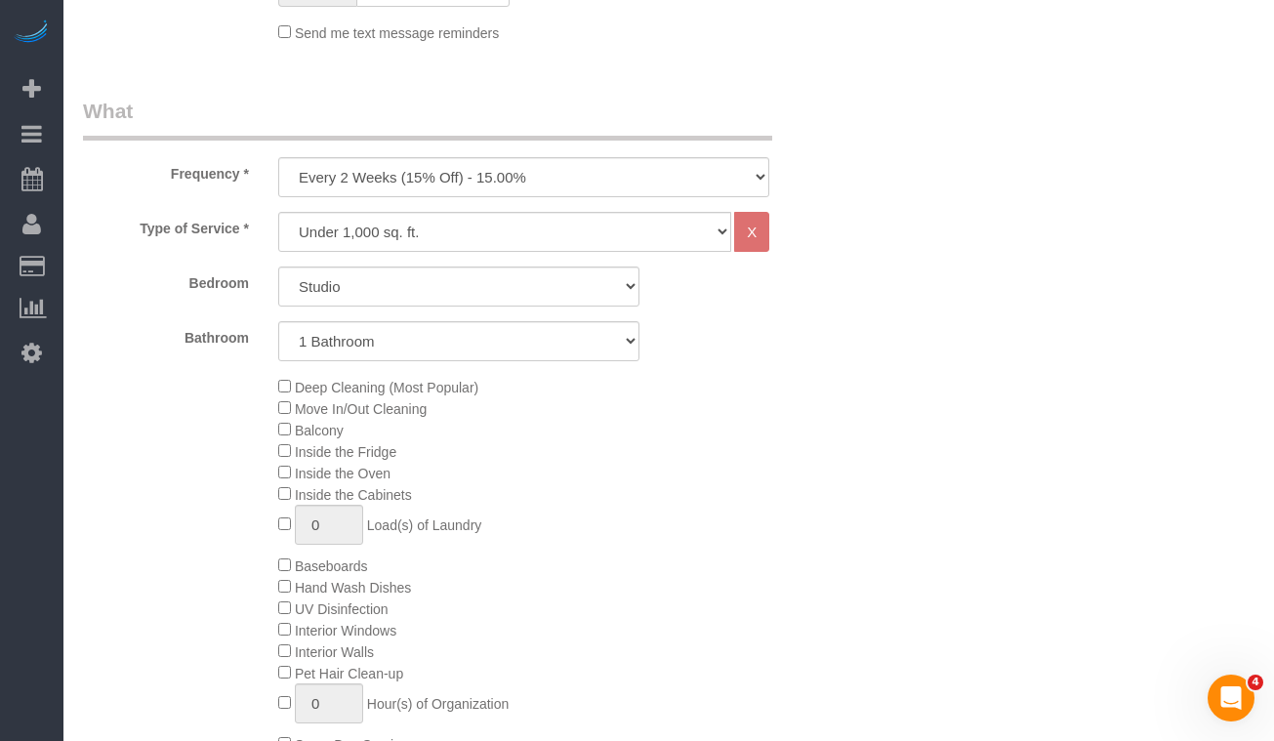
scroll to position [718, 0]
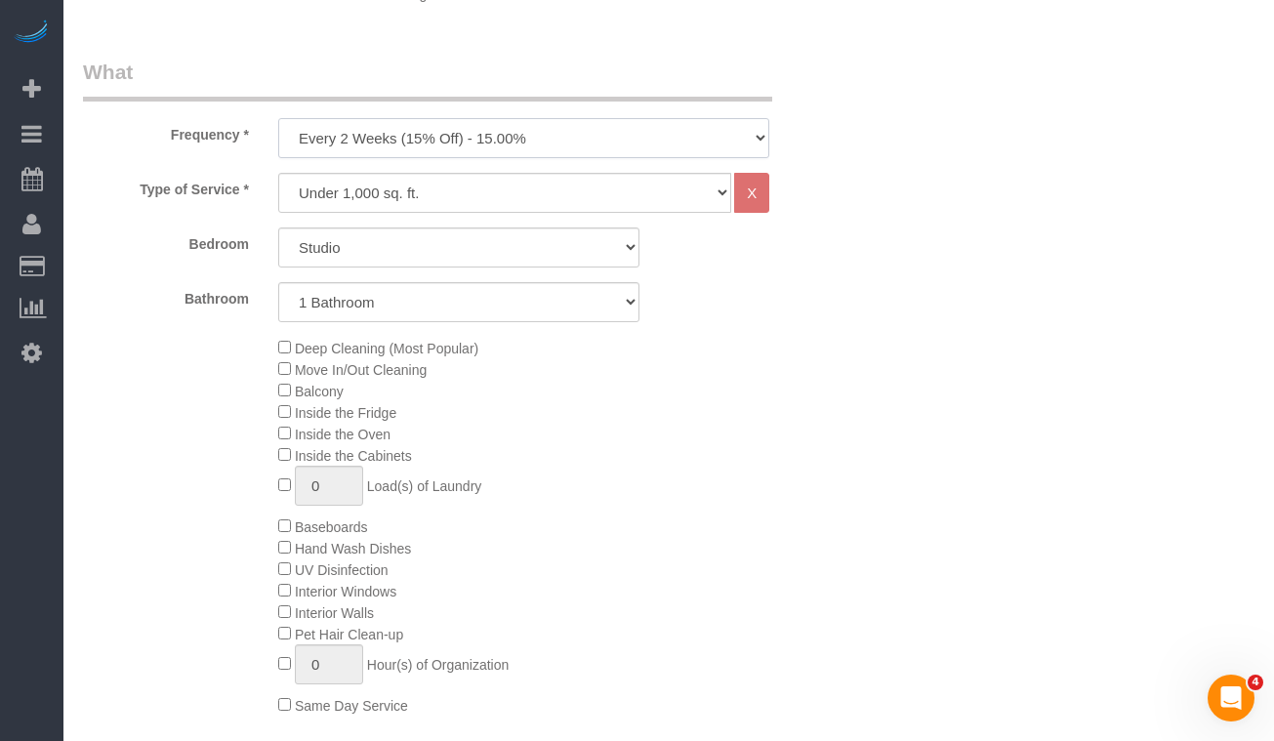
click at [381, 125] on select "One Time Weekly (20% Off) - 20.00% Every 2 Weeks (15% Off) - 15.00% Every 4 Wee…" at bounding box center [523, 138] width 491 height 40
select select "object:2338"
click at [278, 118] on select "One Time Weekly (20% Off) - 20.00% Every 2 Weeks (15% Off) - 15.00% Every 4 Wee…" at bounding box center [523, 138] width 491 height 40
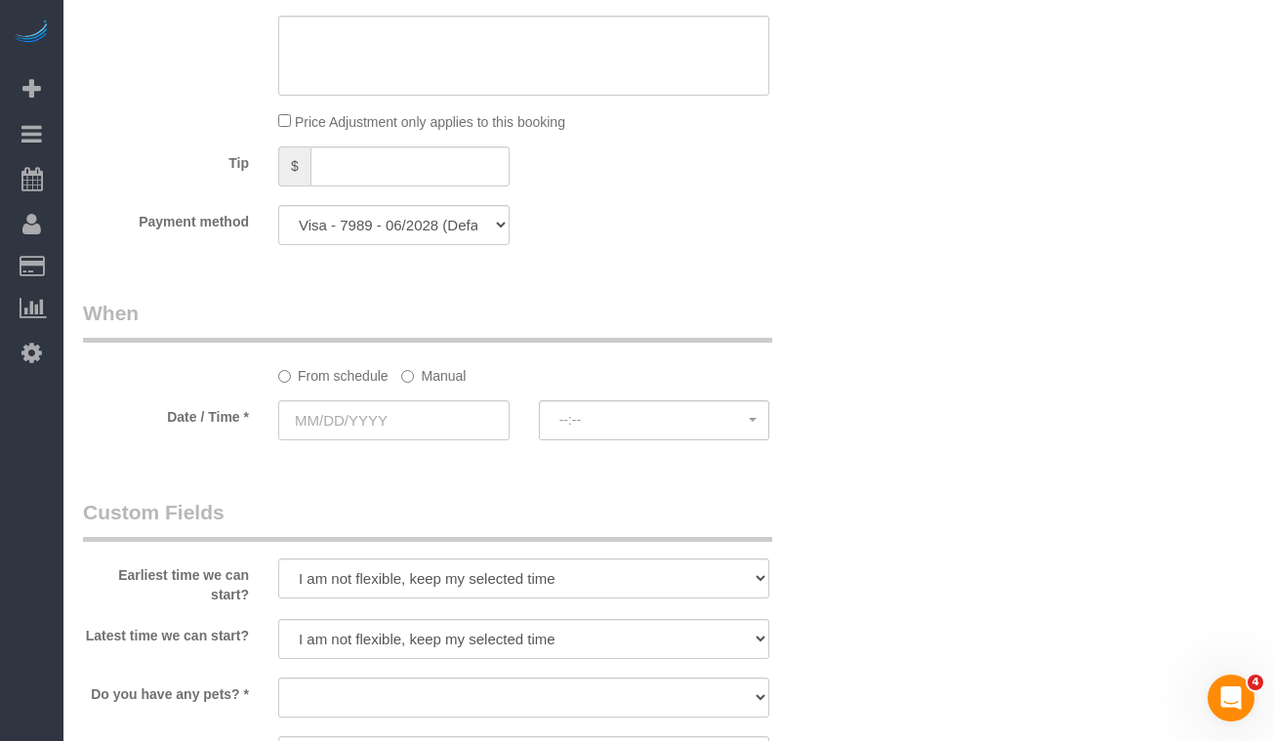
scroll to position [1737, 0]
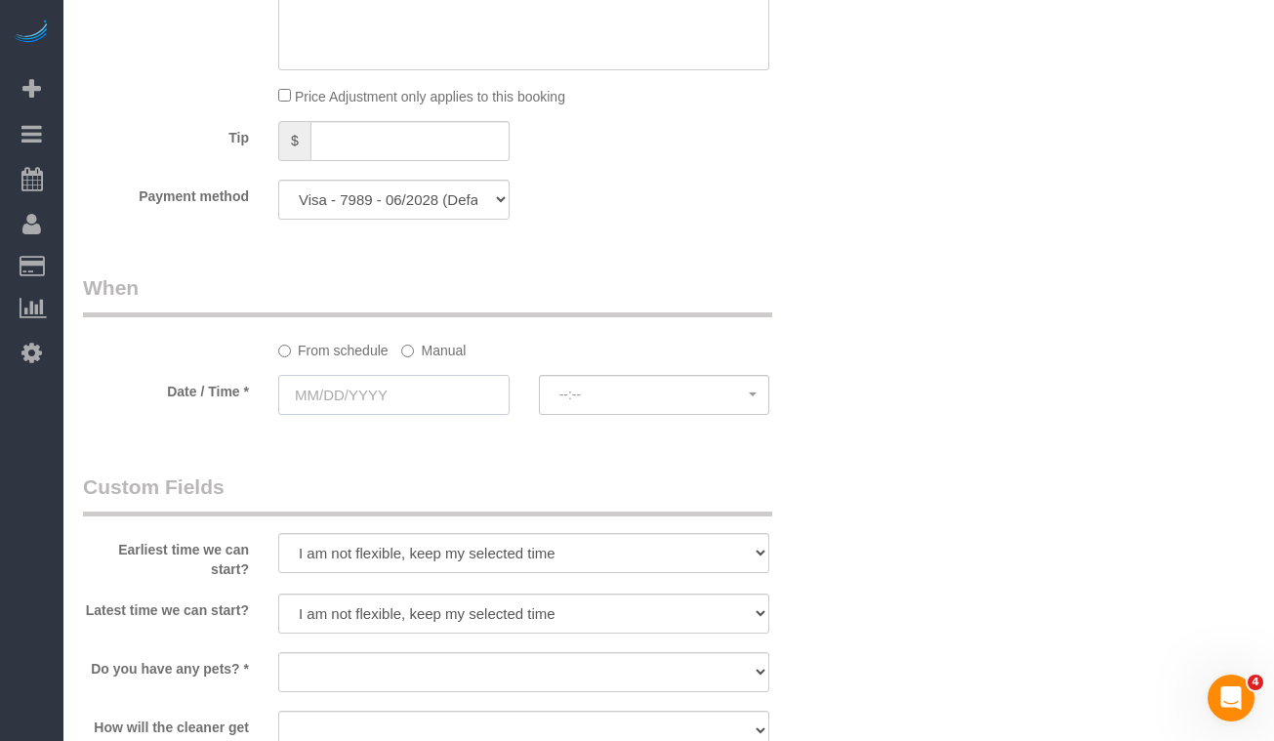
click at [334, 396] on input "text" at bounding box center [393, 395] width 231 height 40
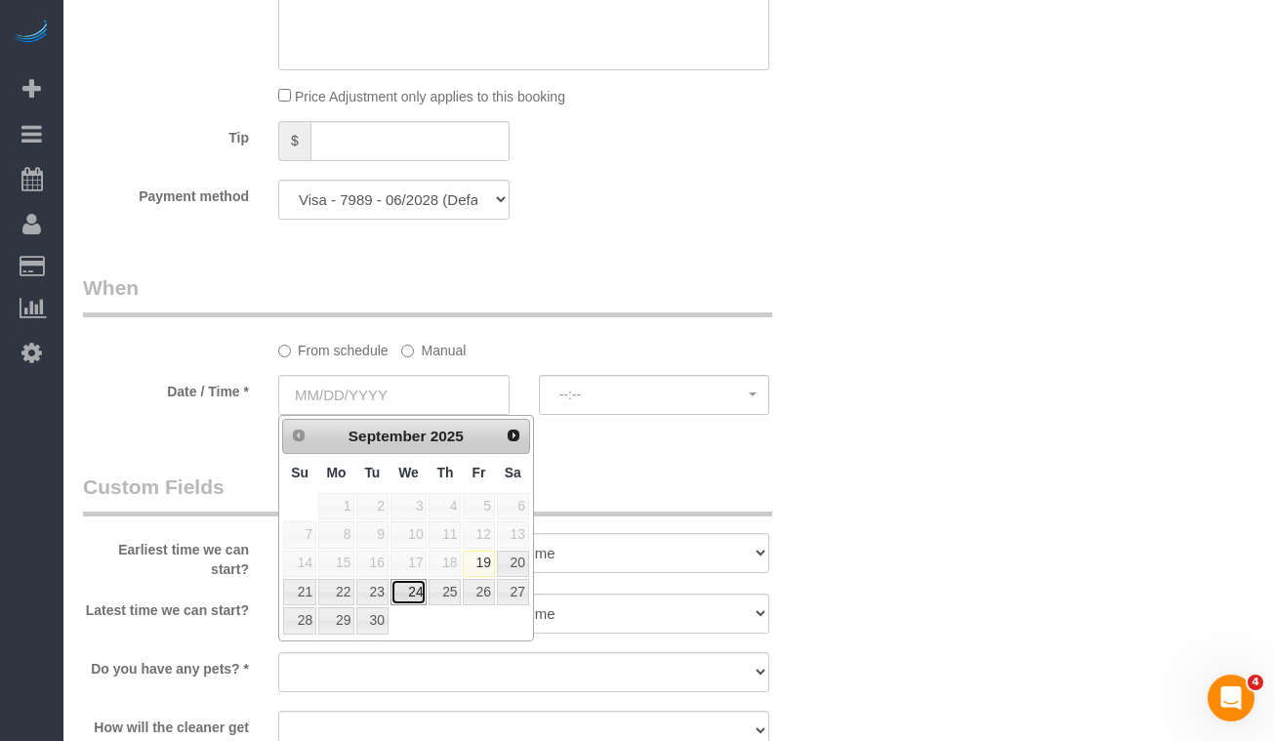
click at [402, 589] on link "24" at bounding box center [408, 592] width 37 height 26
type input "[DATE]"
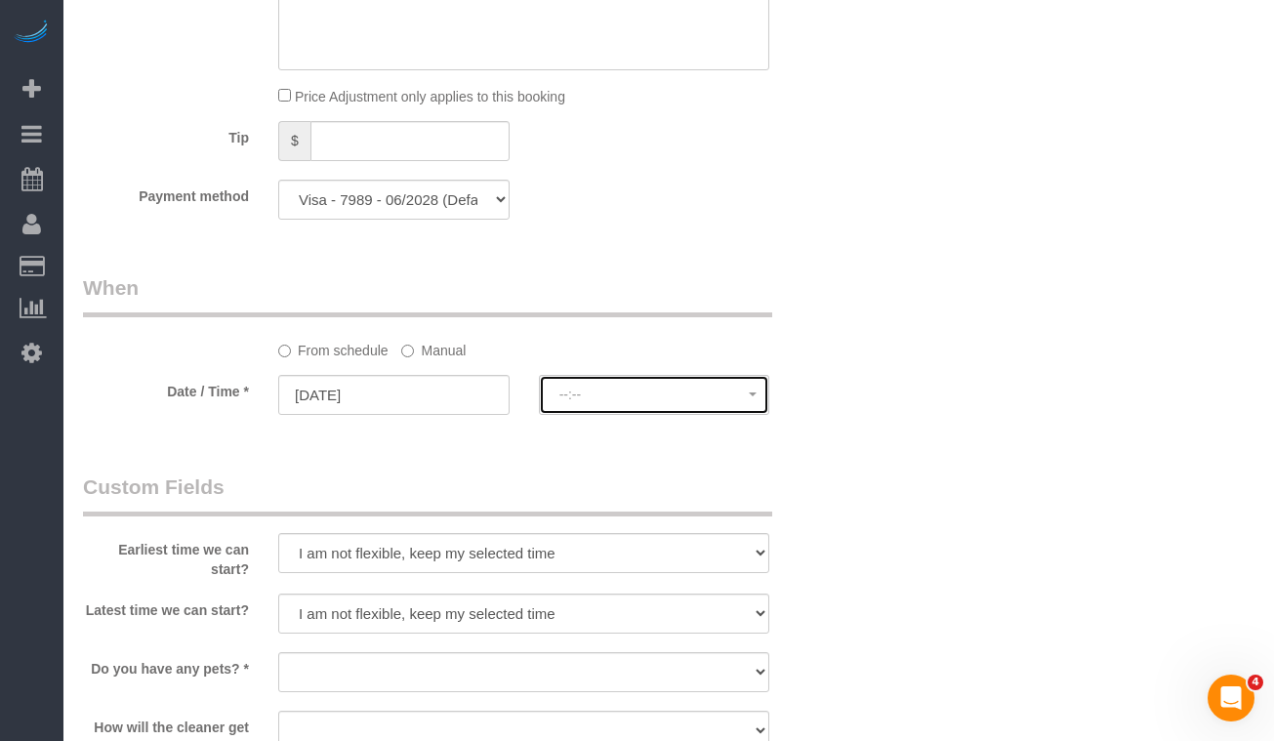
click at [575, 409] on button "--:--" at bounding box center [654, 395] width 231 height 40
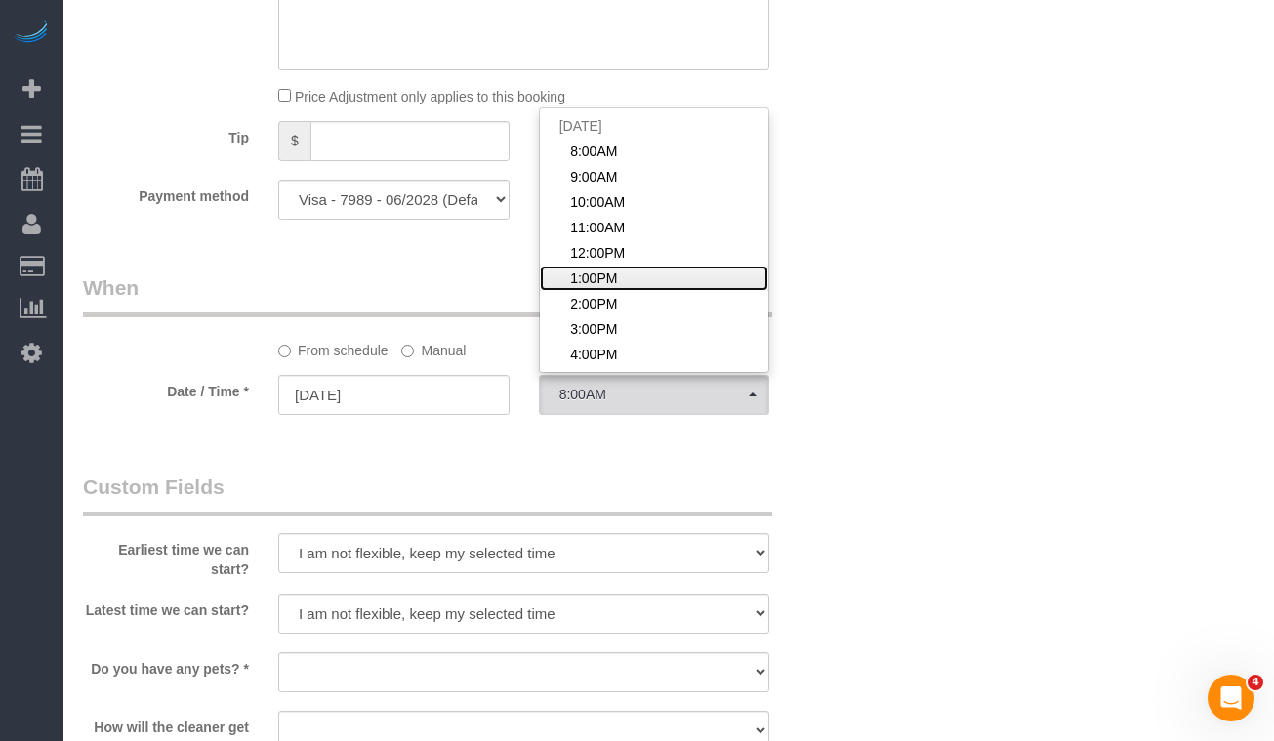
click at [595, 282] on span "1:00PM" at bounding box center [593, 278] width 47 height 20
select select "spot6"
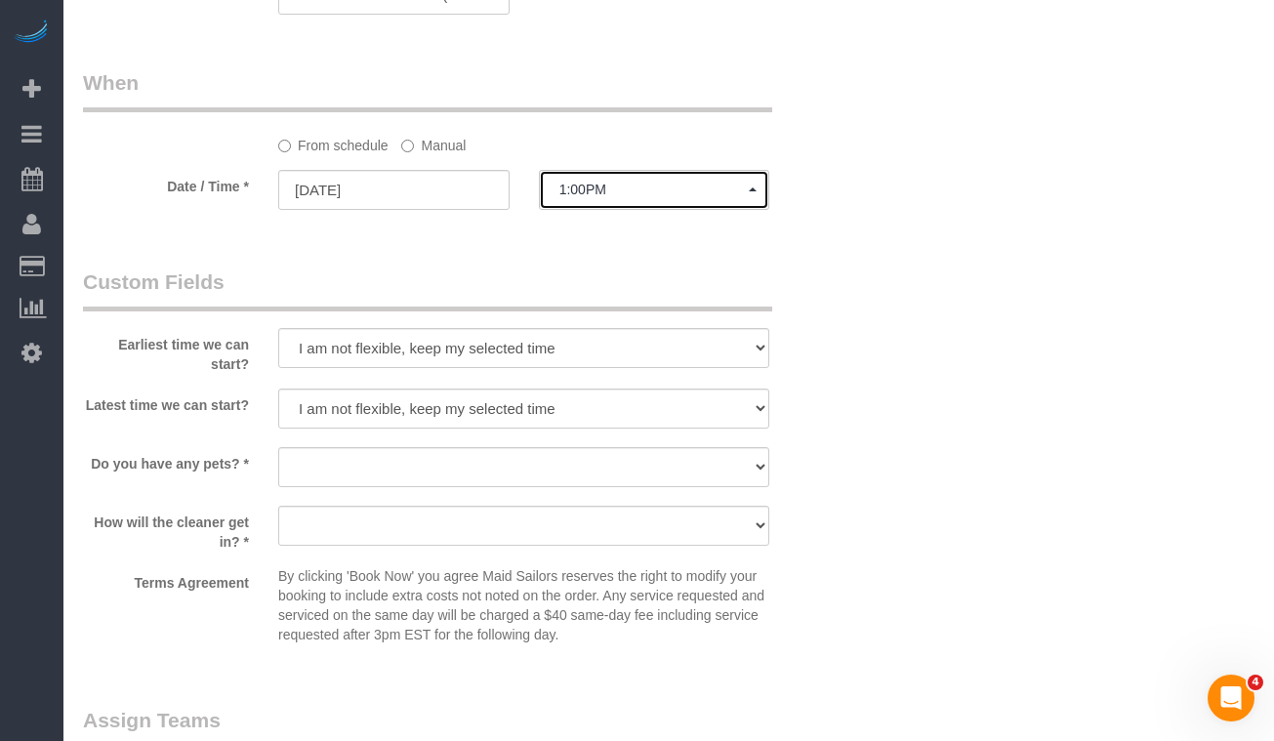
scroll to position [1947, 0]
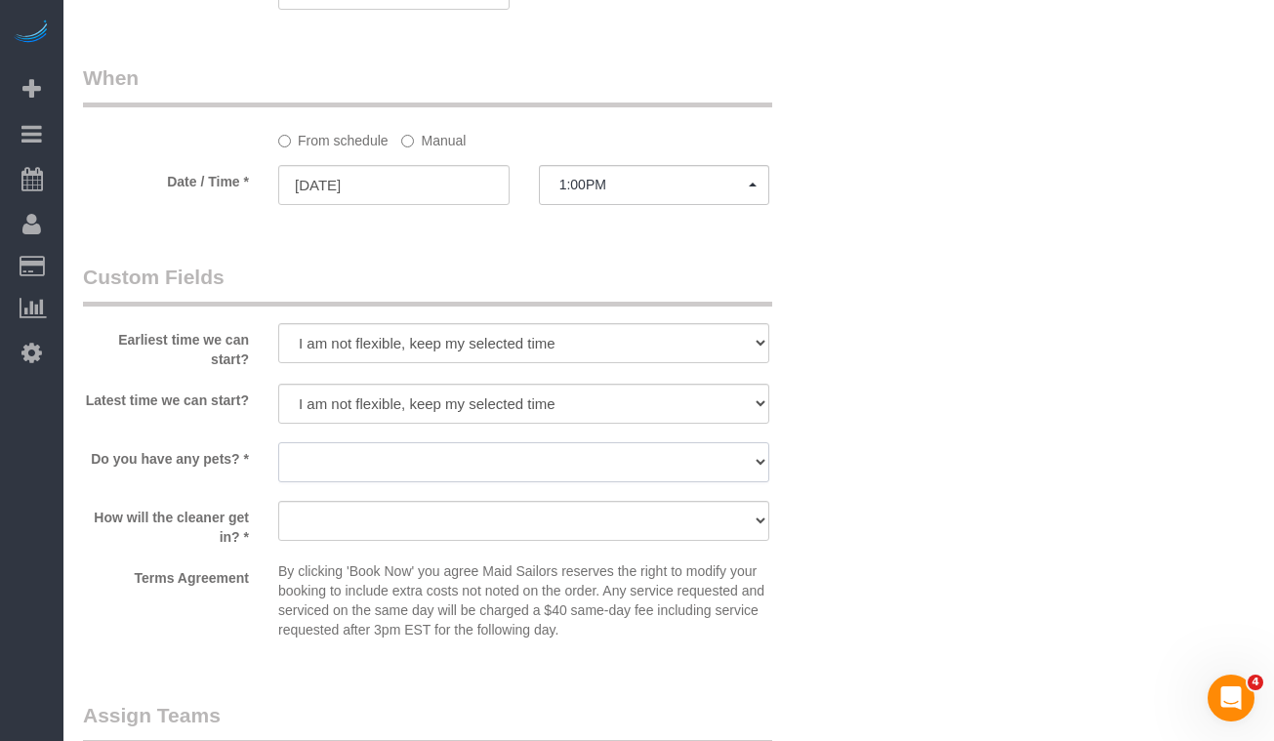
click at [312, 467] on select "Dog Cat None" at bounding box center [523, 462] width 491 height 40
select select "number:15"
click at [278, 442] on select "Dog Cat None" at bounding box center [523, 462] width 491 height 40
click at [338, 543] on div at bounding box center [523, 543] width 491 height 4
click at [348, 533] on select "We'll let you in. Doorman/Front Desk has the key. Other (Provide details)" at bounding box center [523, 521] width 491 height 40
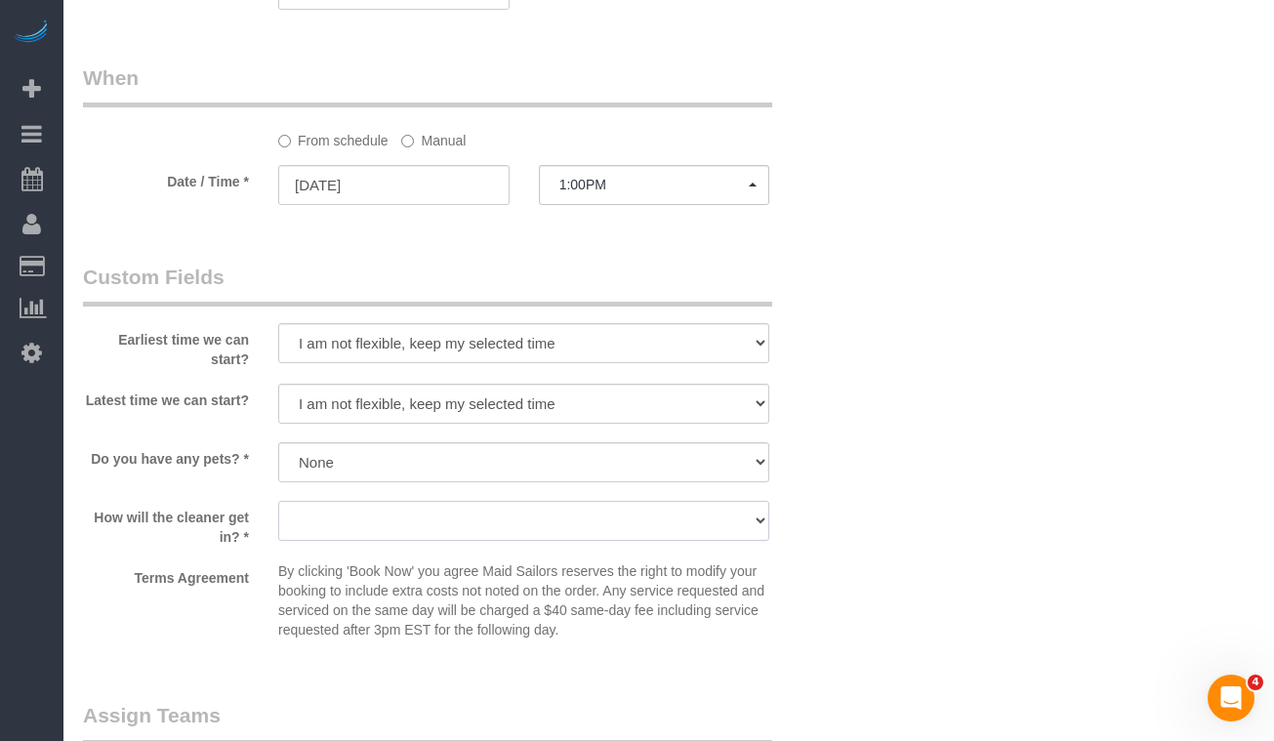
select select "number:5"
click at [278, 501] on select "We'll let you in. Doorman/Front Desk has the key. Other (Provide details)" at bounding box center [523, 521] width 491 height 40
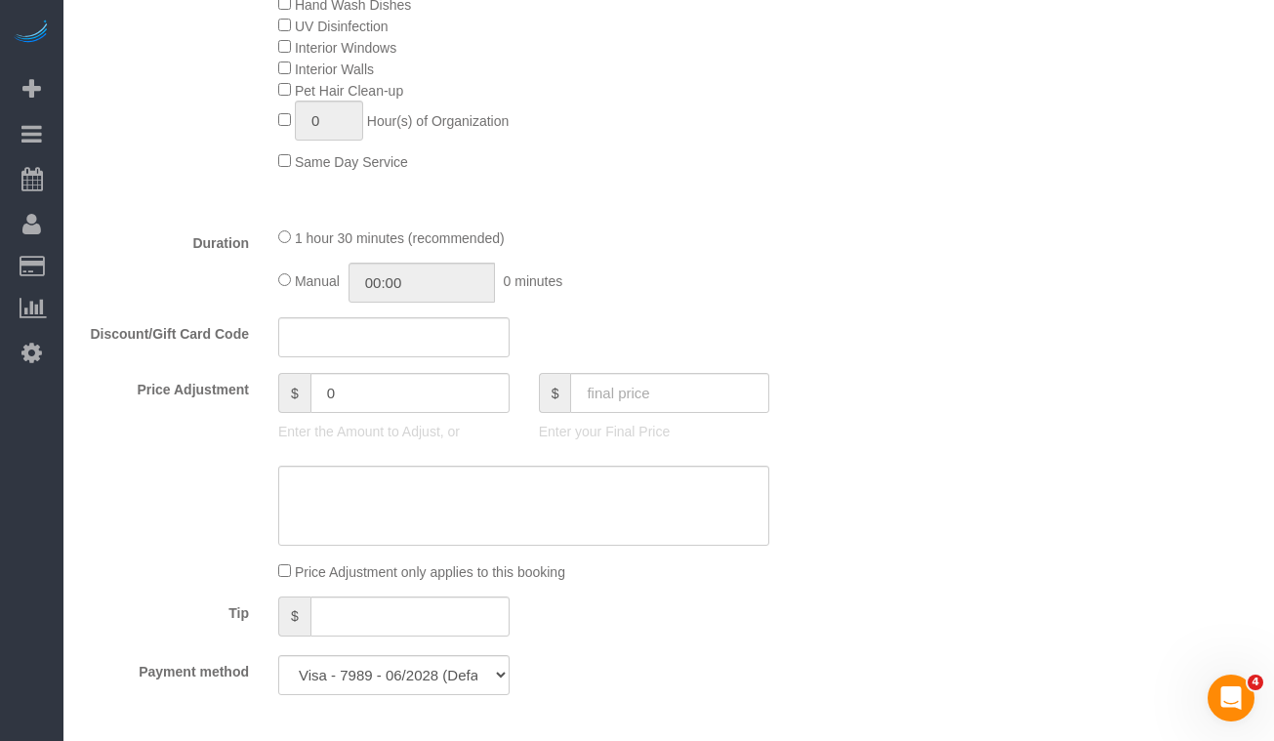
scroll to position [1262, 0]
click at [360, 397] on input "0" at bounding box center [409, 392] width 199 height 40
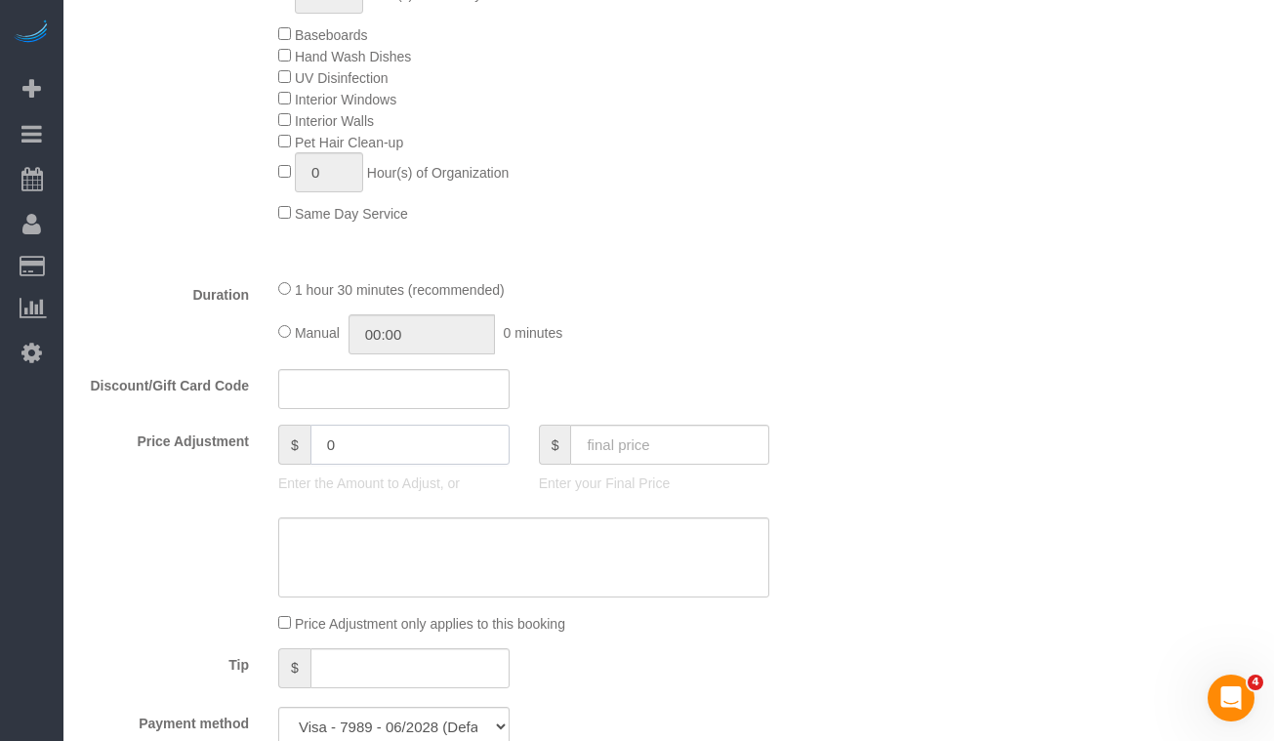
scroll to position [1211, 0]
click at [369, 400] on input "text" at bounding box center [393, 388] width 231 height 40
click at [380, 433] on input "0" at bounding box center [409, 444] width 199 height 40
drag, startPoint x: 379, startPoint y: 444, endPoint x: 325, endPoint y: 442, distance: 53.7
click at [327, 443] on input "0" at bounding box center [409, 444] width 199 height 40
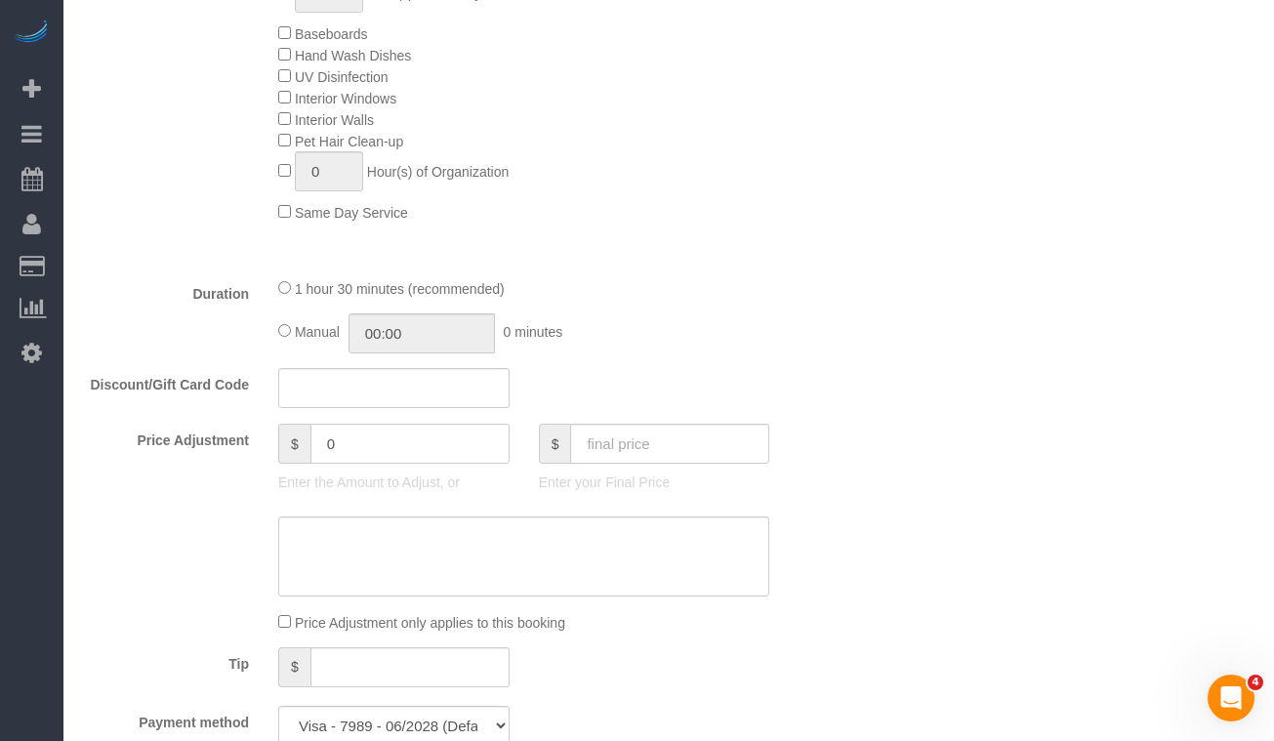
paste input "22.5"
click at [329, 446] on input "22.50" at bounding box center [409, 444] width 199 height 40
type input "-22.5"
click at [1020, 418] on div "Who Email laurendana1@gmail.com Name * Lauren Dana Cannot Determine Size Text c…" at bounding box center [668, 452] width 1171 height 3182
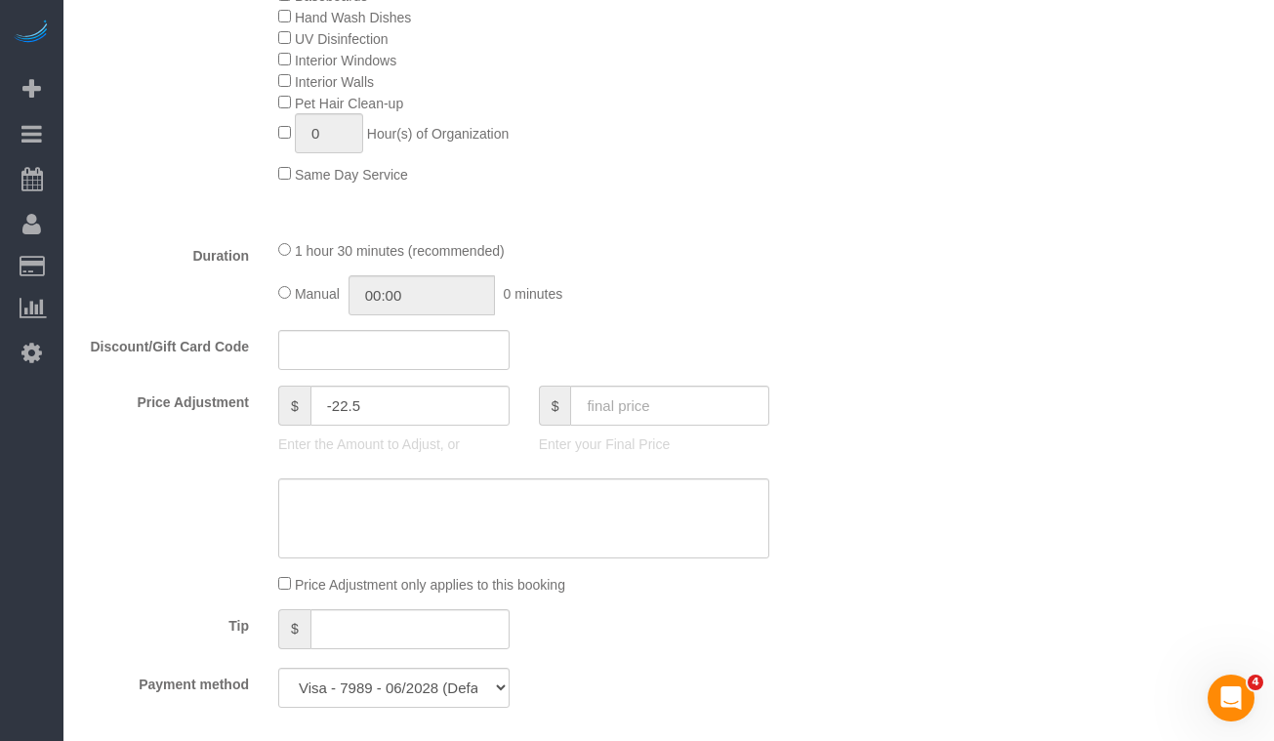
scroll to position [1253, 0]
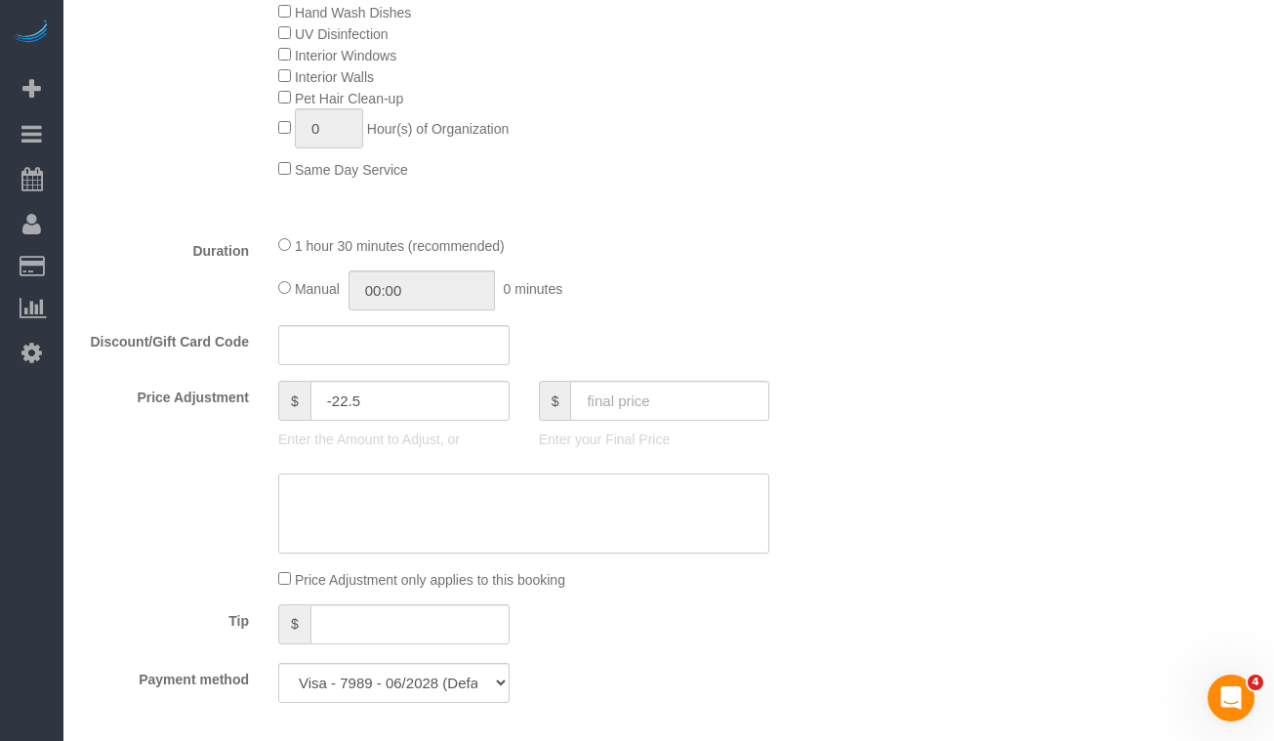
click at [386, 516] on textarea at bounding box center [523, 513] width 491 height 80
type textarea "e"
type textarea "Every 2 Weeks 15% Off"
click at [925, 203] on div "Who Email laurendana1@gmail.com Name * Lauren Dana Cannot Determine Size Text c…" at bounding box center [668, 409] width 1171 height 3182
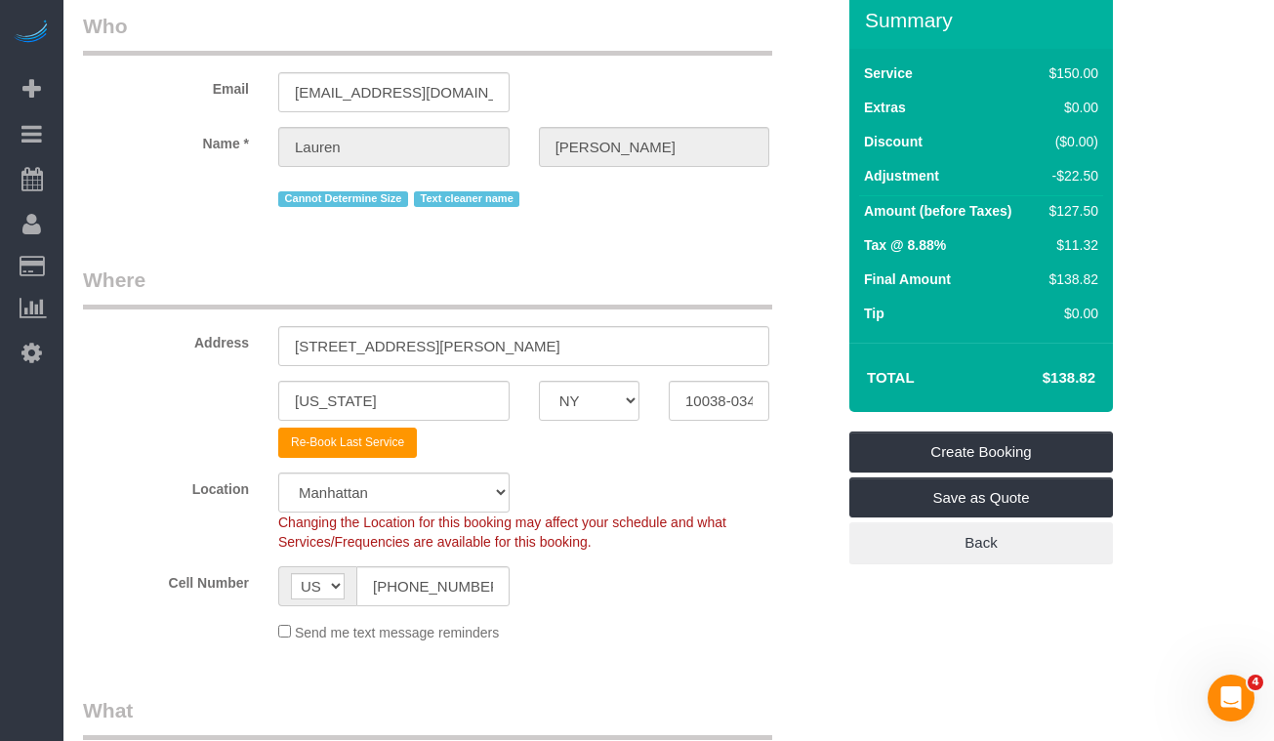
scroll to position [0, 0]
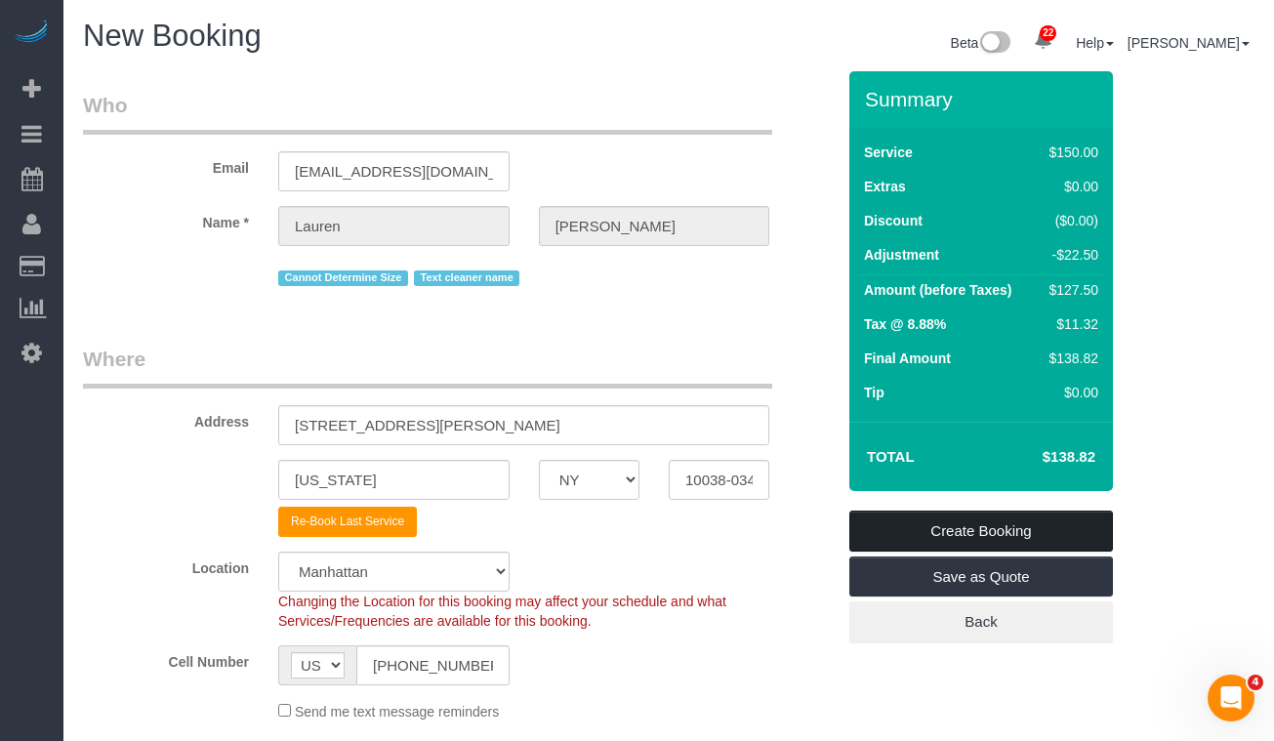
click at [899, 528] on link "Create Booking" at bounding box center [981, 531] width 264 height 41
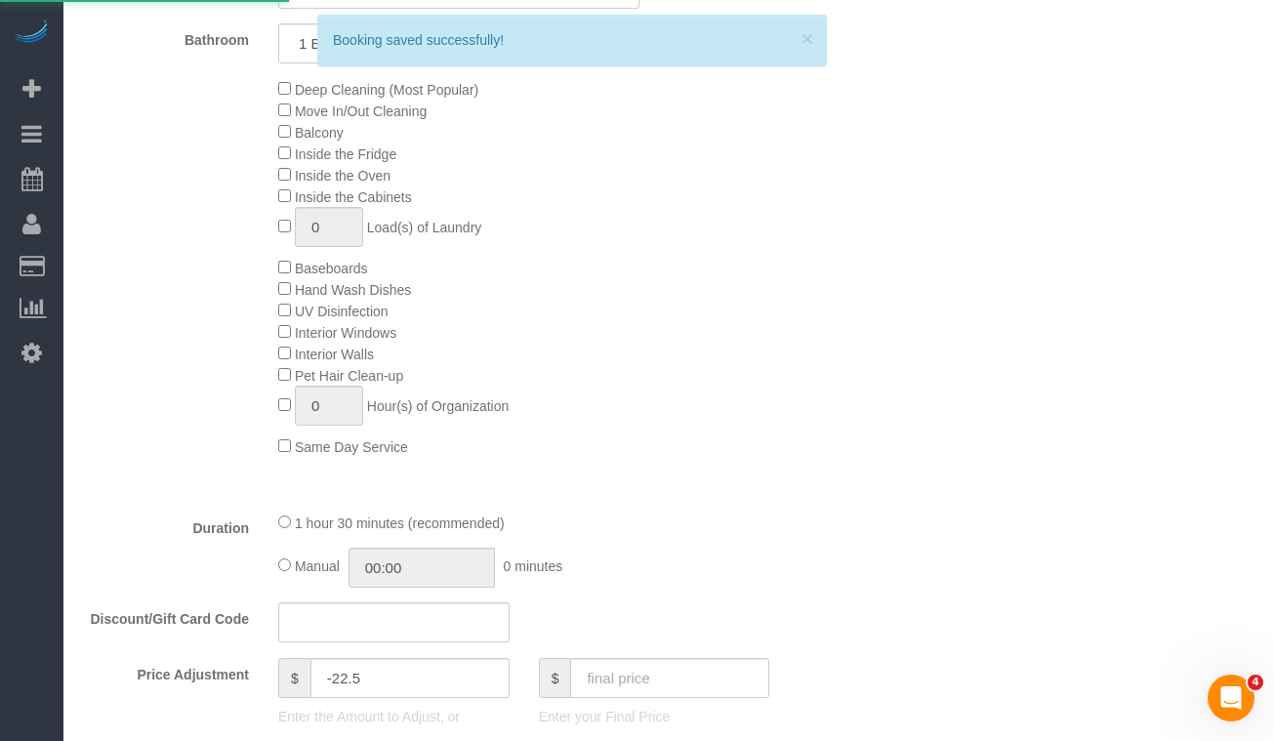
scroll to position [1124, 0]
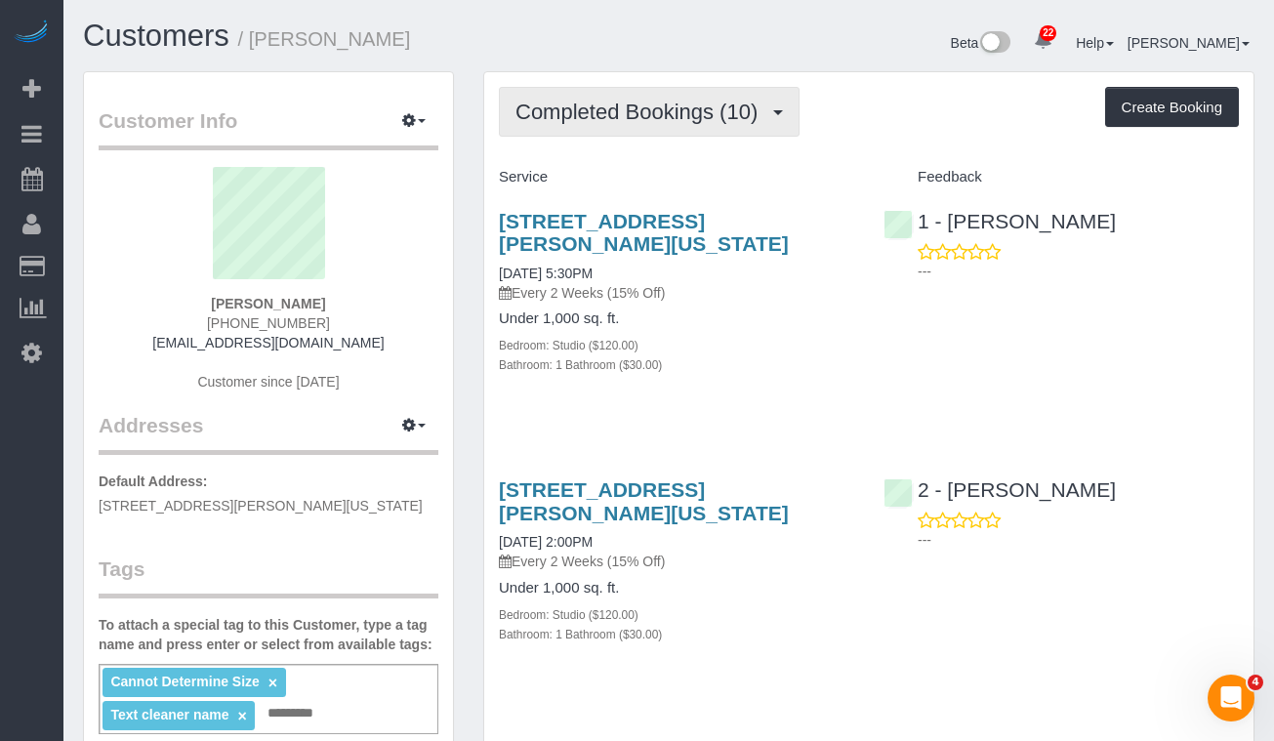
click at [692, 102] on span "Completed Bookings (10)" at bounding box center [641, 112] width 252 height 24
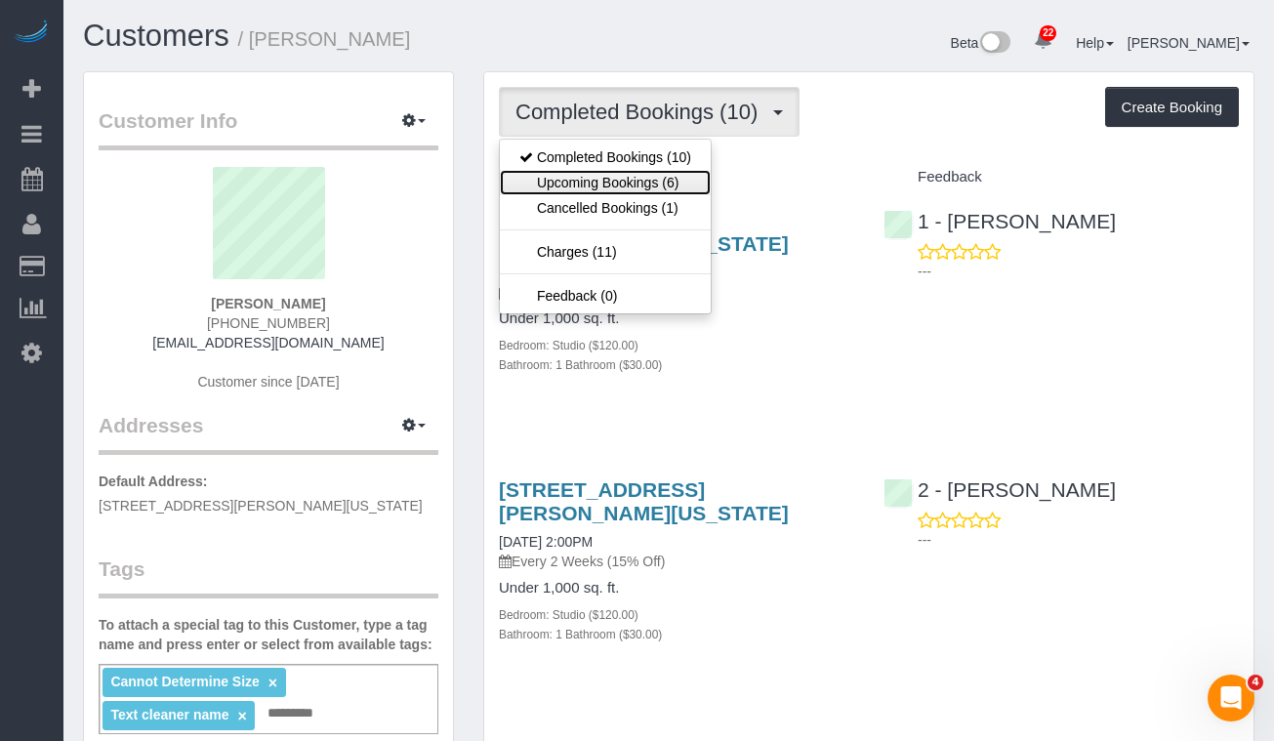
click at [637, 177] on link "Upcoming Bookings (6)" at bounding box center [605, 182] width 211 height 25
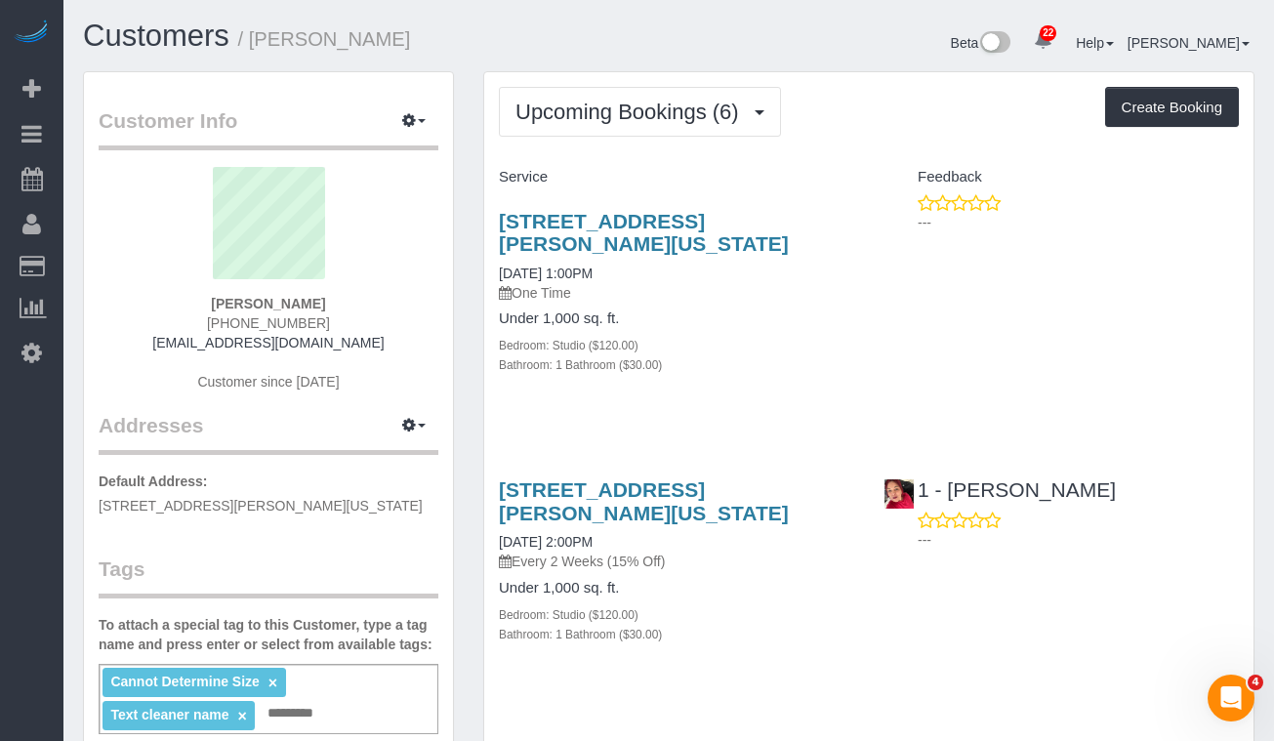
drag, startPoint x: 634, startPoint y: 275, endPoint x: 493, endPoint y: 270, distance: 140.7
click at [493, 270] on div "[STREET_ADDRESS][PERSON_NAME][US_STATE] [DATE] 1:00PM One Time Under 1,000 sq. …" at bounding box center [676, 303] width 385 height 220
copy link "[DATE] 1:00PM"
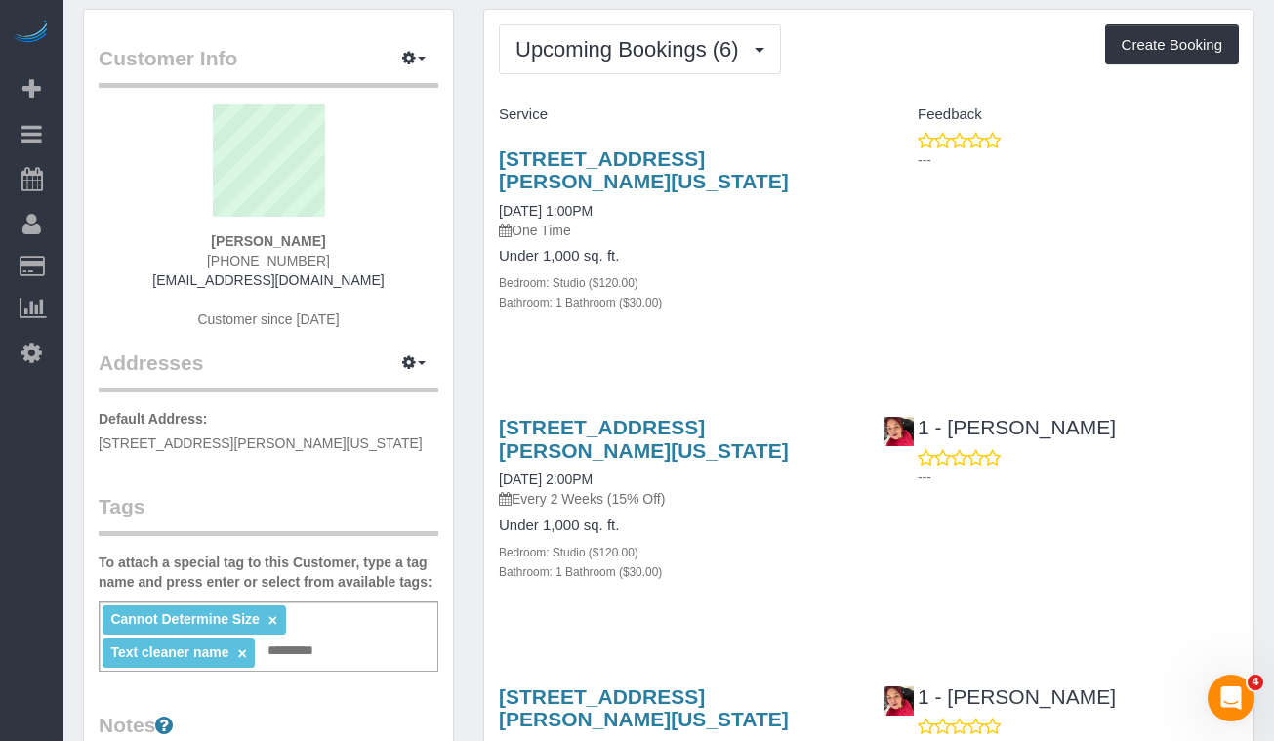
scroll to position [46, 0]
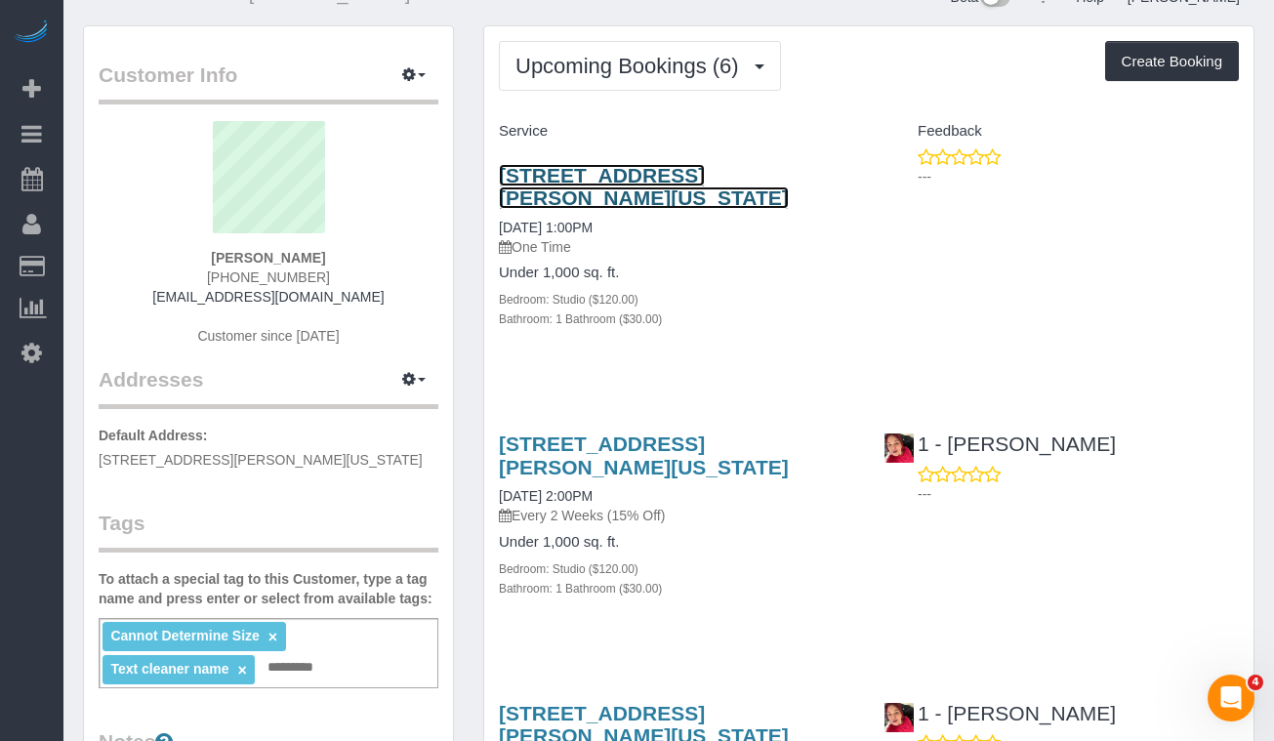
click at [605, 186] on link "84 William Street, Apt 703, New York, NY 10038-0347" at bounding box center [644, 186] width 290 height 45
click at [715, 237] on p "One Time" at bounding box center [676, 247] width 355 height 20
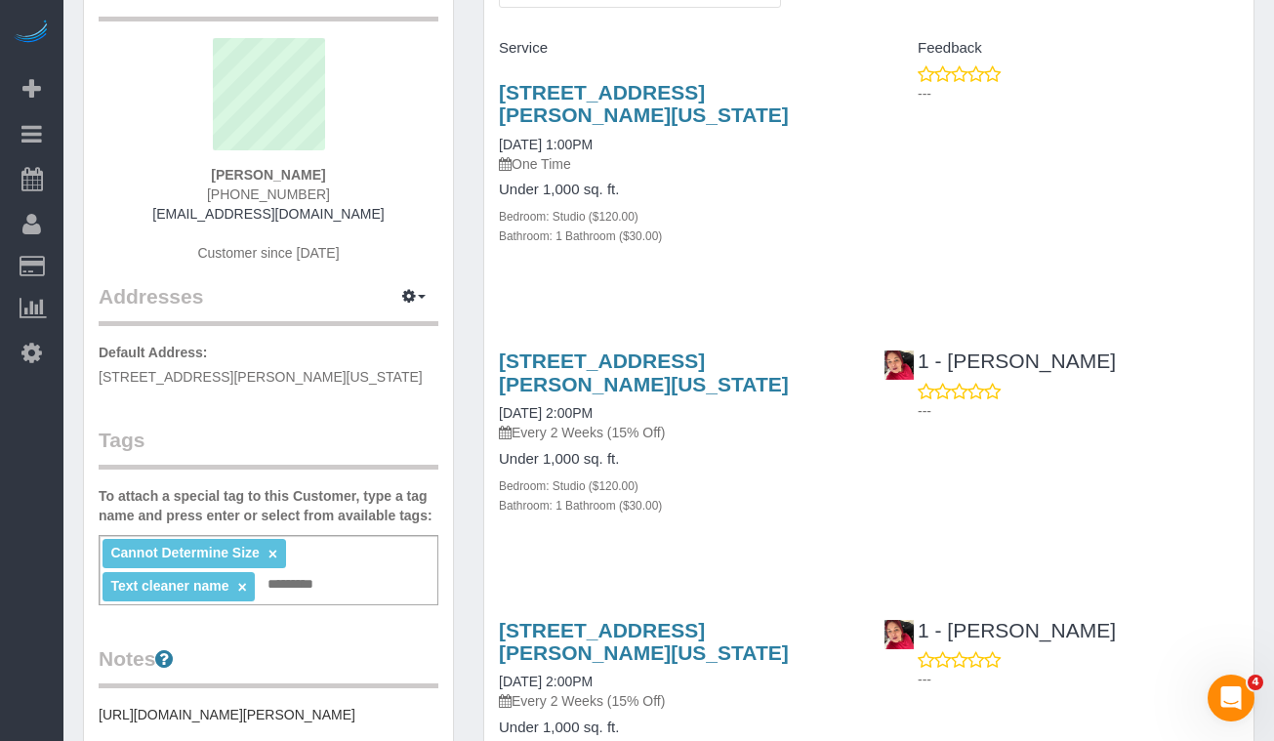
scroll to position [131, 0]
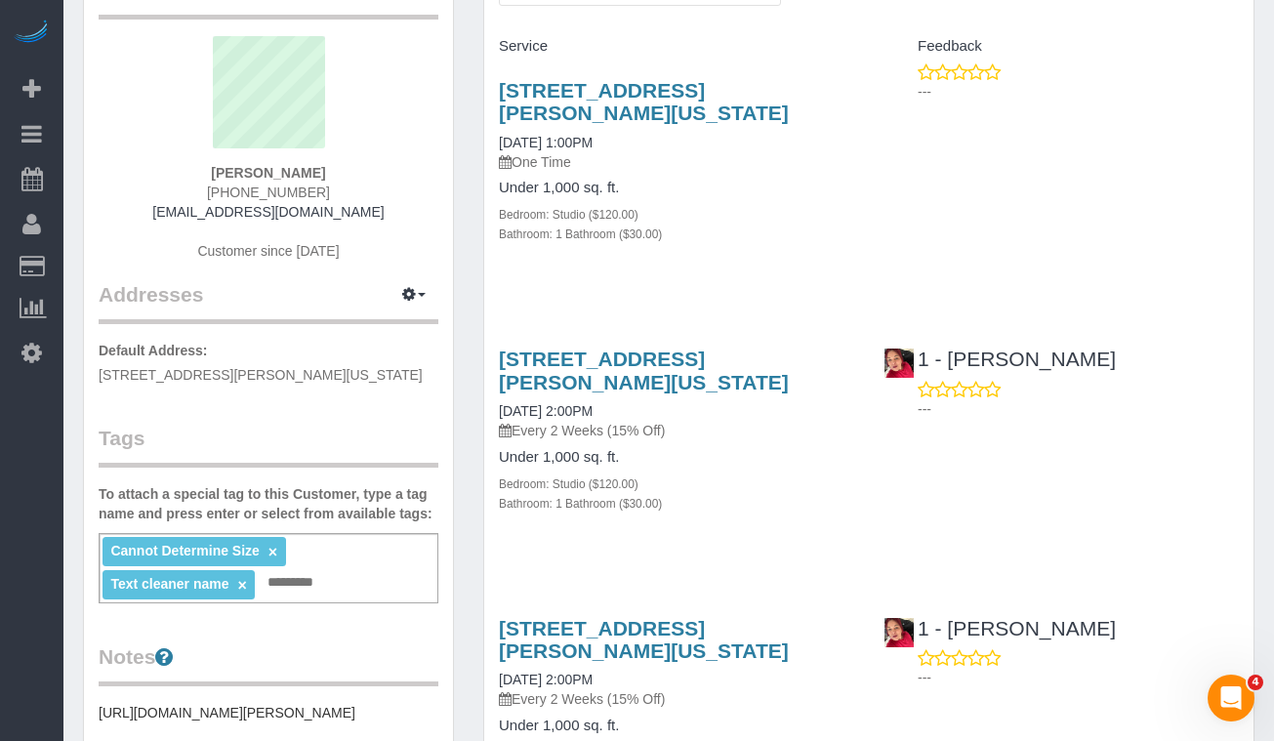
drag, startPoint x: 687, startPoint y: 431, endPoint x: 546, endPoint y: 437, distance: 141.7
click at [515, 435] on p "Every 2 Weeks (15% Off)" at bounding box center [676, 431] width 355 height 20
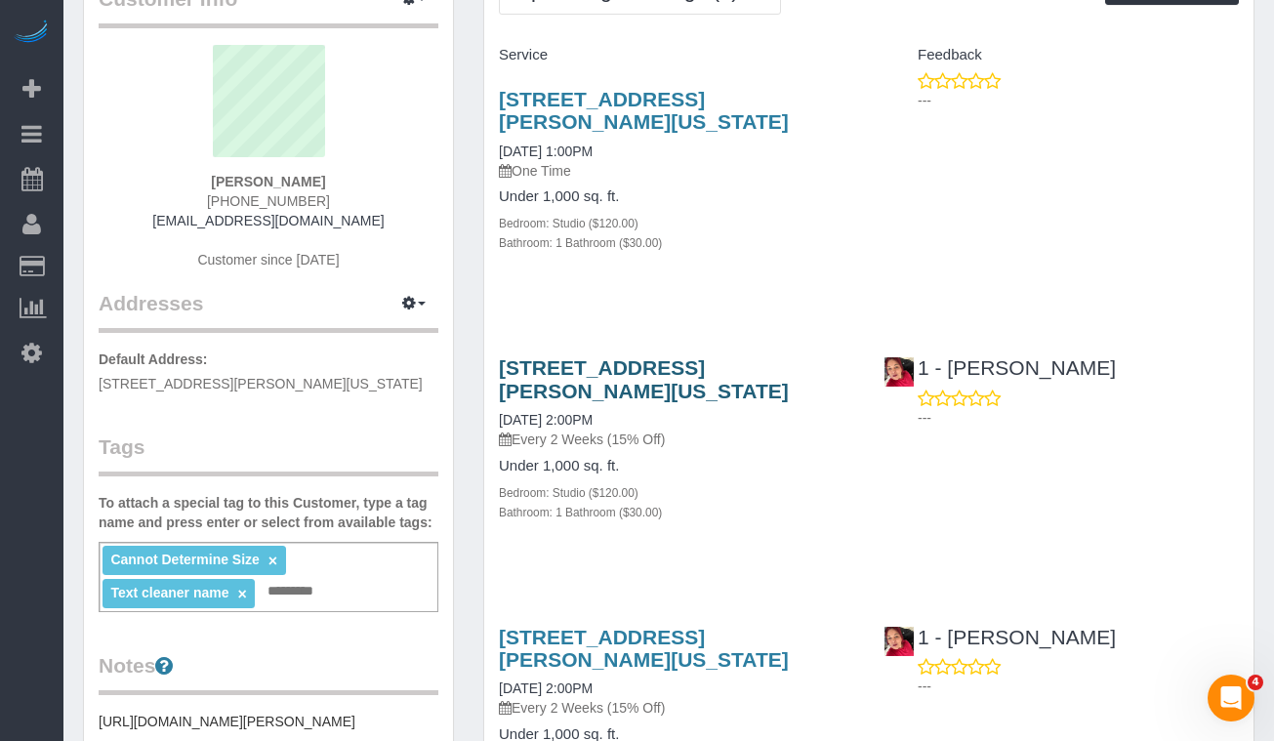
copy p "Every 2 Weeks (15% Off)"
drag, startPoint x: 638, startPoint y: 421, endPoint x: 500, endPoint y: 416, distance: 138.7
click at [503, 417] on div "84 William Street, Apt 703, New York, NY 10038-0347 10/01/2025 2:00PM Every 2 W…" at bounding box center [676, 402] width 355 height 93
copy link "0/01/2025 2:00PM"
click at [634, 410] on div "84 William Street, Apt 703, New York, NY 10038-0347 10/01/2025 2:00PM Every 2 W…" at bounding box center [676, 402] width 355 height 93
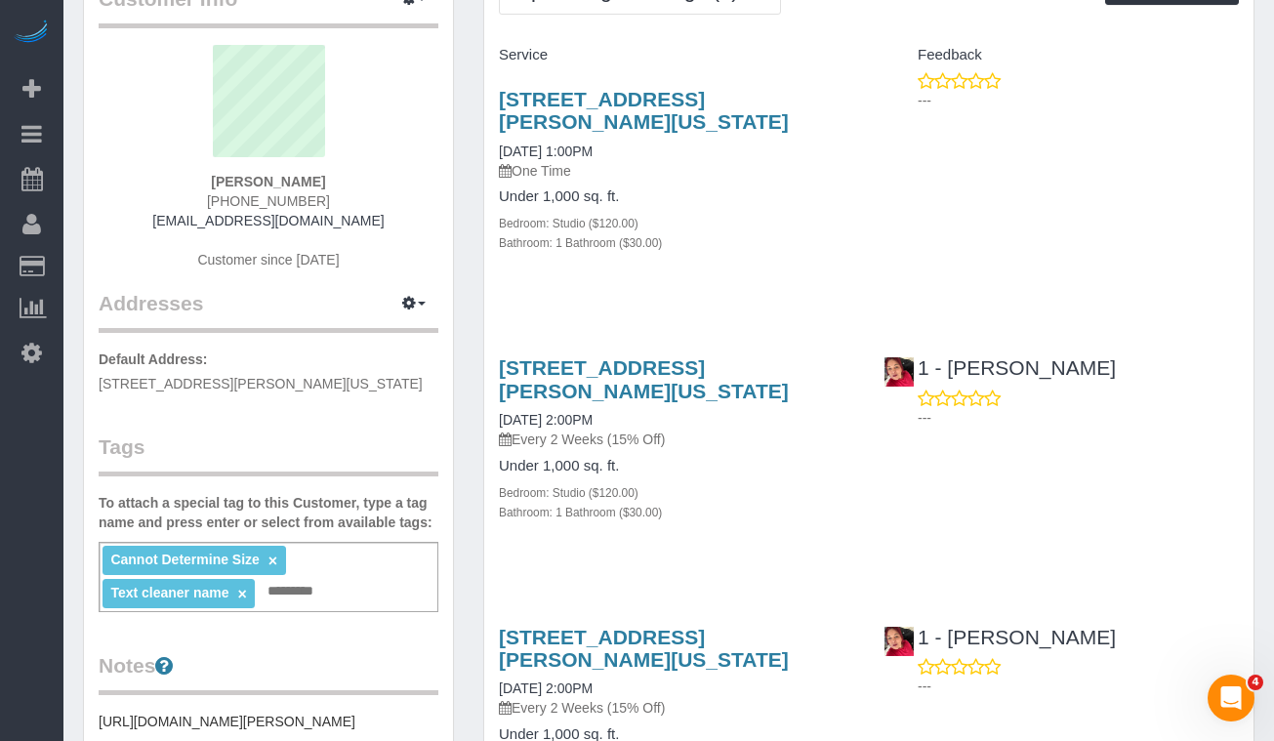
drag, startPoint x: 641, startPoint y: 418, endPoint x: 496, endPoint y: 421, distance: 145.5
click at [496, 421] on div "84 William Street, Apt 703, New York, NY 10038-0347 10/01/2025 2:00PM Every 2 W…" at bounding box center [676, 450] width 385 height 220
copy link "10/01/2025 2:00PM"
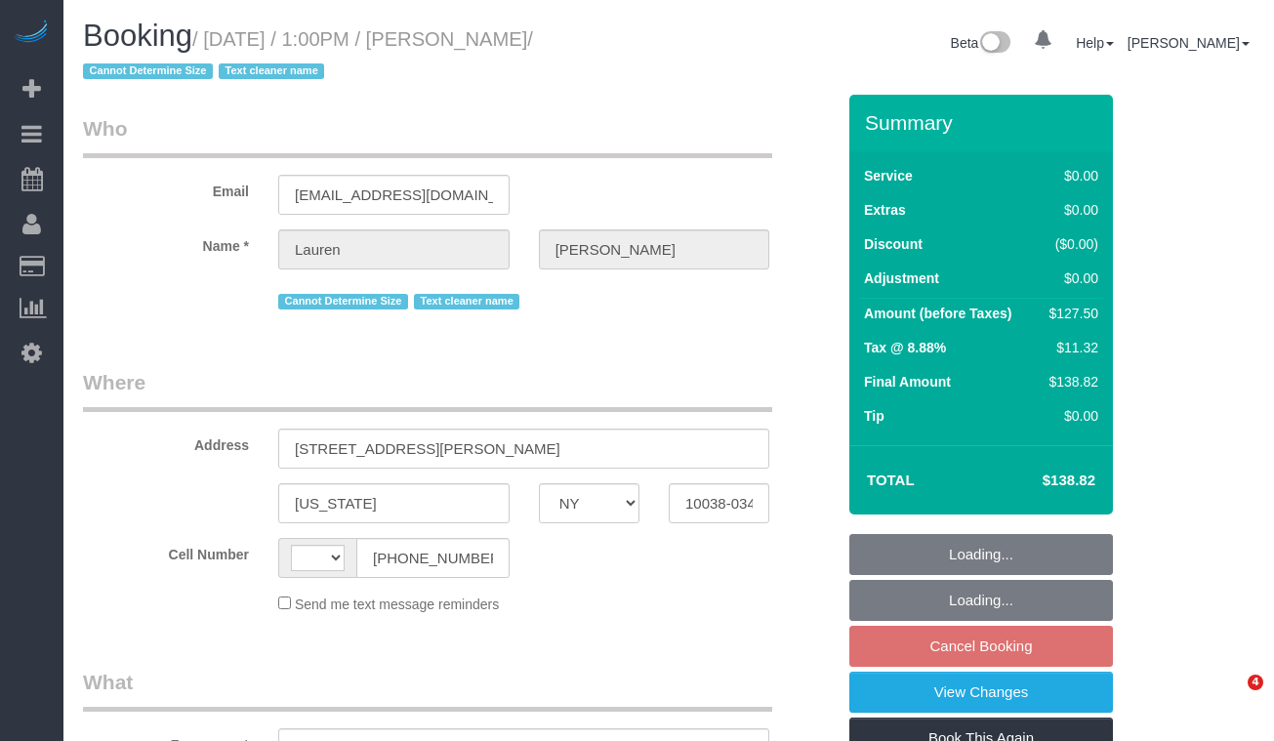
select select "NY"
select select "string:[GEOGRAPHIC_DATA]"
select select "object:804"
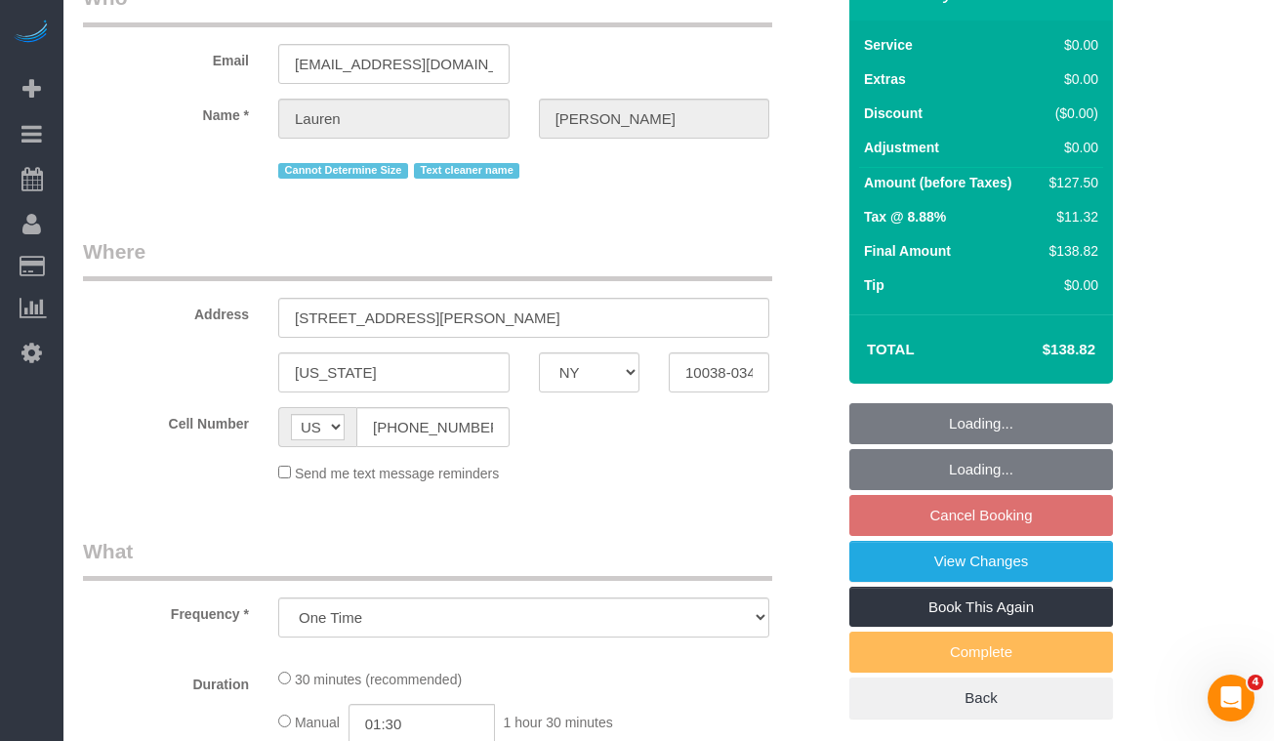
select select "string:stripe-pm_1REMk24VGloSiKo7t1T9C341"
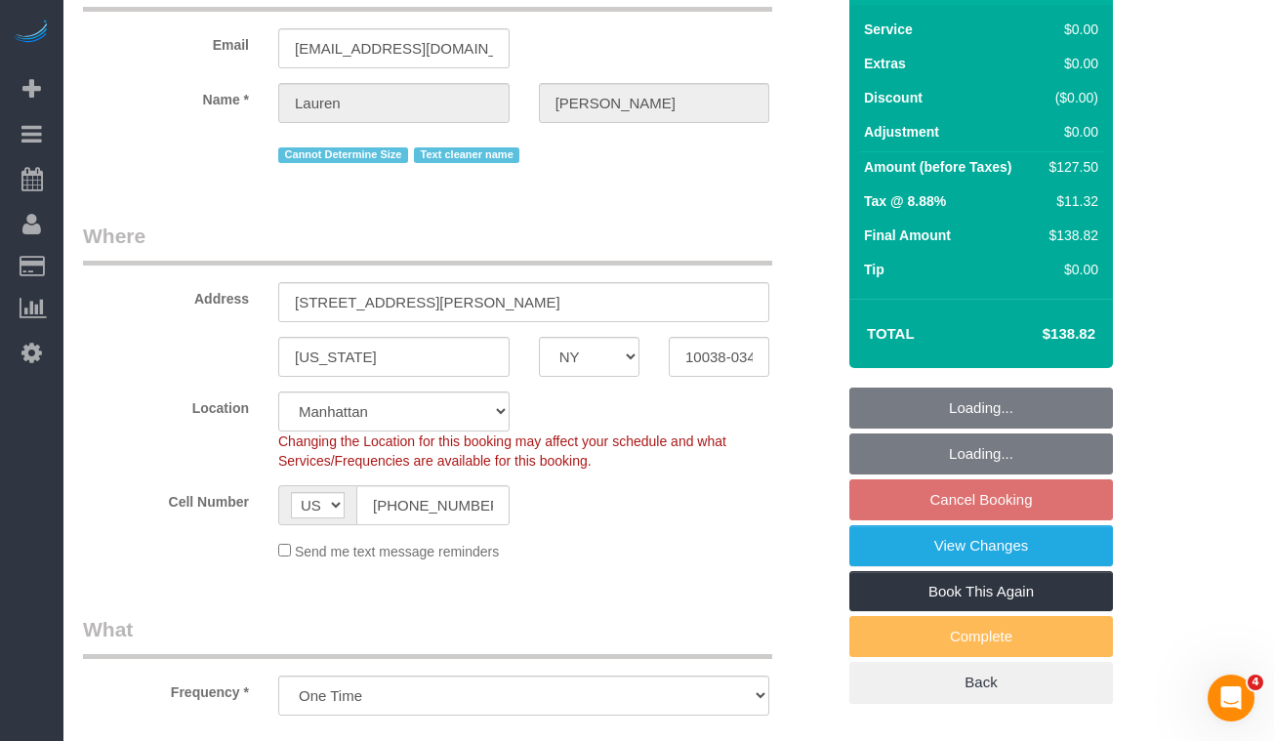
select select "object:1369"
select select "spot6"
select select "number:89"
select select "number:90"
select select "number:15"
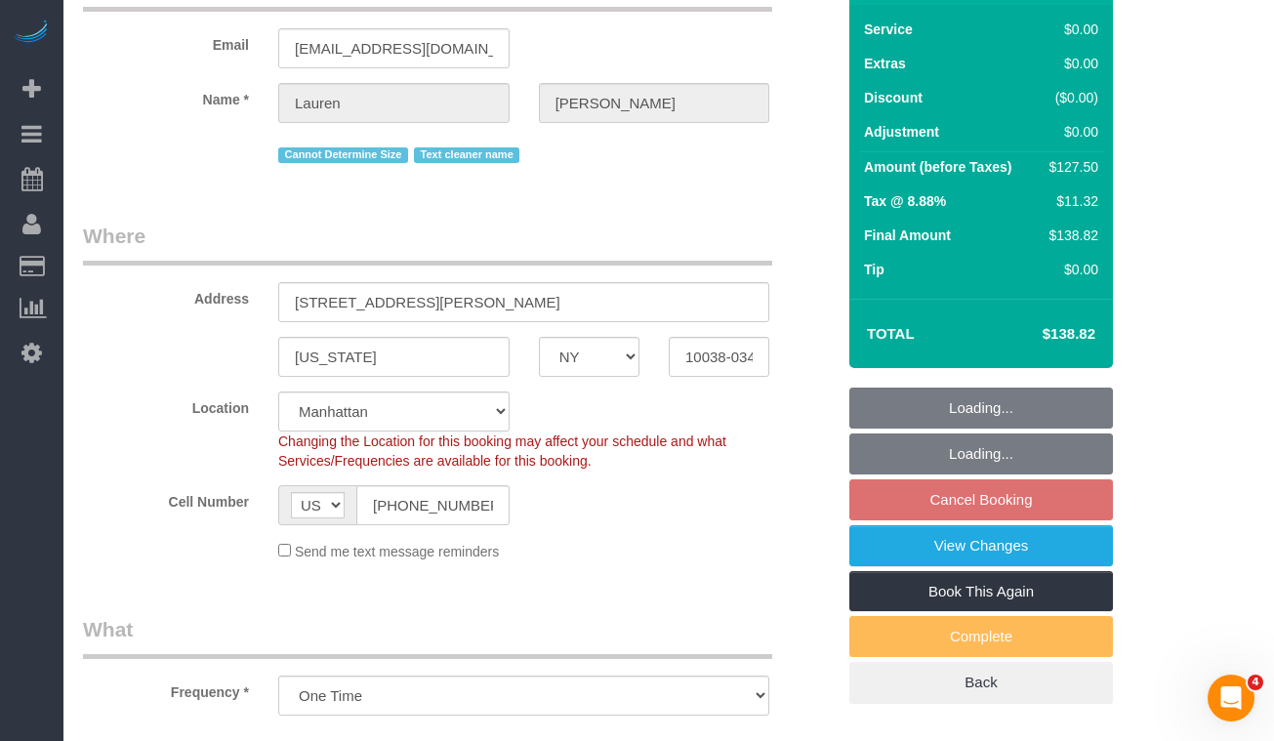
select select "number:5"
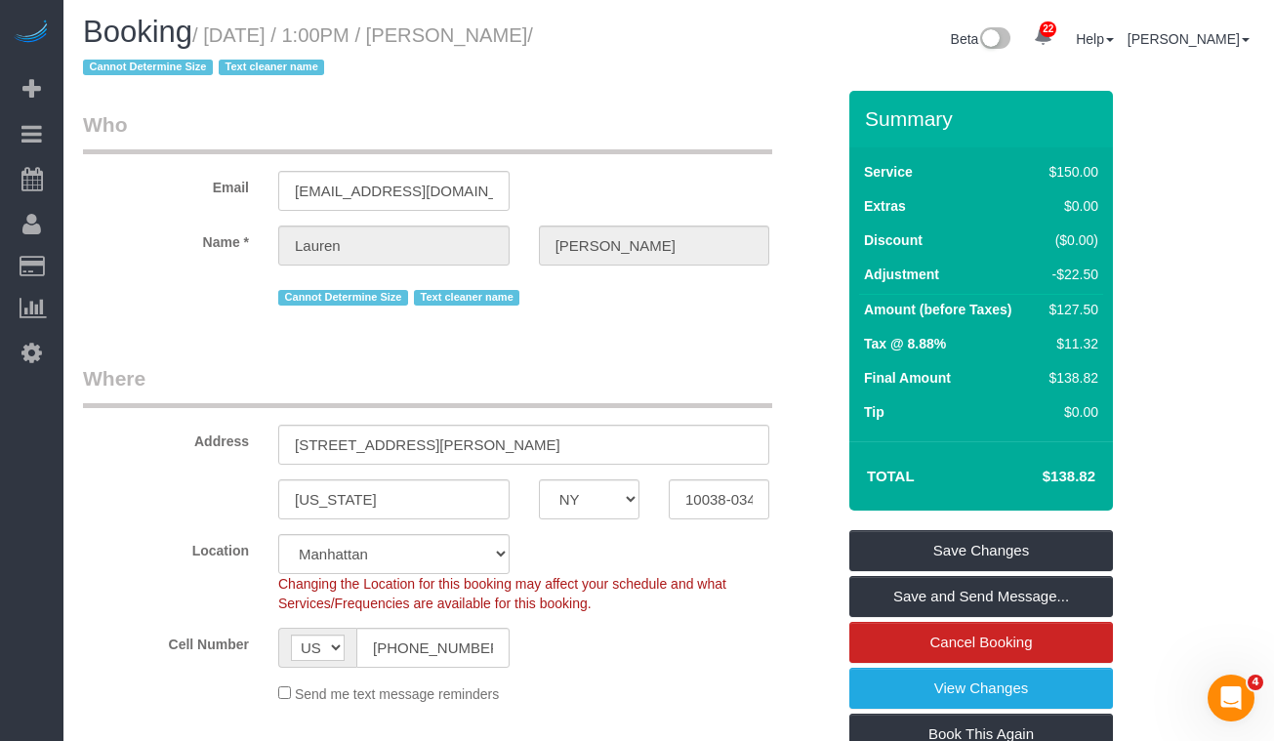
scroll to position [30, 0]
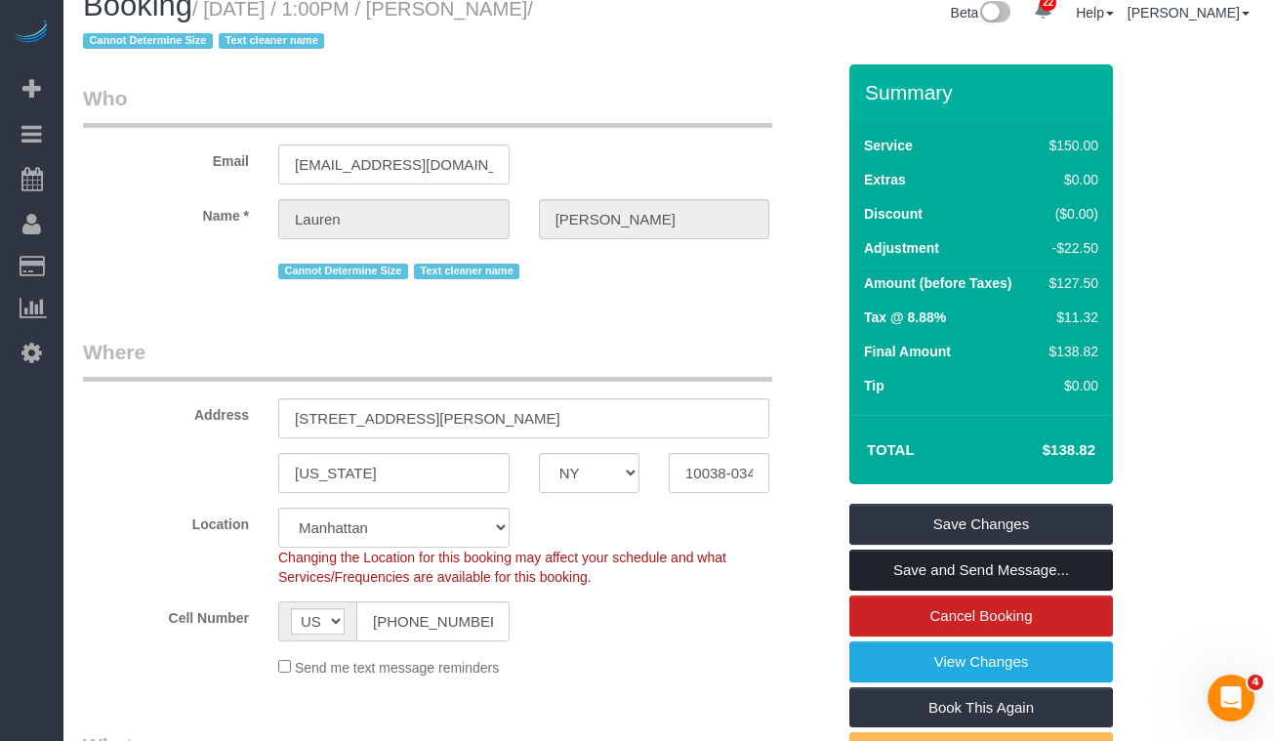
click at [882, 571] on link "Save and Send Message..." at bounding box center [981, 570] width 264 height 41
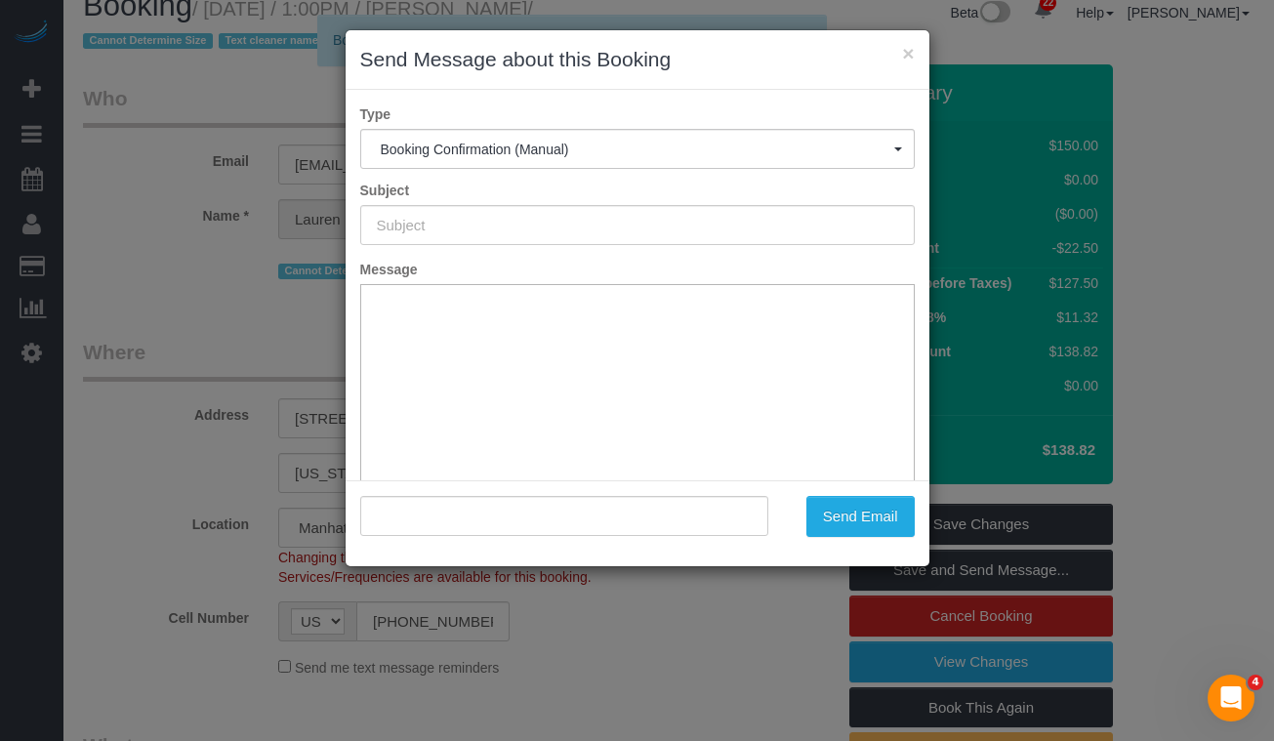
scroll to position [0, 0]
type input "Cleaning Confirmed for [DATE] 1:00pm"
type input ""[PERSON_NAME]" <[EMAIL_ADDRESS][DOMAIN_NAME]>"
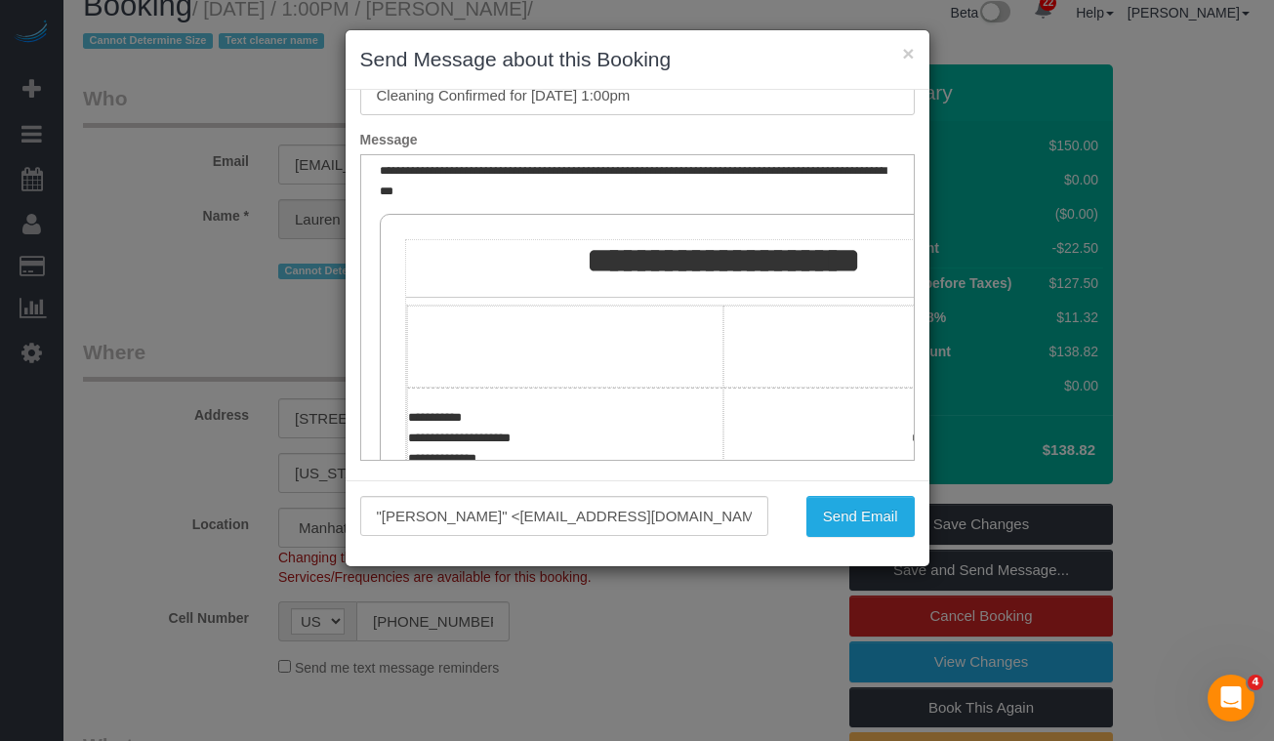
scroll to position [0, 1]
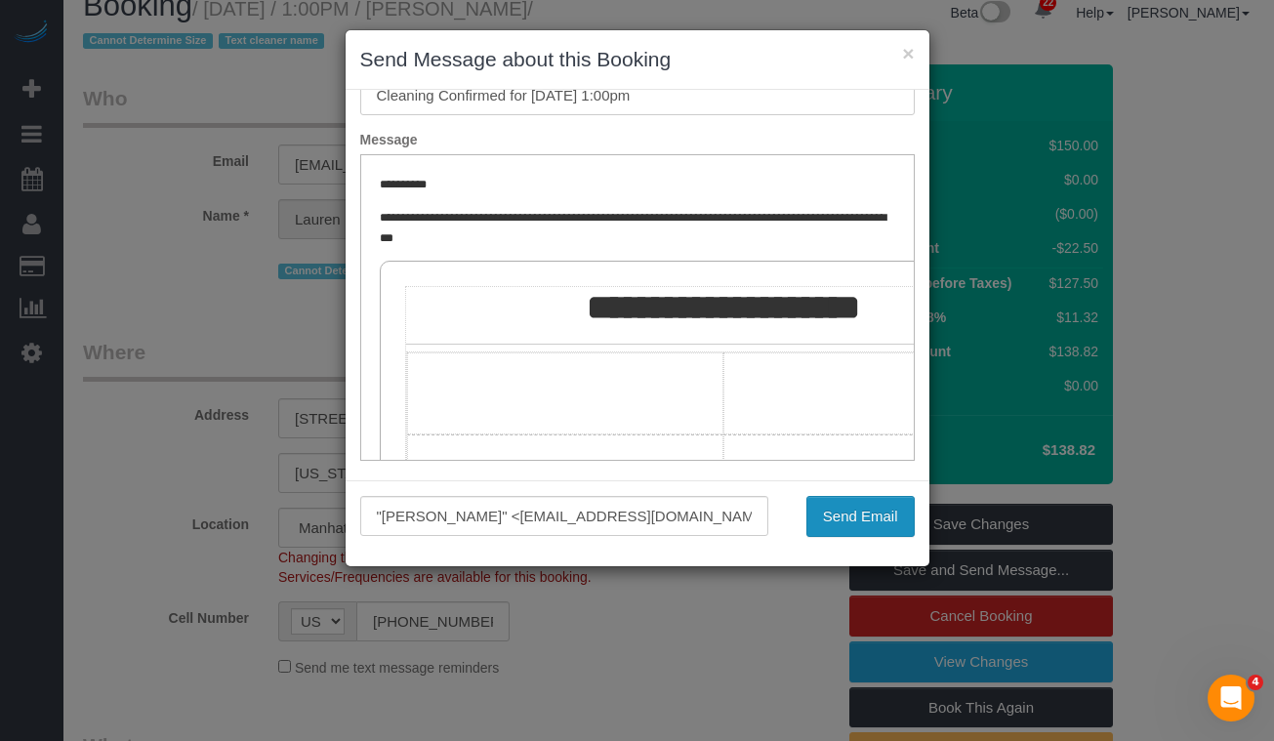
click at [824, 514] on button "Send Email" at bounding box center [860, 516] width 108 height 41
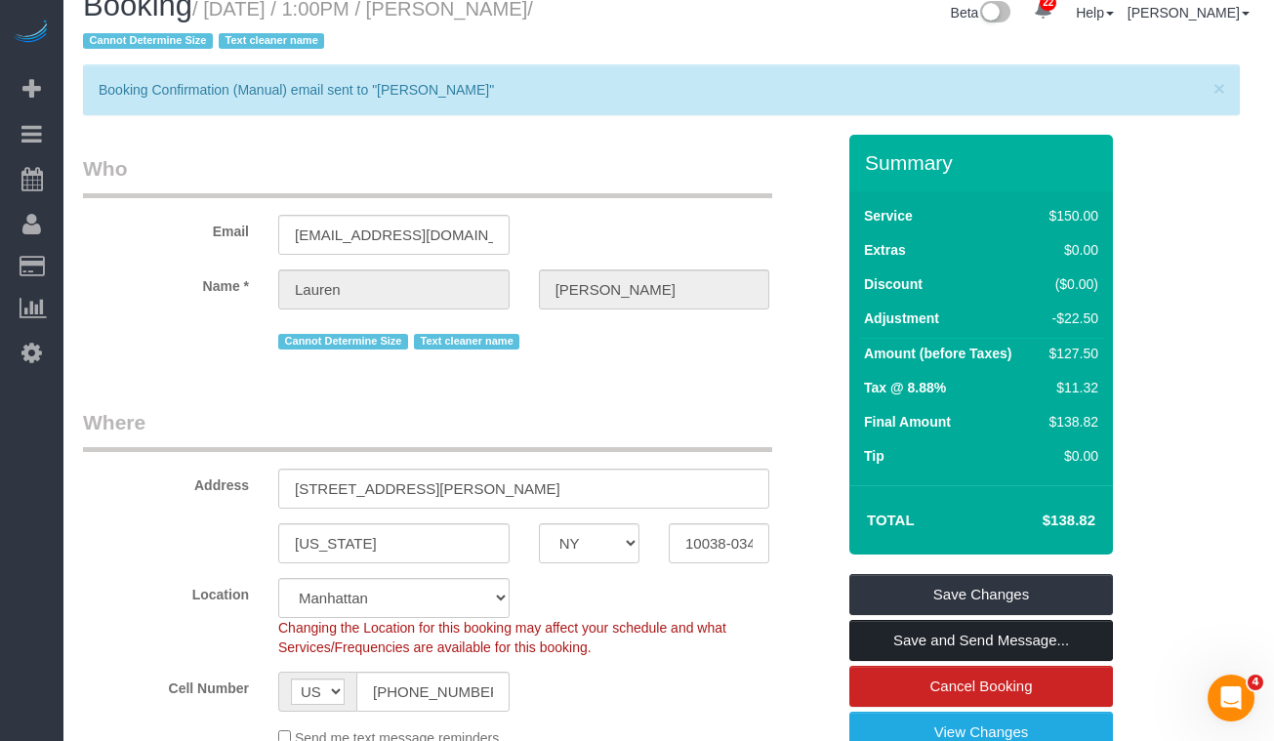
scroll to position [0, 0]
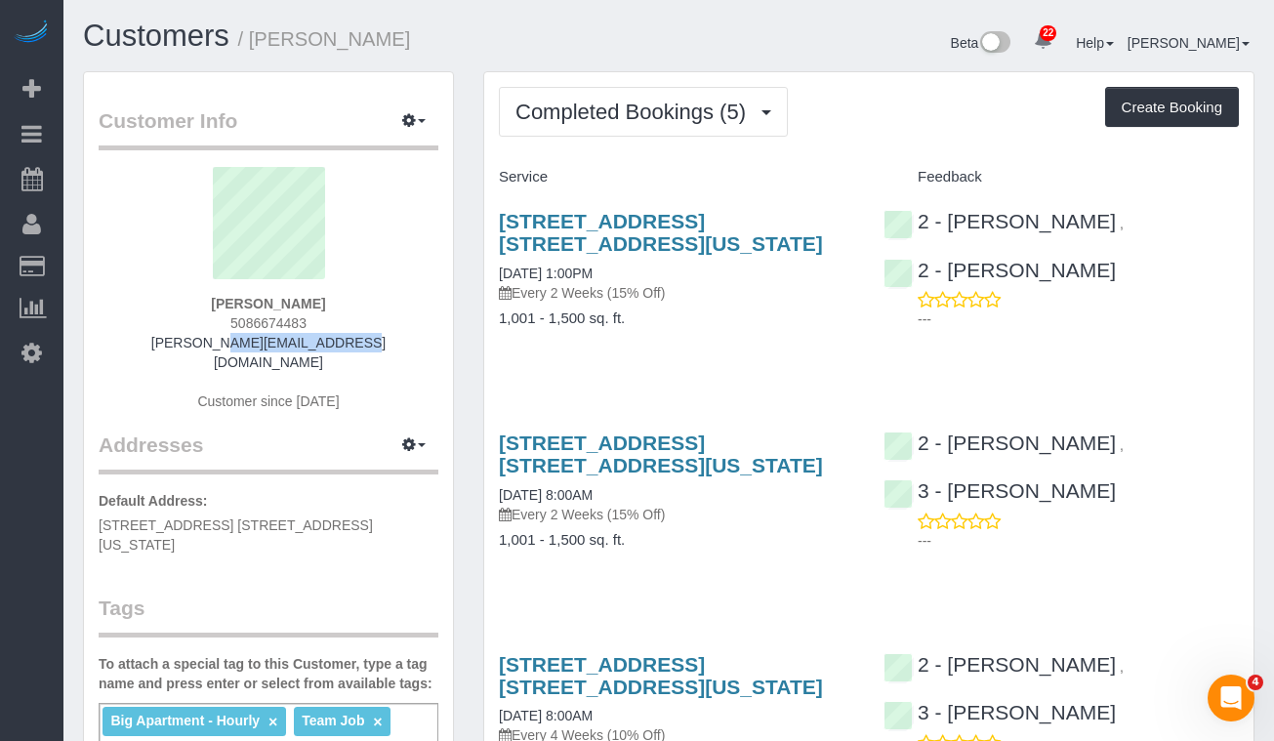
drag, startPoint x: 339, startPoint y: 340, endPoint x: 197, endPoint y: 344, distance: 141.6
click at [197, 344] on div "[PERSON_NAME] 5086674483 [PERSON_NAME][EMAIL_ADDRESS][DOMAIN_NAME] Customer sin…" at bounding box center [269, 299] width 340 height 264
copy link "[PERSON_NAME][EMAIL_ADDRESS][DOMAIN_NAME]"
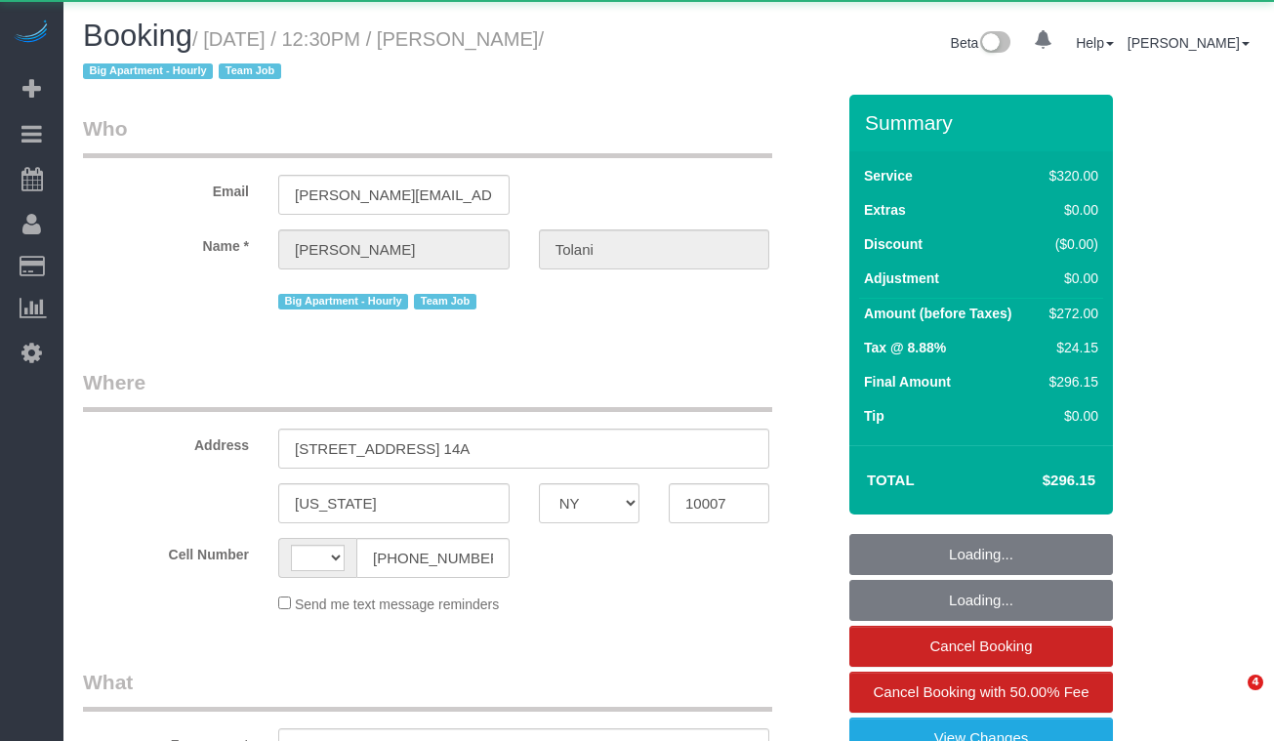
select select "NY"
select select "string:[GEOGRAPHIC_DATA]"
select select "object:571"
select select "2"
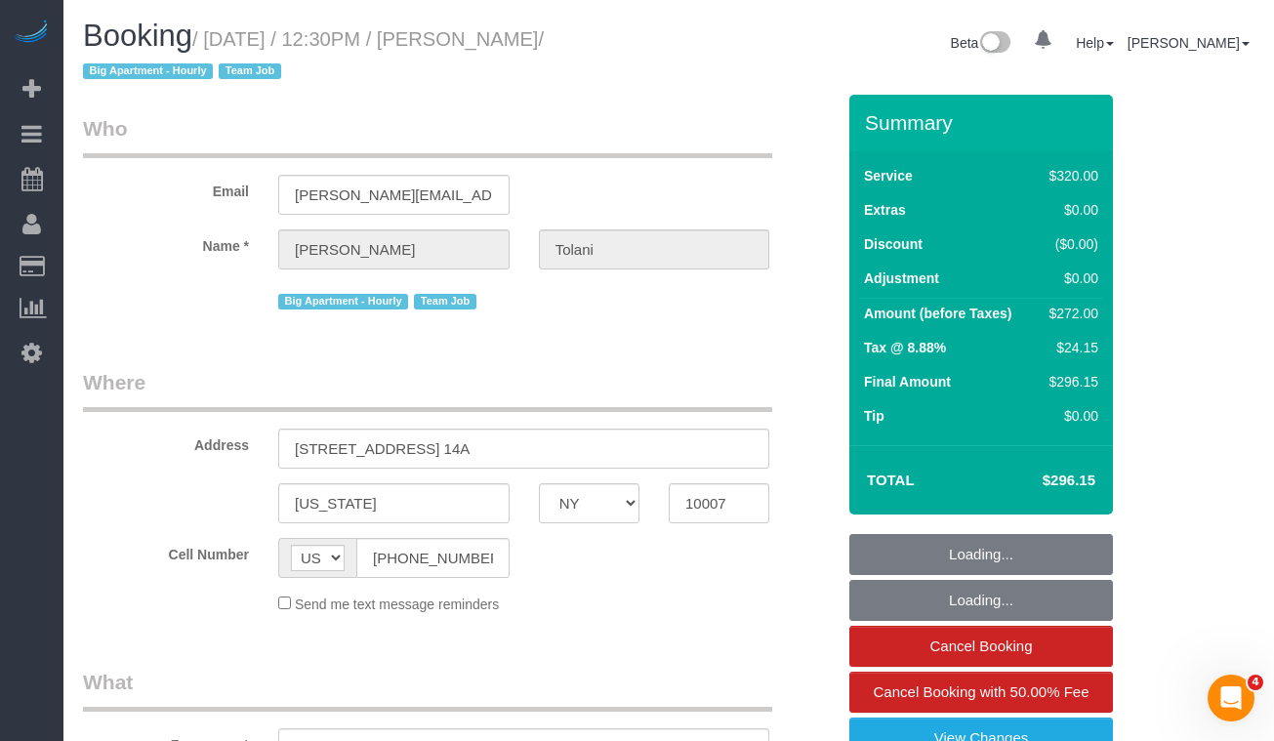
select select "string:stripe-pm_1RRkme4VGloSiKo77oW5TgaQ"
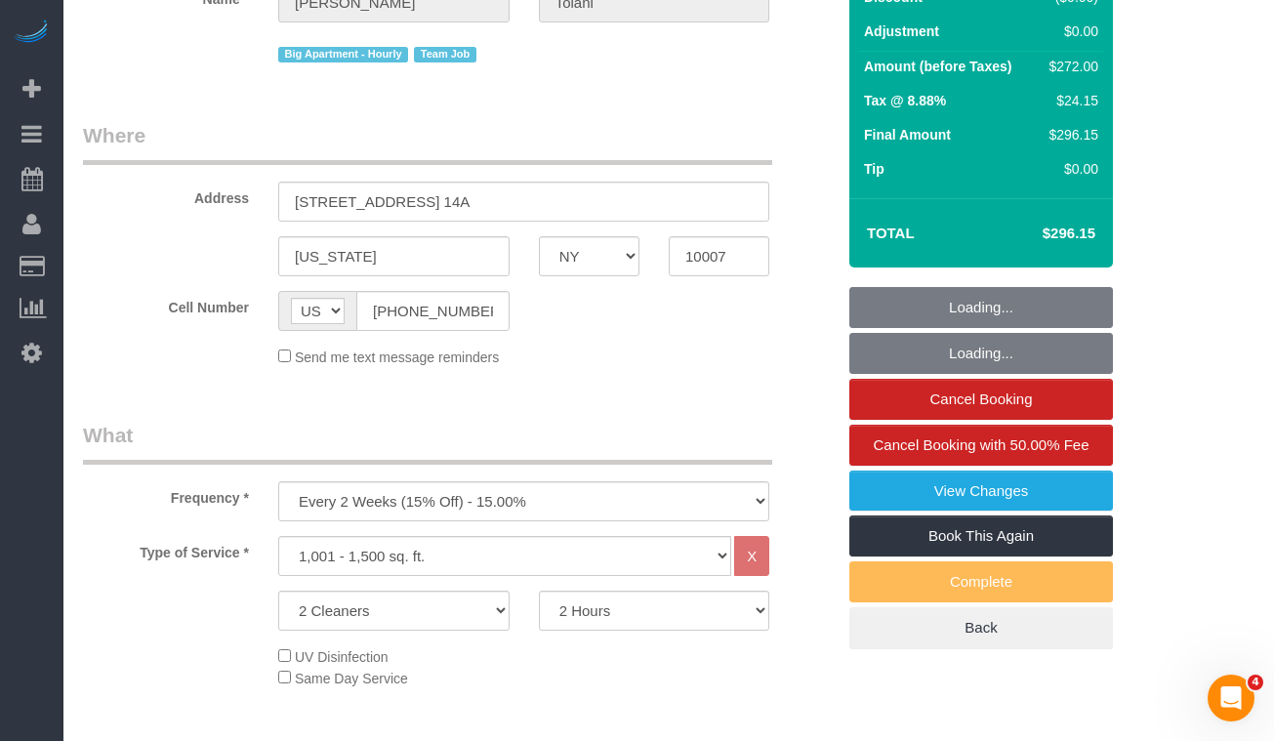
select select "number:56"
select select "number:79"
select select "number:15"
select select "number:6"
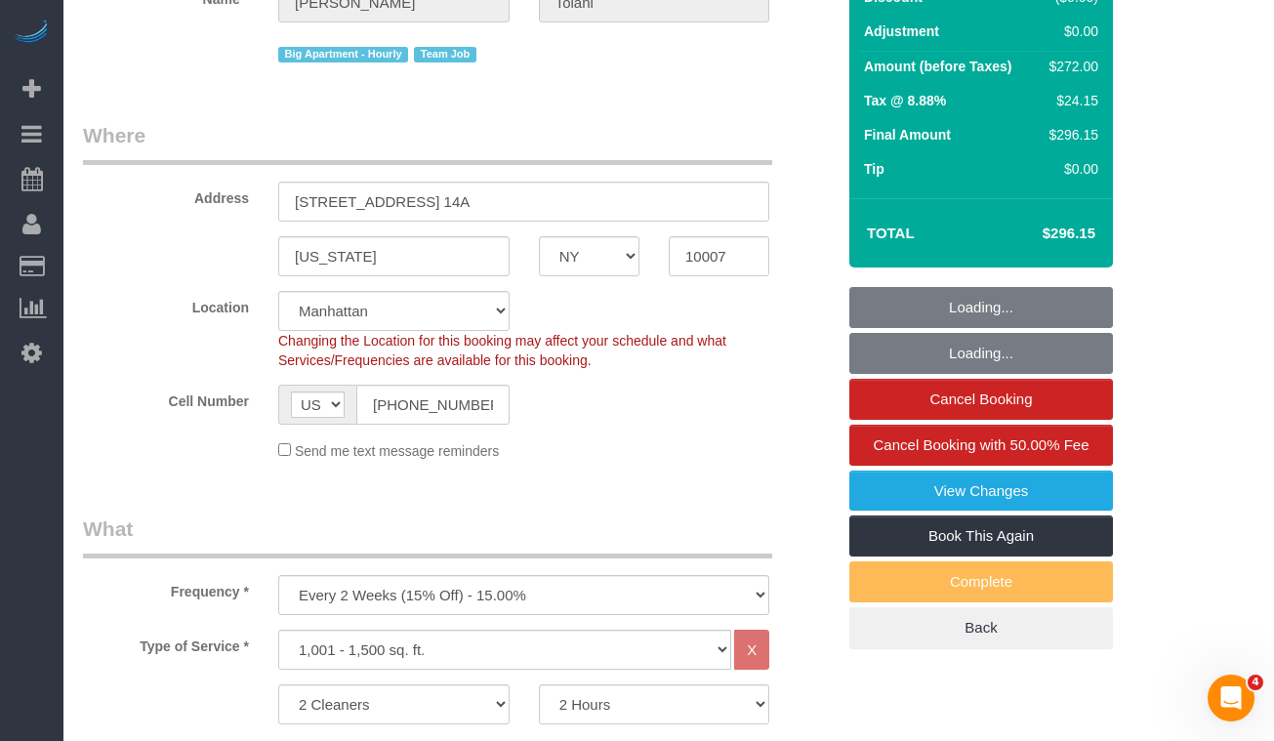
select select "object:1519"
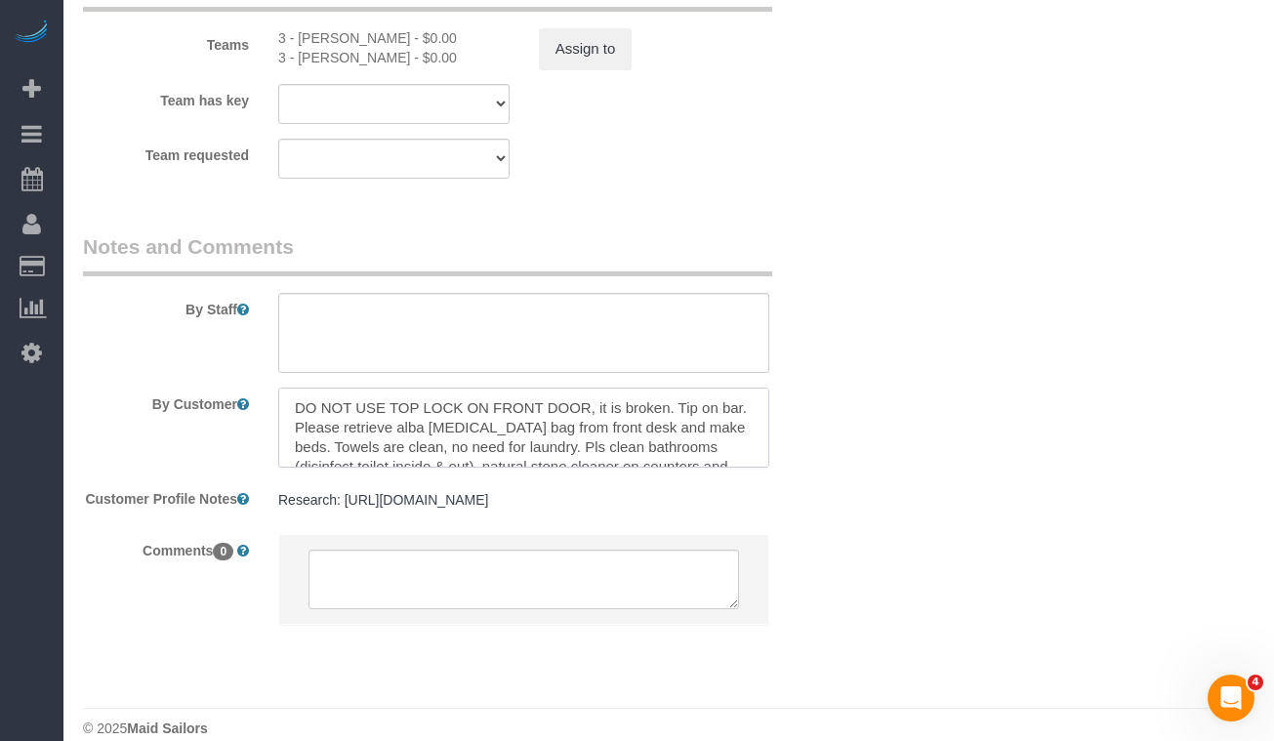
drag, startPoint x: 538, startPoint y: 406, endPoint x: 366, endPoint y: 420, distance: 172.4
click at [366, 420] on textarea at bounding box center [523, 428] width 491 height 80
click at [595, 430] on textarea at bounding box center [523, 428] width 491 height 80
drag, startPoint x: 751, startPoint y: 428, endPoint x: 249, endPoint y: 423, distance: 501.8
click at [248, 423] on div "By Customer" at bounding box center [458, 428] width 781 height 80
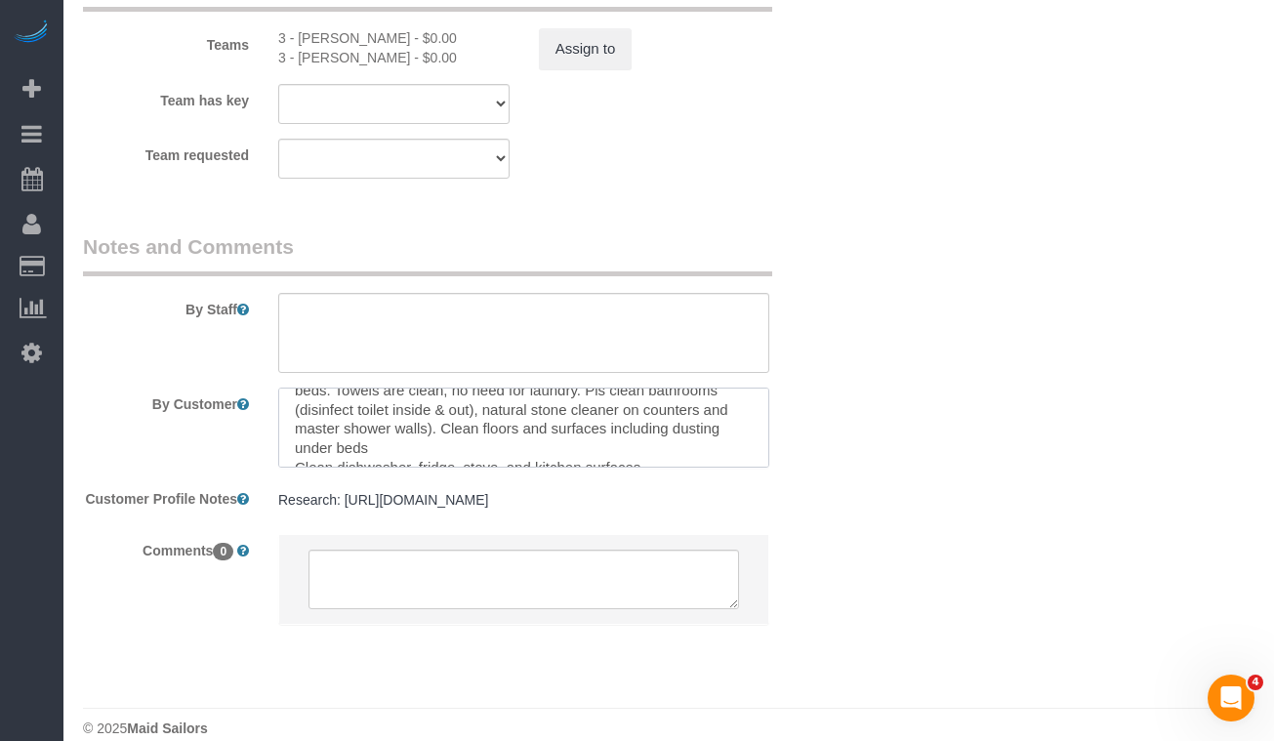
scroll to position [58, 0]
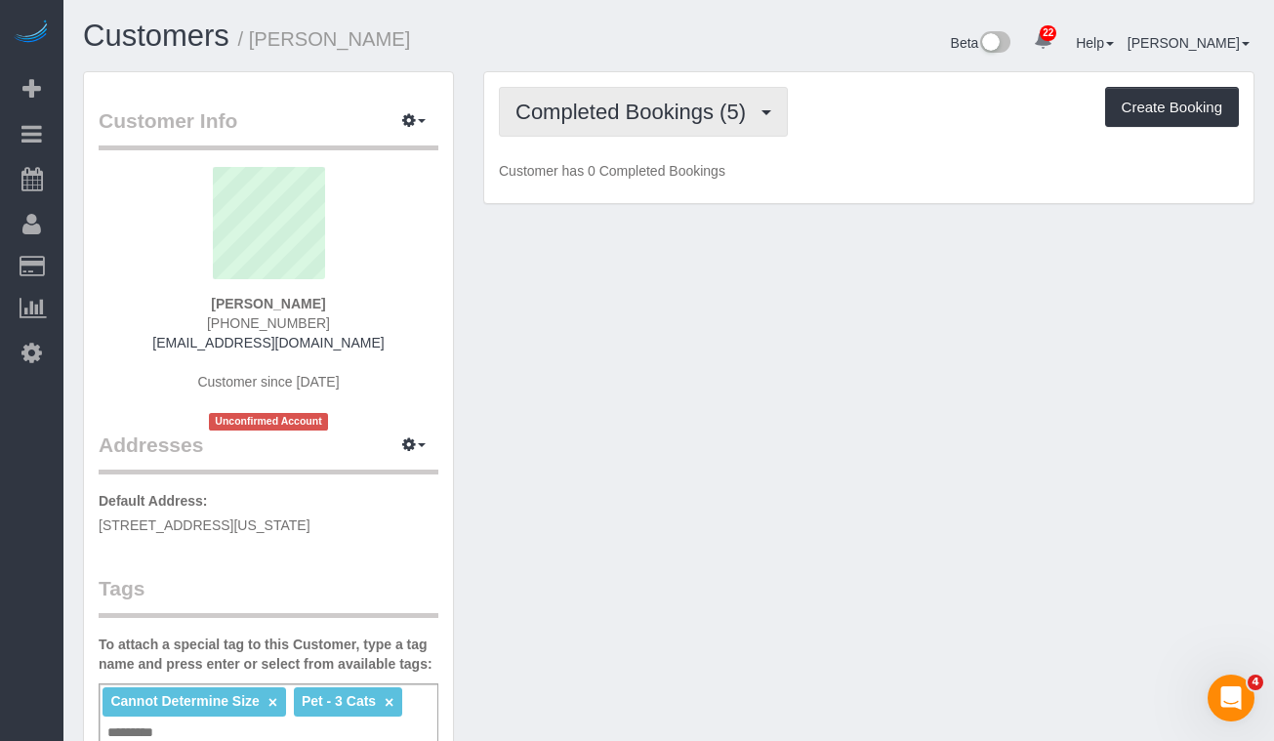
click at [585, 119] on span "Completed Bookings (5)" at bounding box center [635, 112] width 240 height 24
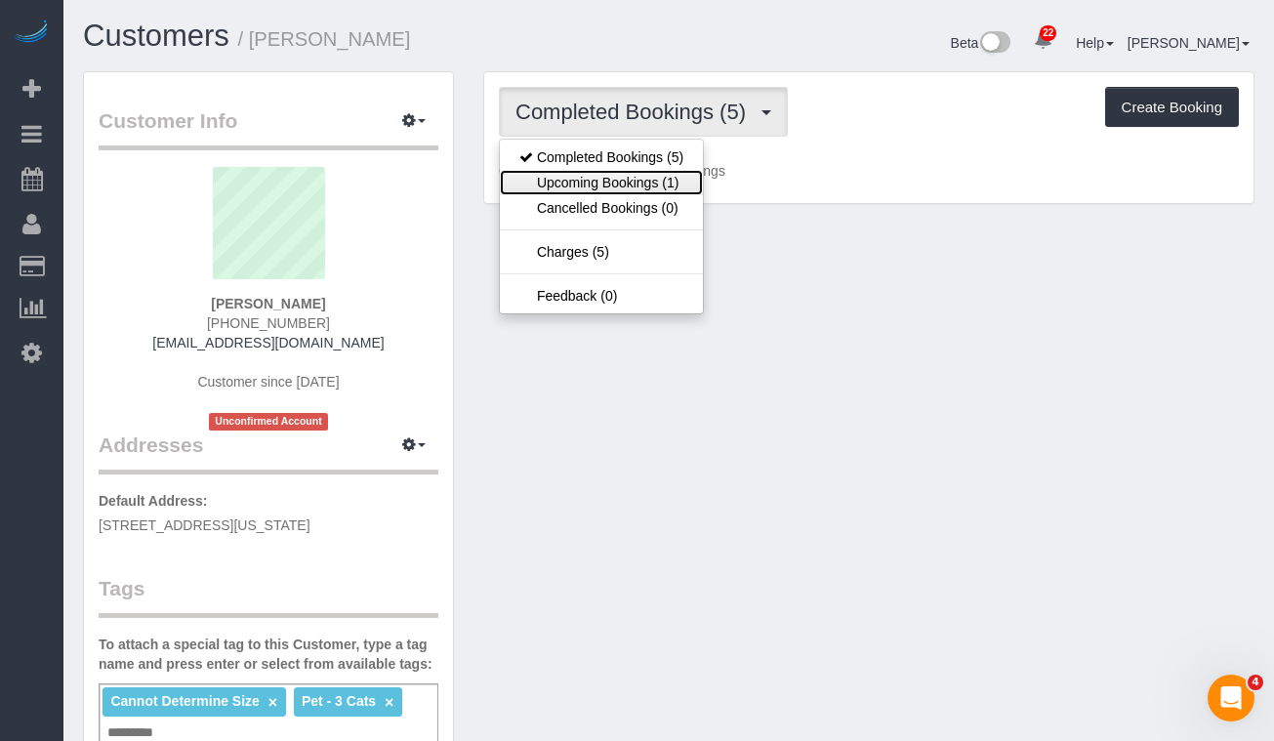
click at [606, 173] on link "Upcoming Bookings (1)" at bounding box center [601, 182] width 203 height 25
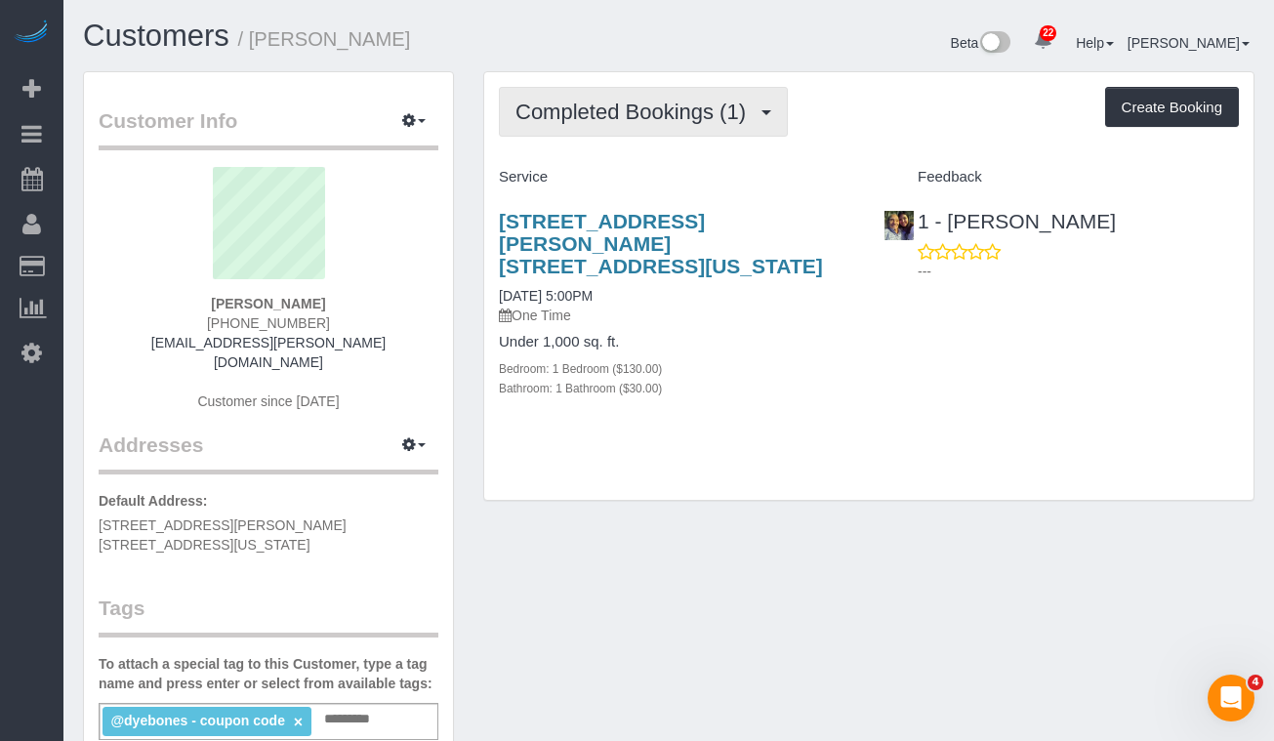
click at [588, 109] on span "Completed Bookings (1)" at bounding box center [635, 112] width 240 height 24
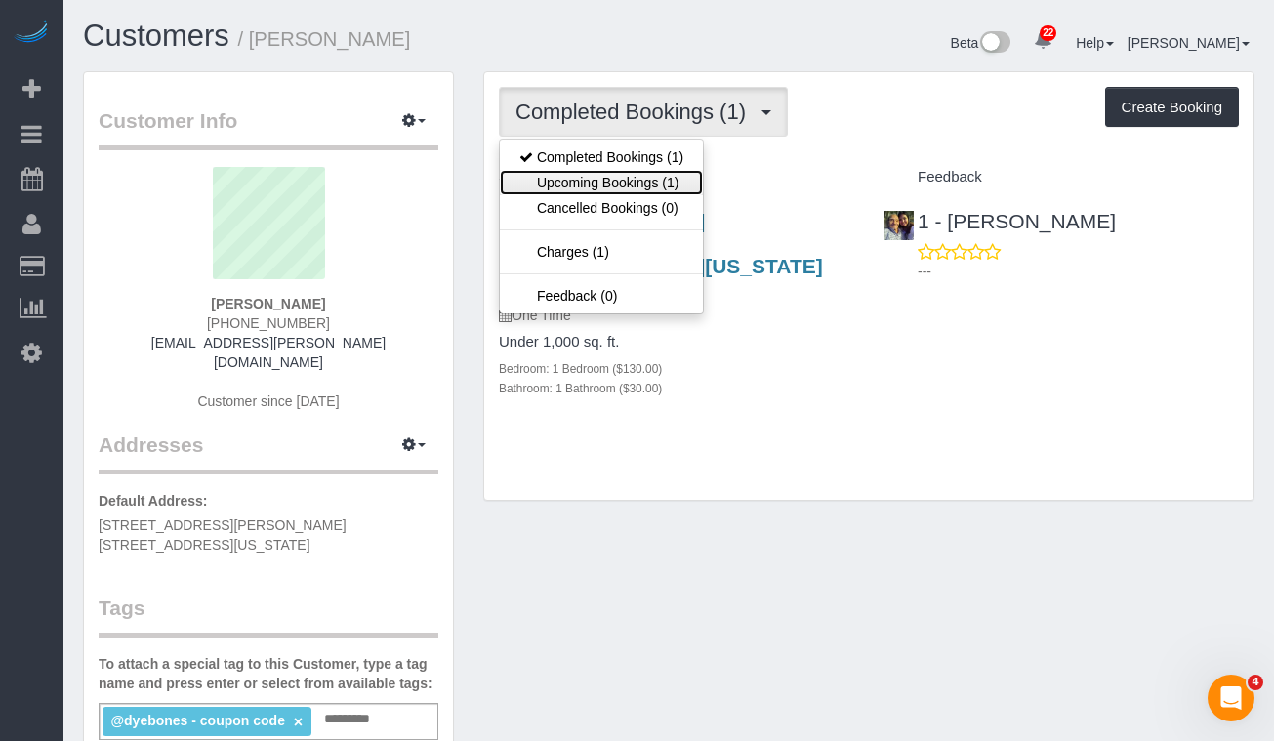
click at [580, 175] on link "Upcoming Bookings (1)" at bounding box center [601, 182] width 203 height 25
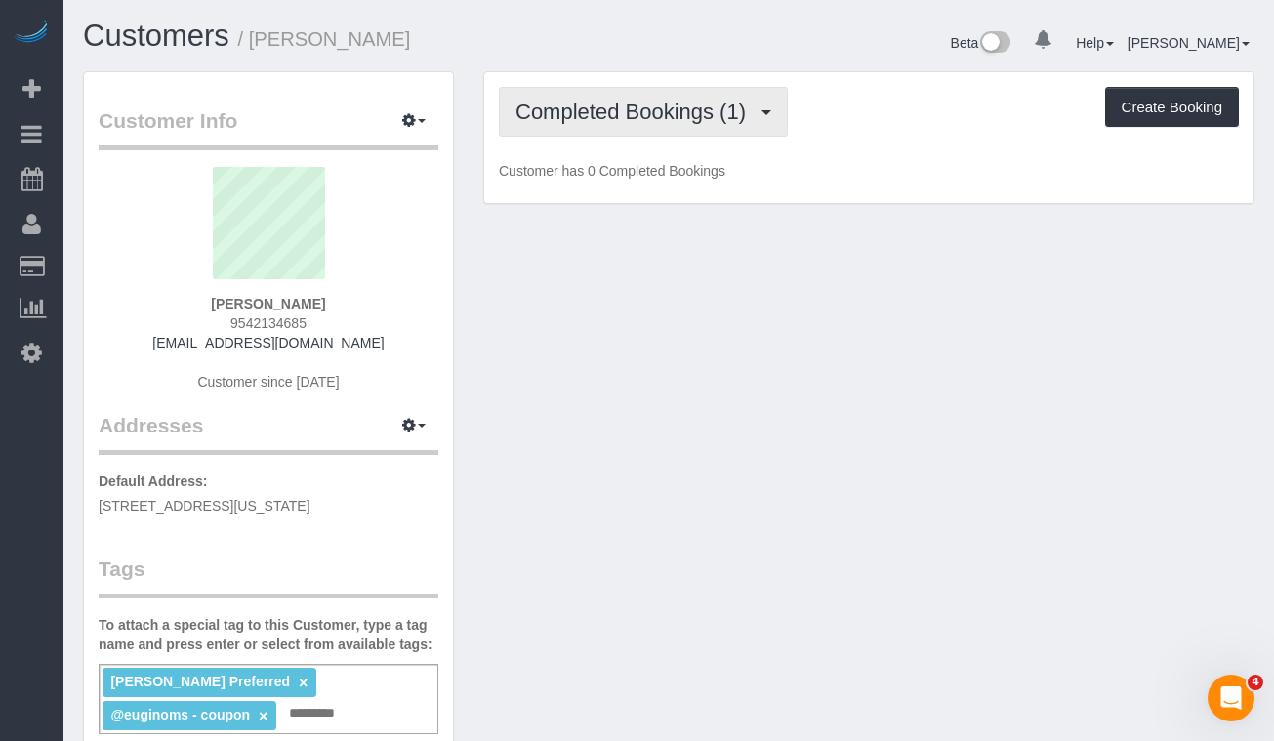
click at [677, 119] on span "Completed Bookings (1)" at bounding box center [635, 112] width 240 height 24
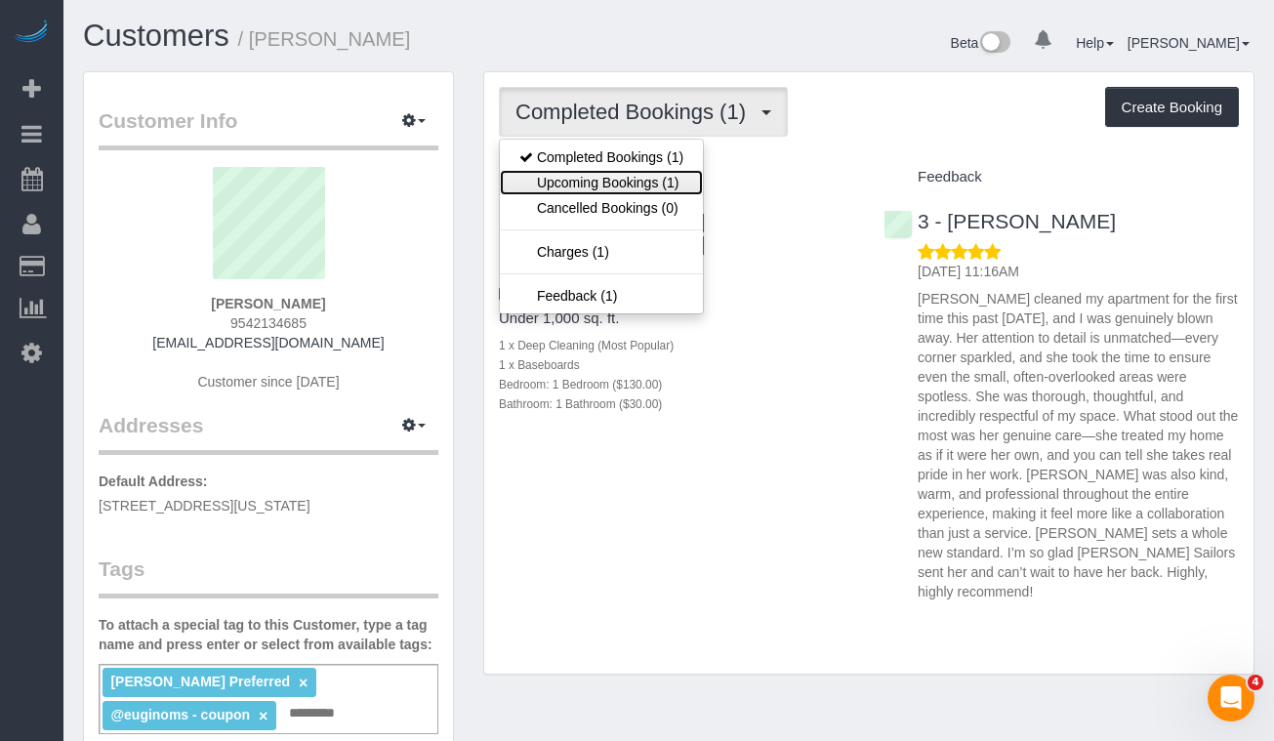
click at [651, 187] on link "Upcoming Bookings (1)" at bounding box center [601, 182] width 203 height 25
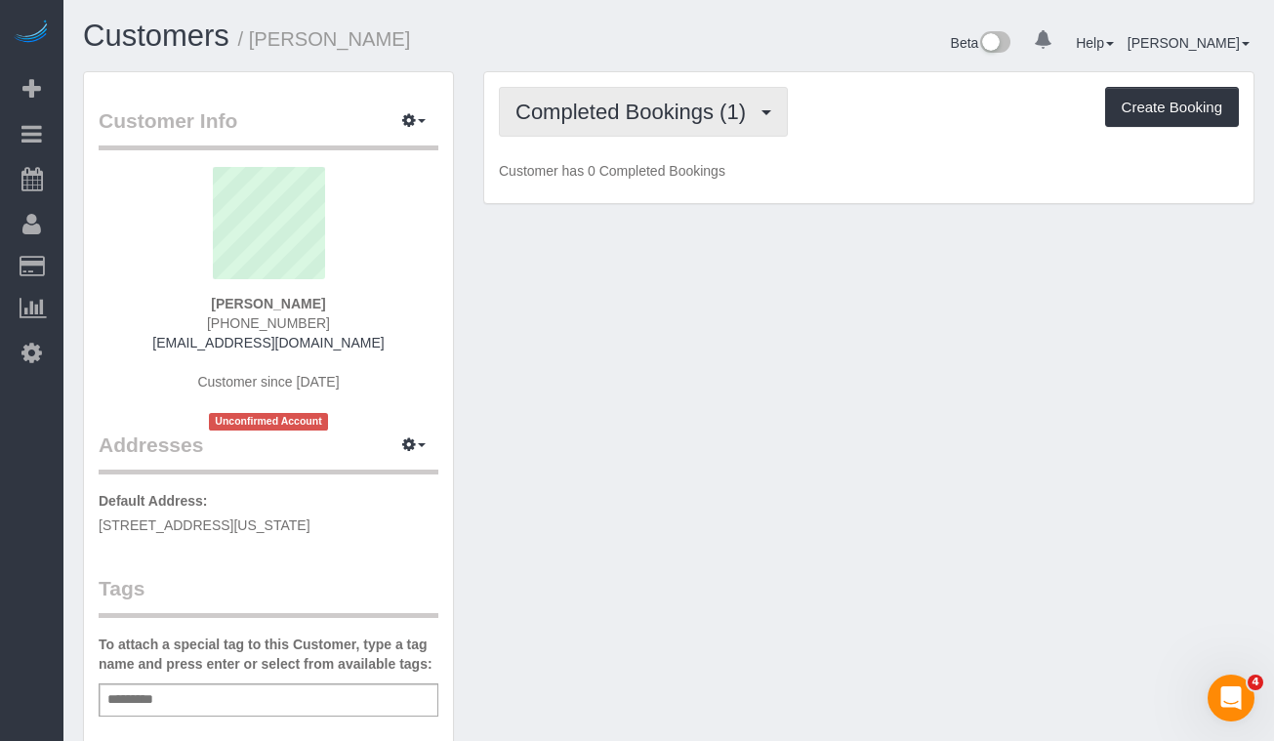
click at [556, 107] on span "Completed Bookings (1)" at bounding box center [635, 112] width 240 height 24
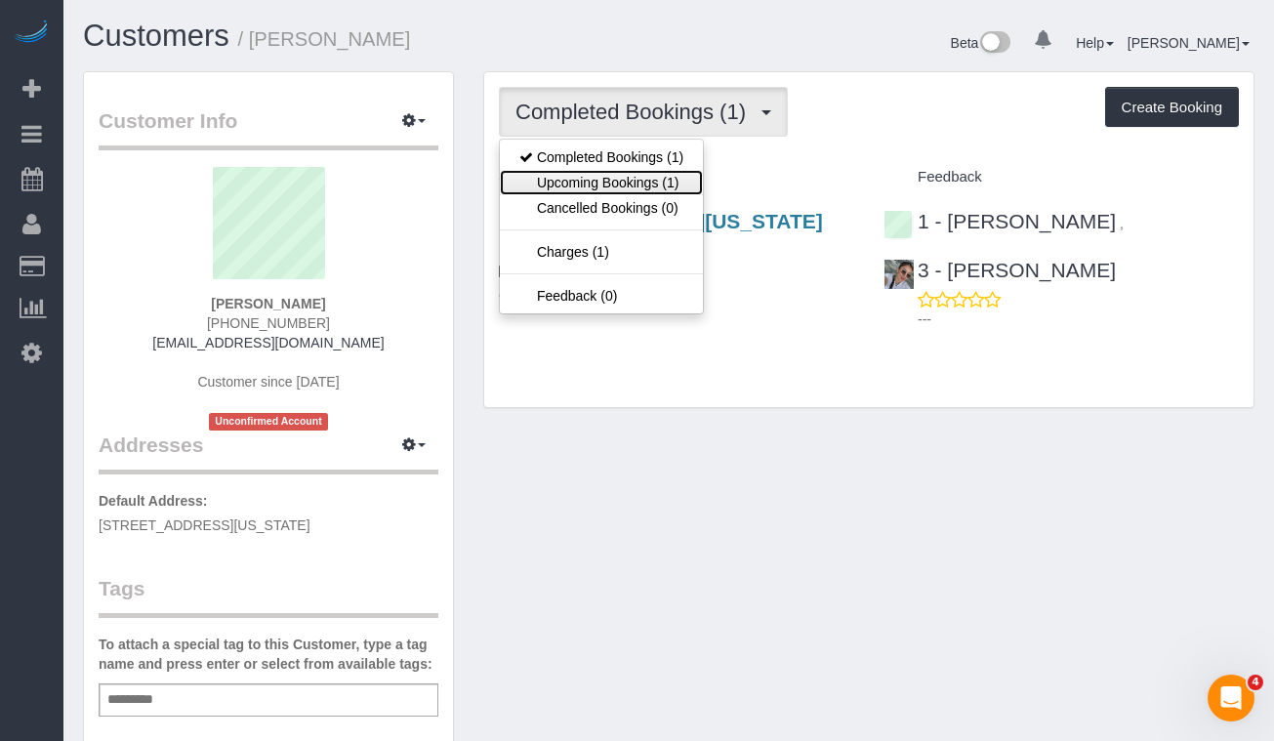
click at [611, 185] on link "Upcoming Bookings (1)" at bounding box center [601, 182] width 203 height 25
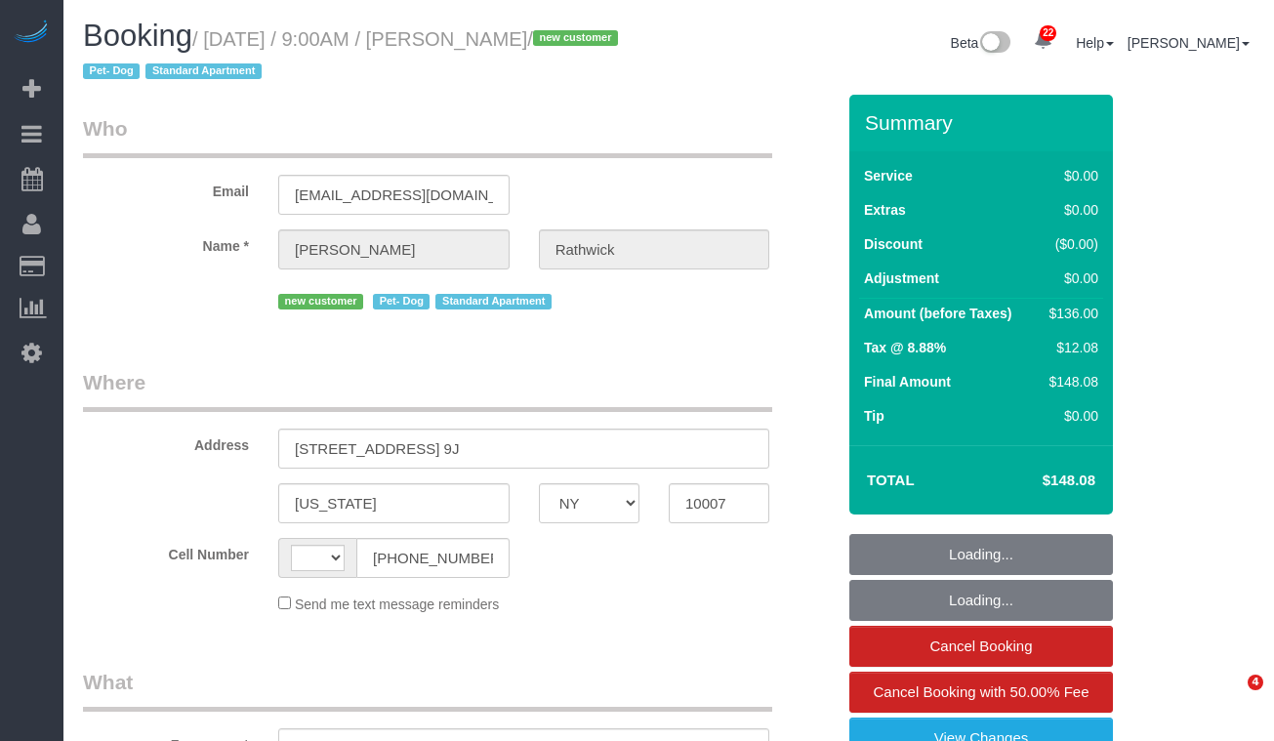
select select "NY"
select select "string:[GEOGRAPHIC_DATA]"
select select "1"
select select "object:921"
select select "string:stripe-pm_1S7kw64VGloSiKo7uEeTVo2l"
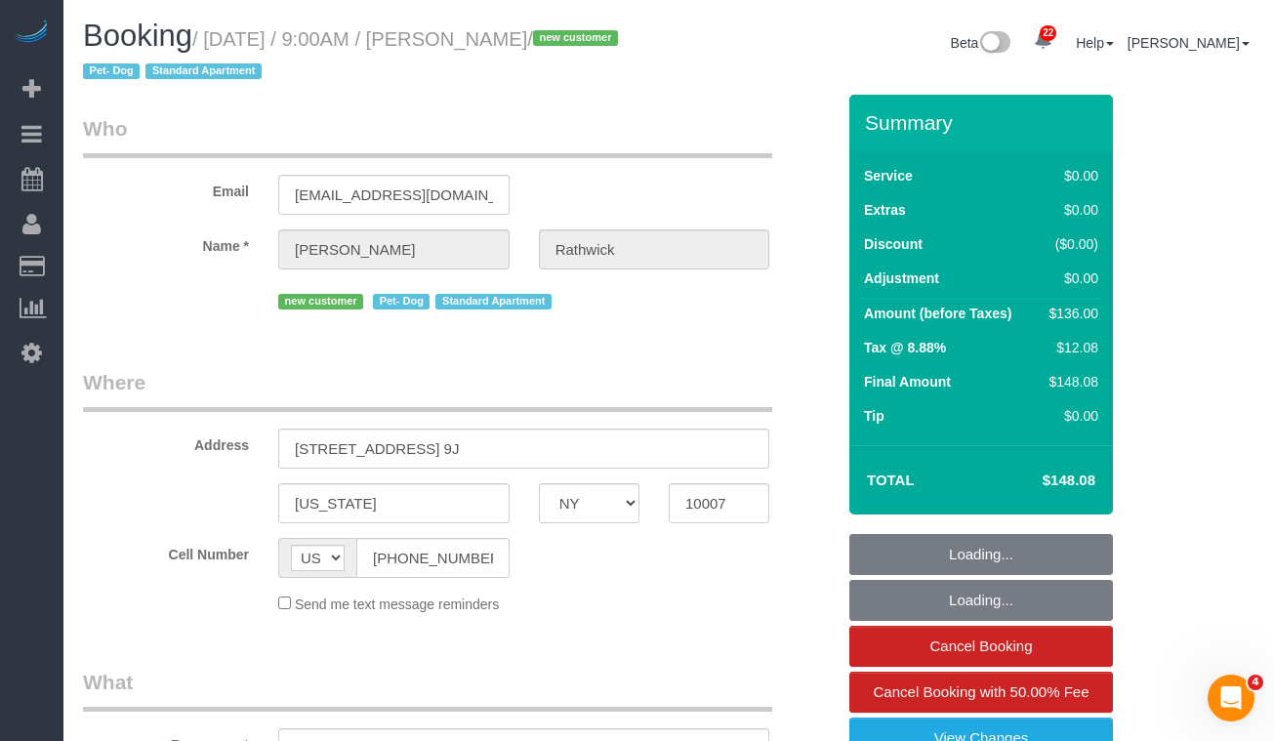
select select "spot1"
select select "number:56"
select select "number:72"
select select "number:13"
select select "number:5"
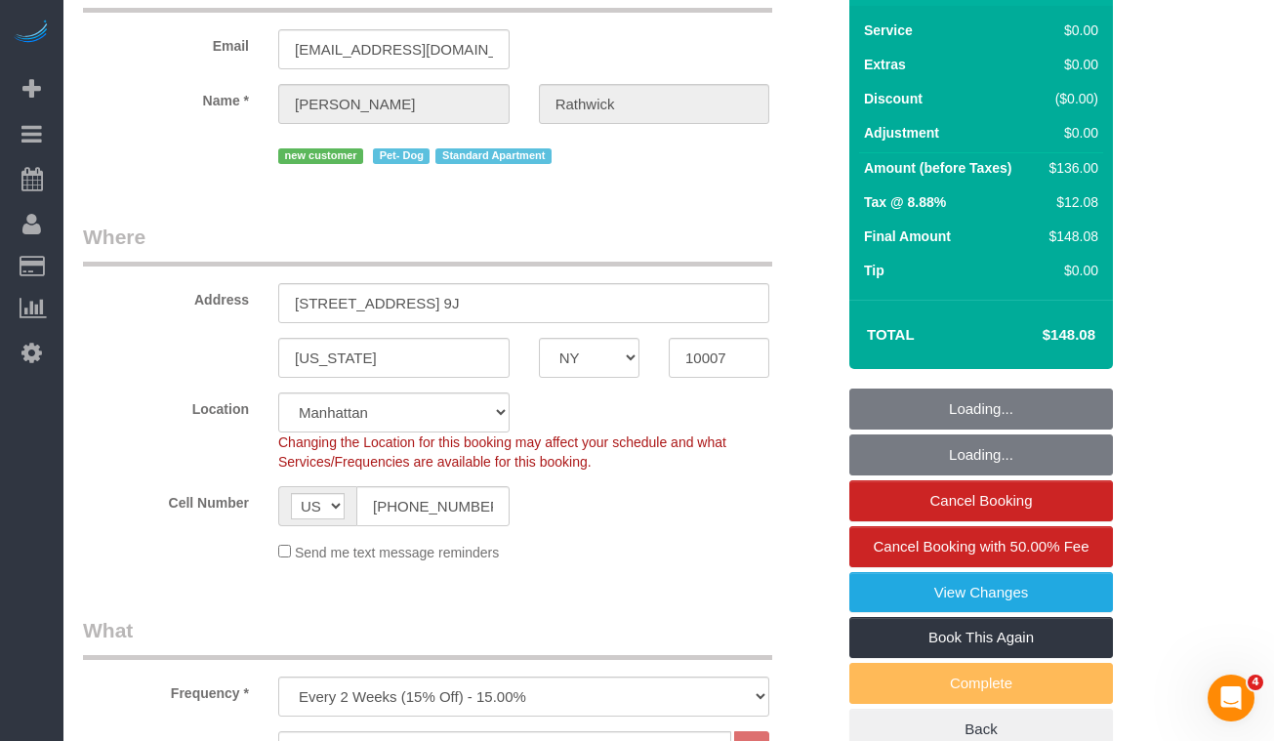
select select "object:1533"
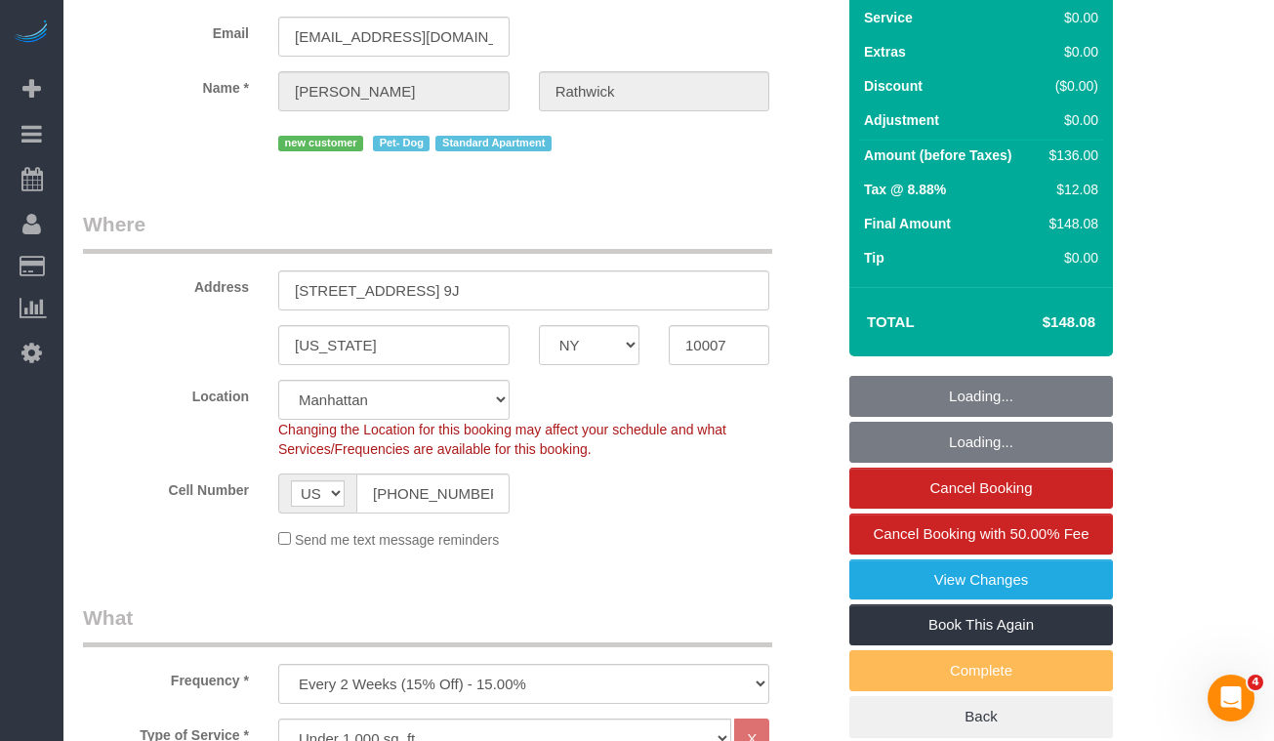
scroll to position [58, 0]
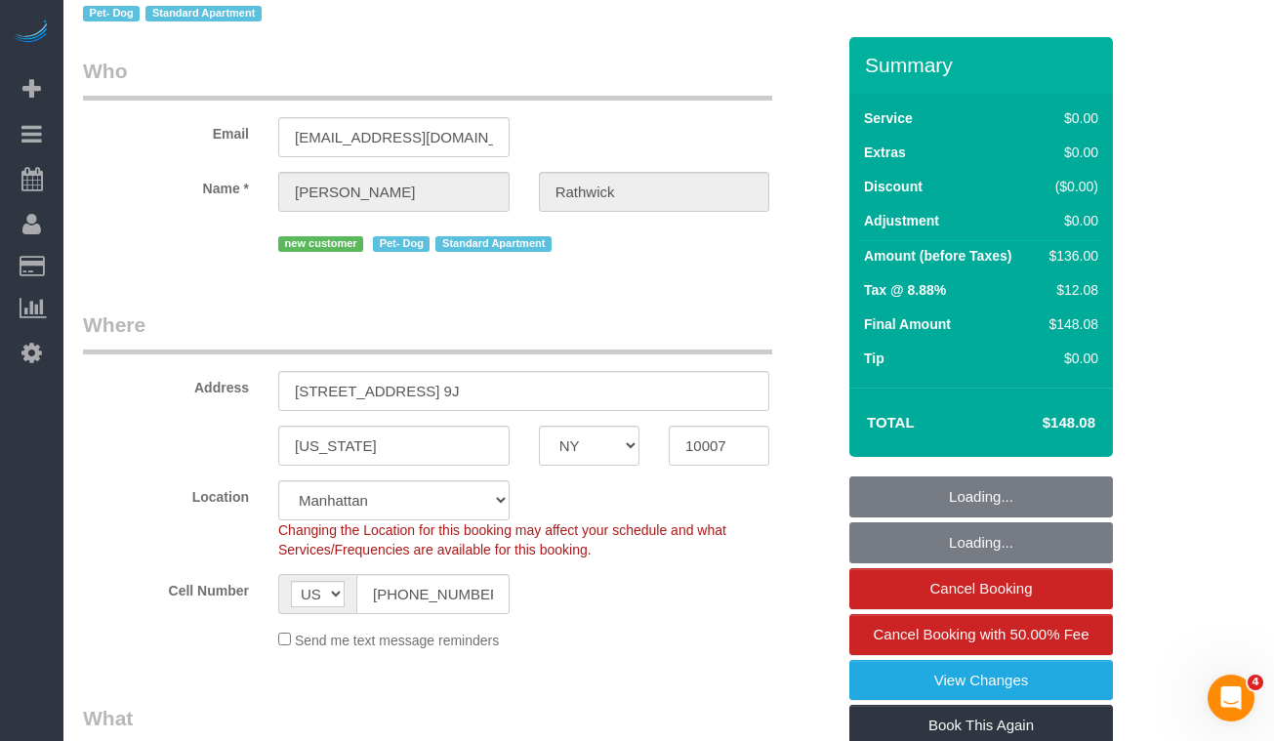
select select "1"
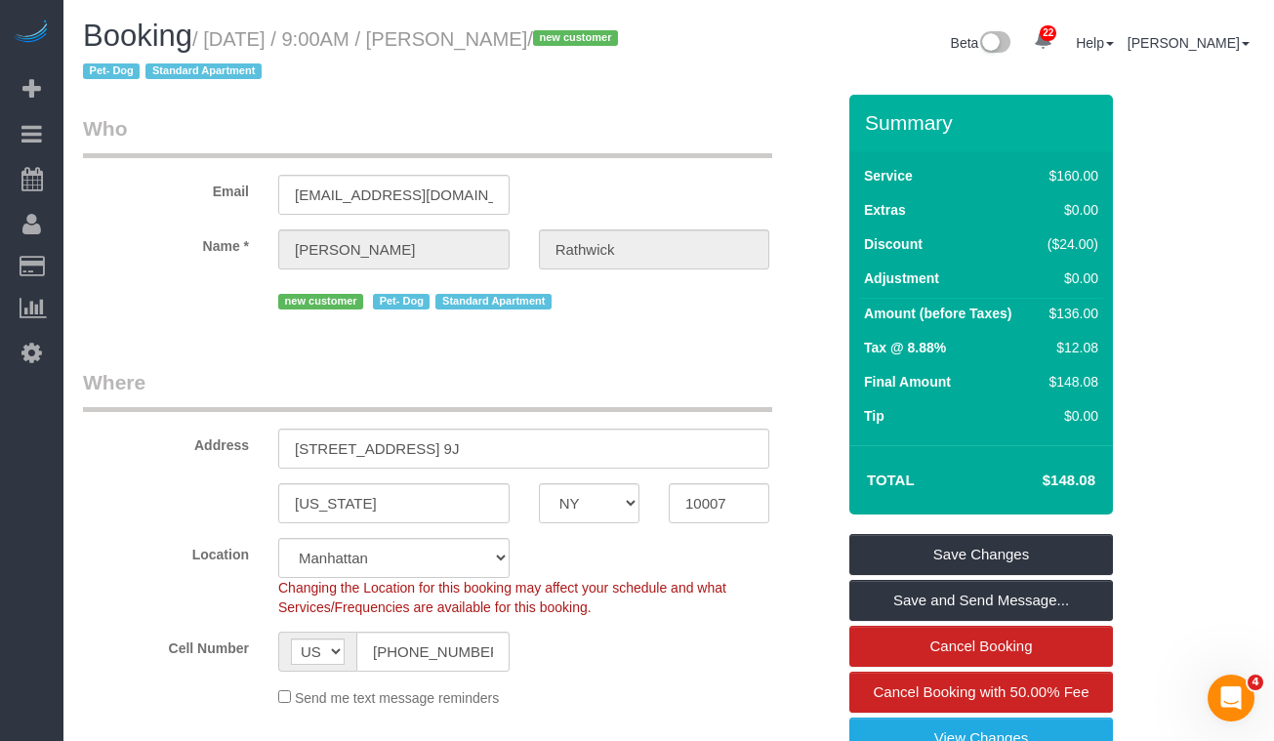
drag, startPoint x: 217, startPoint y: 43, endPoint x: 653, endPoint y: 49, distance: 436.4
click at [652, 49] on h1 "Booking / September 19, 2025 / 9:00AM / Bianca Rathwick / new customer Pet- Dog…" at bounding box center [368, 53] width 571 height 66
drag, startPoint x: 662, startPoint y: 38, endPoint x: 217, endPoint y: 35, distance: 445.2
click at [217, 35] on div "Booking / September 19, 2025 / 9:00AM / Bianca Rathwick / new customer Pet- Dog…" at bounding box center [368, 57] width 600 height 75
copy small "September 19, 2025 / 9:00AM / Bianca Rathwick"
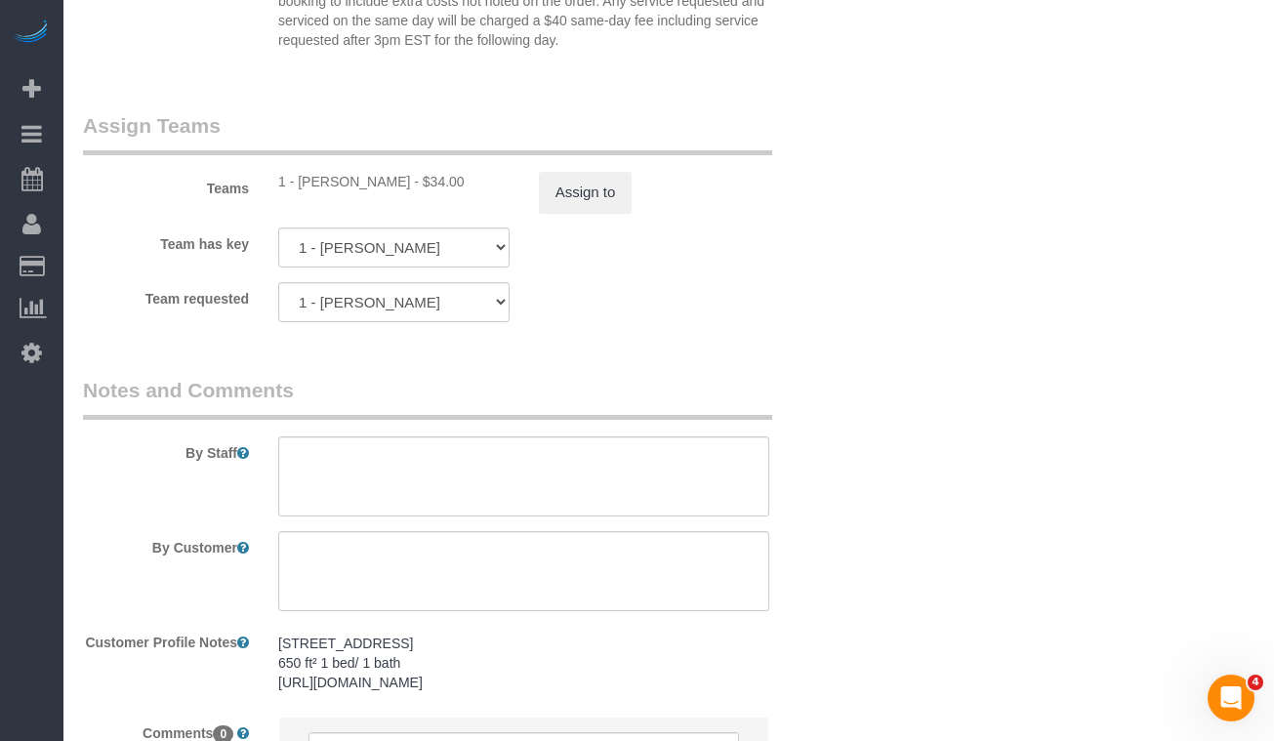
scroll to position [2433, 0]
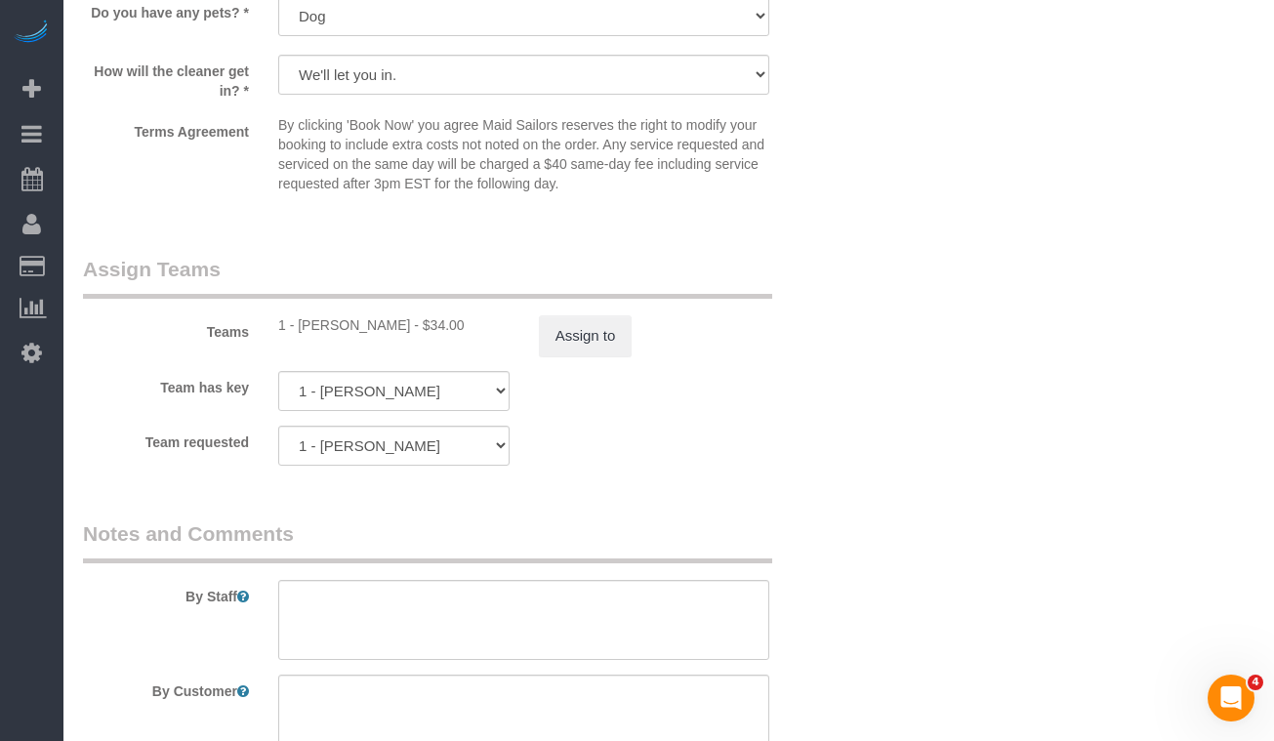
drag, startPoint x: 381, startPoint y: 326, endPoint x: 301, endPoint y: 327, distance: 80.1
click at [301, 327] on div "1 - Ingrid Malasi - $34.00" at bounding box center [393, 325] width 231 height 20
copy div "ngrid Malasi"
click at [321, 324] on div "1 - Ingrid Malasi - $34.00" at bounding box center [393, 325] width 231 height 20
drag, startPoint x: 301, startPoint y: 326, endPoint x: 364, endPoint y: 327, distance: 63.5
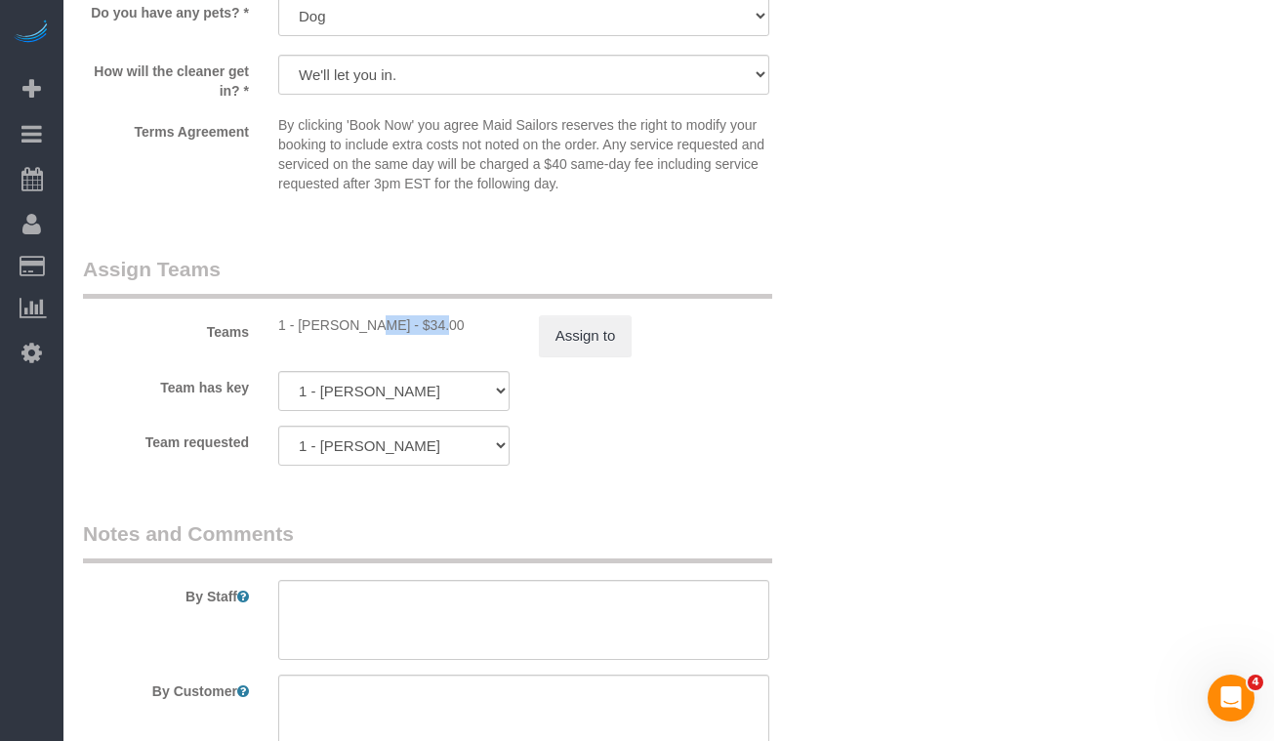
click at [364, 327] on div "1 - Ingrid Malasi - $34.00" at bounding box center [393, 325] width 231 height 20
click at [374, 325] on div "1 - Ingrid Malasi - $34.00" at bounding box center [393, 325] width 231 height 20
drag, startPoint x: 356, startPoint y: 325, endPoint x: 299, endPoint y: 324, distance: 57.6
click at [299, 324] on div "1 - Ingrid Malasi - $34.00" at bounding box center [393, 325] width 231 height 20
copy div "Ingrid Malasi"
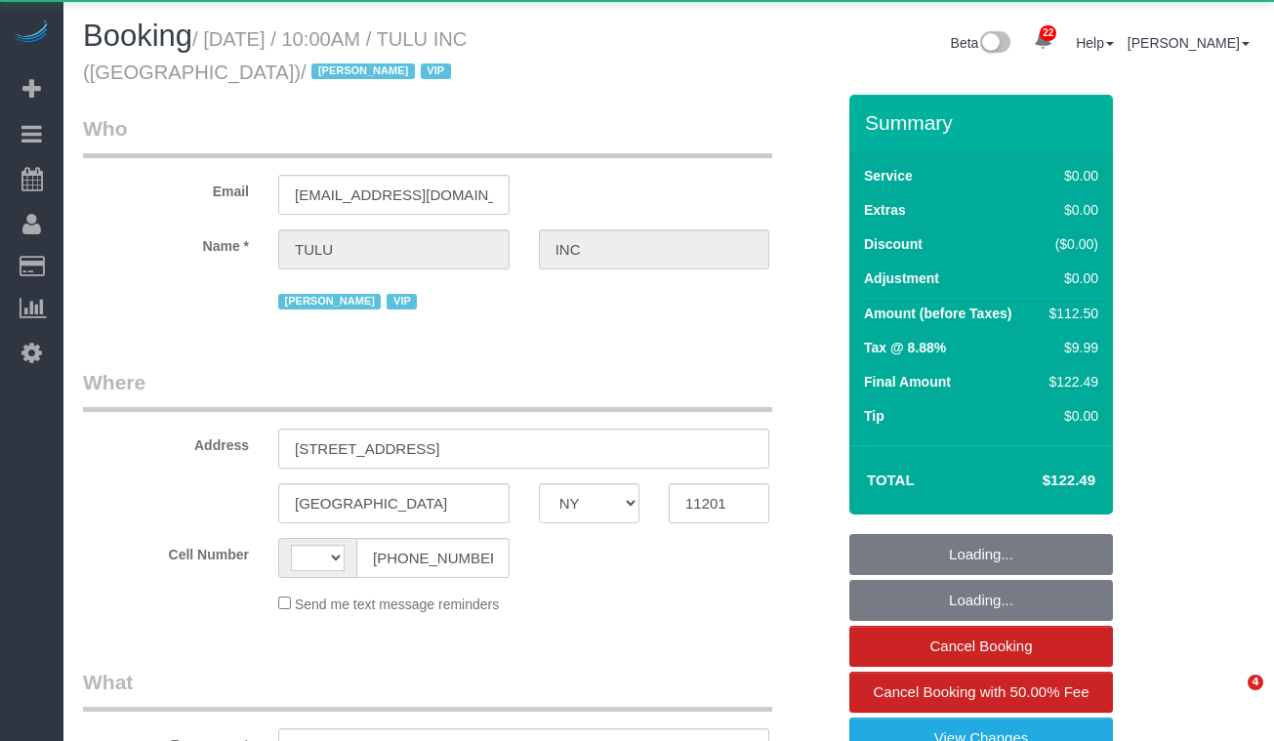
select select "NY"
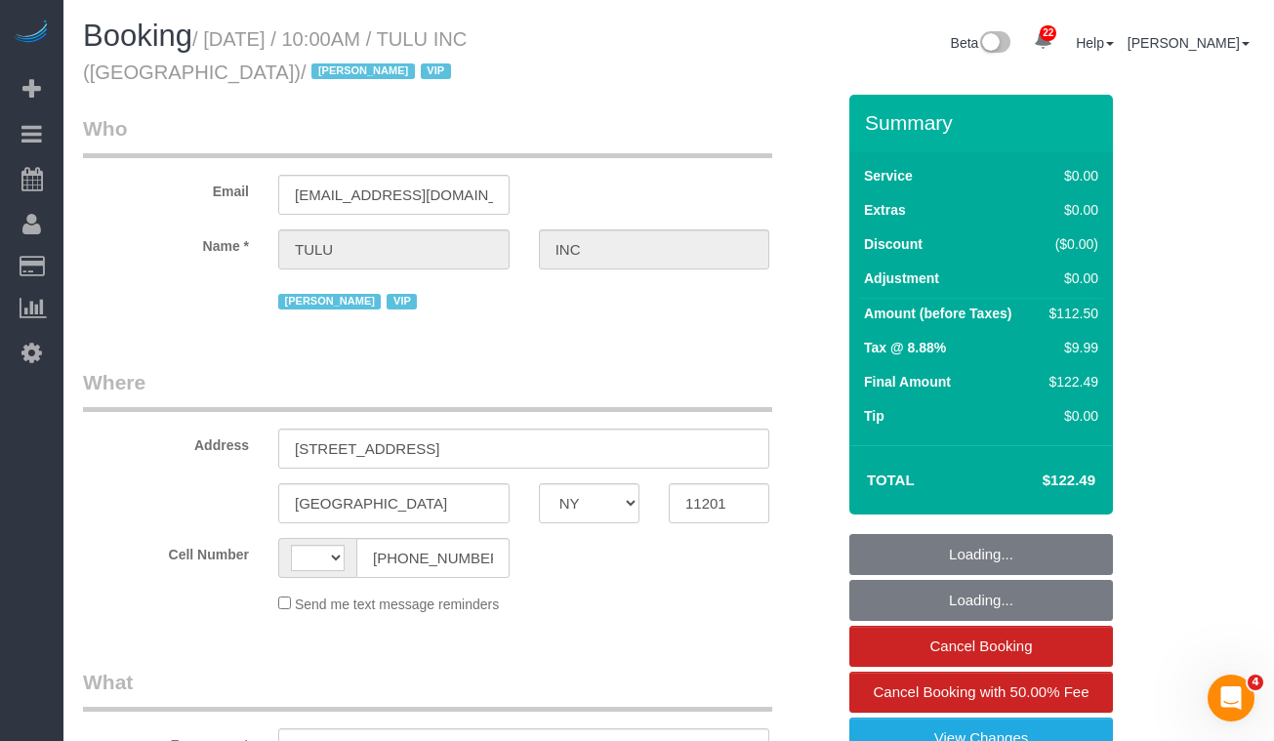
select select "string:[GEOGRAPHIC_DATA]"
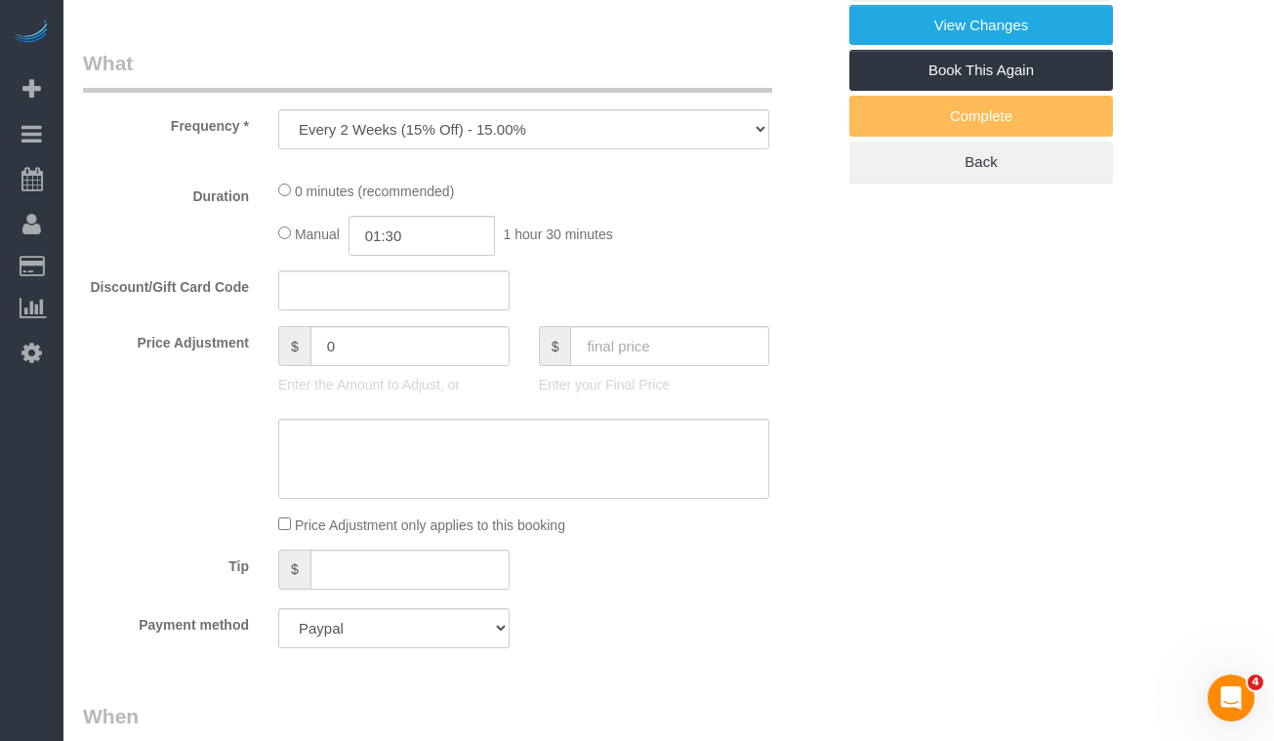
select select "object:1038"
select select "number:89"
select select "number:90"
select select "number:15"
select select "number:5"
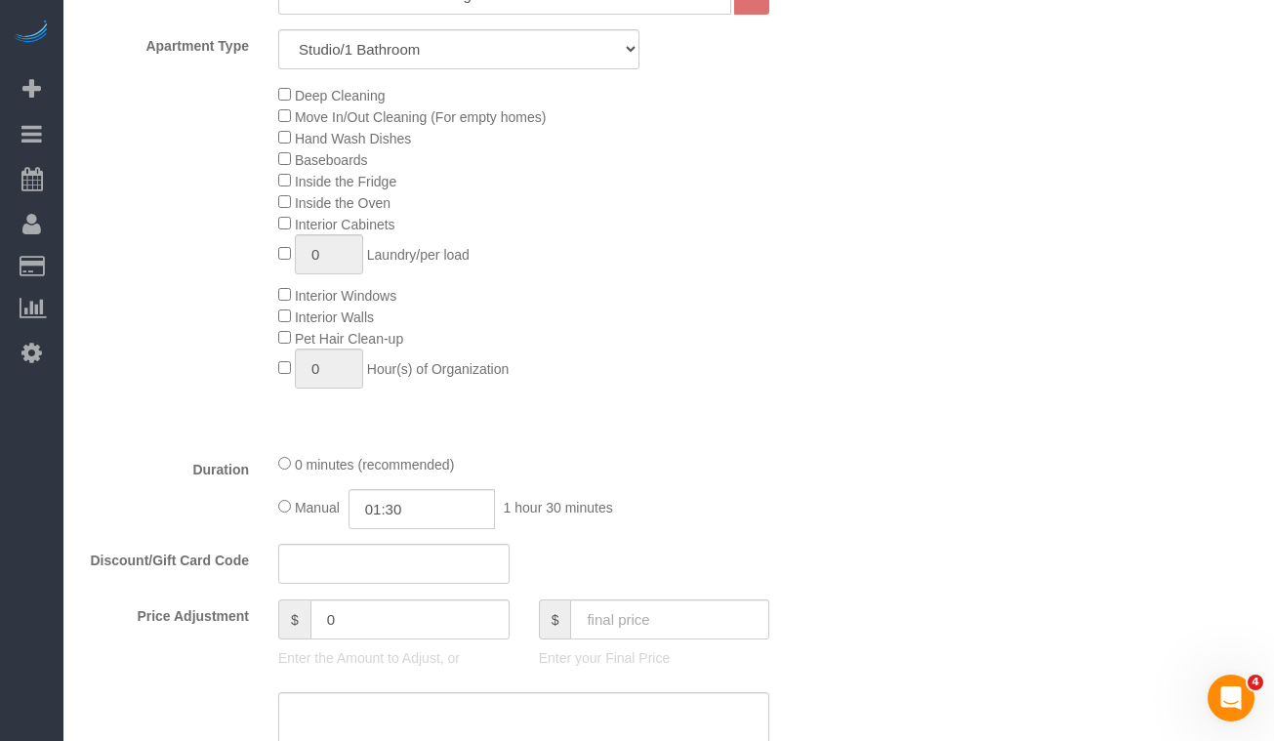
select select "spot1"
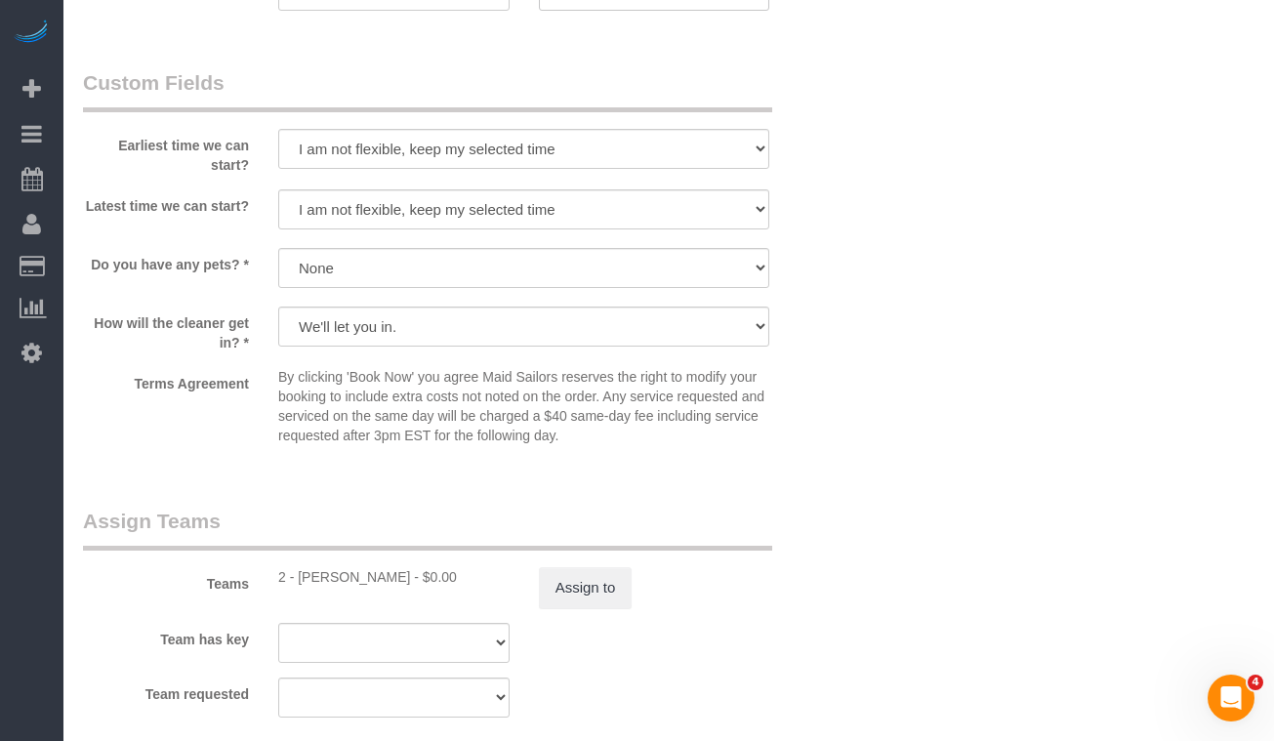
scroll to position [2285, 0]
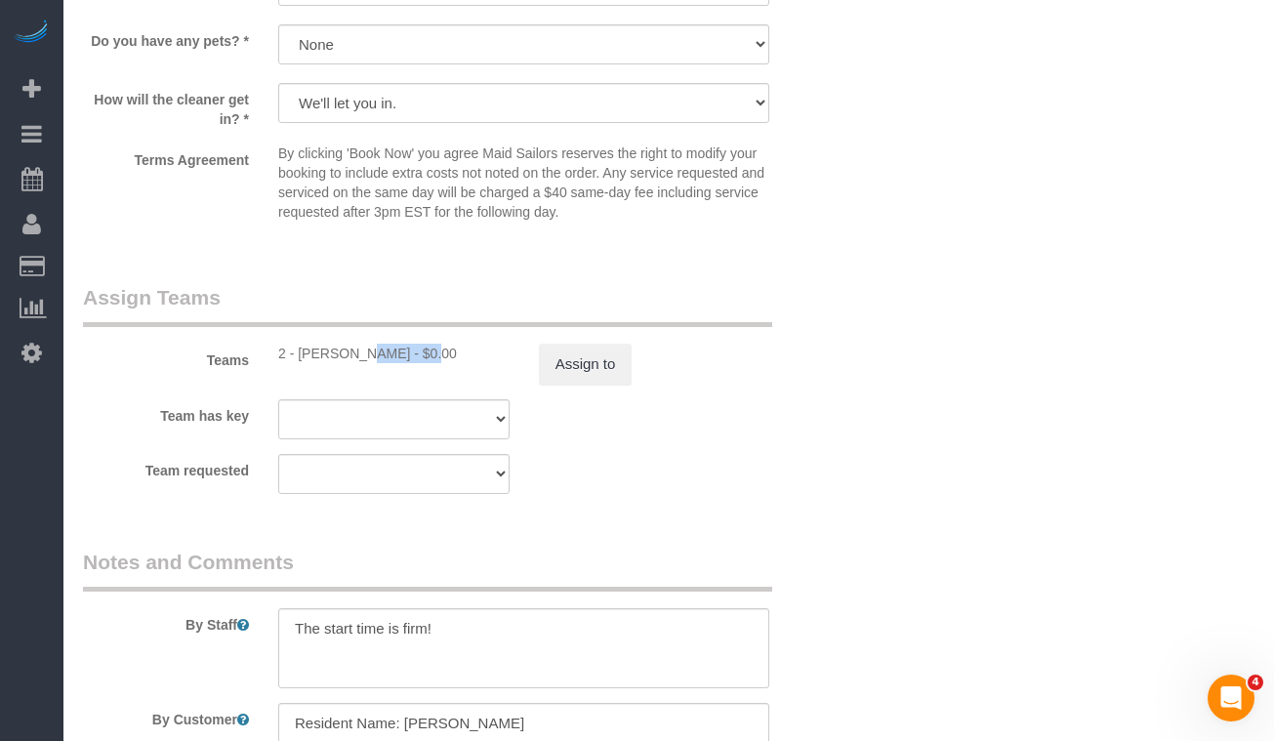
drag, startPoint x: 369, startPoint y: 352, endPoint x: 352, endPoint y: 351, distance: 16.6
click at [299, 351] on div "2 - [PERSON_NAME] - $0.00" at bounding box center [393, 354] width 231 height 20
copy div "[PERSON_NAME]"
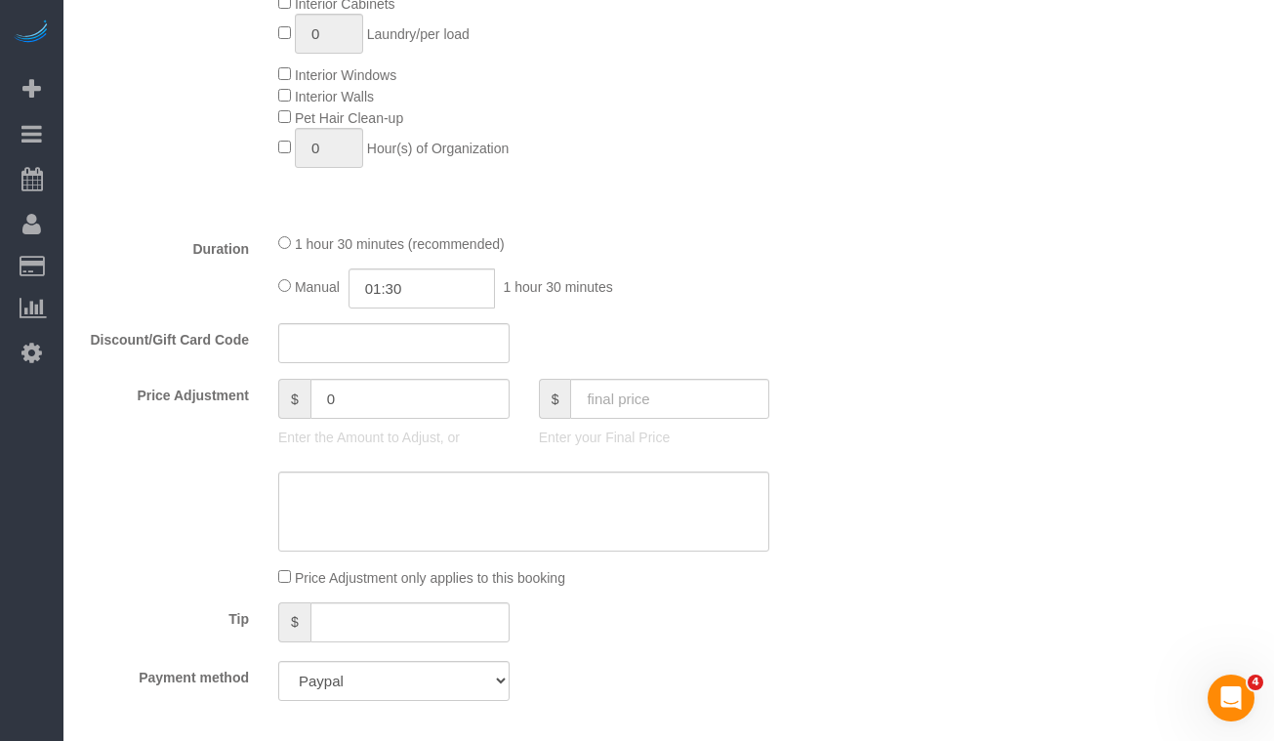
scroll to position [1121, 0]
